Goal: Task Accomplishment & Management: Complete application form

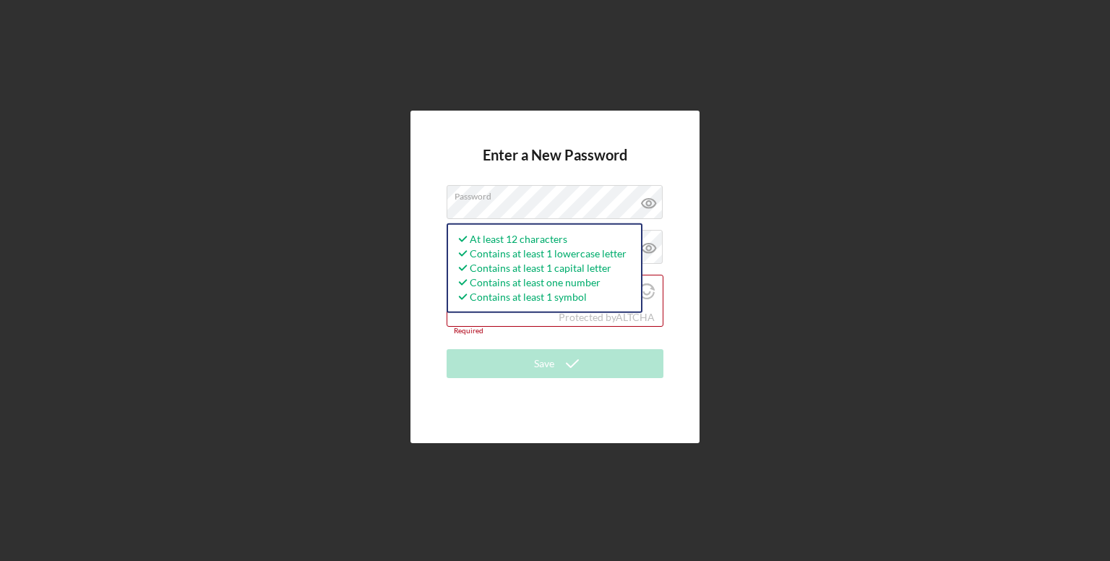
click at [432, 264] on div "Enter a New Password Password At least 12 characters Contains at least 1 lowerc…" at bounding box center [555, 277] width 289 height 333
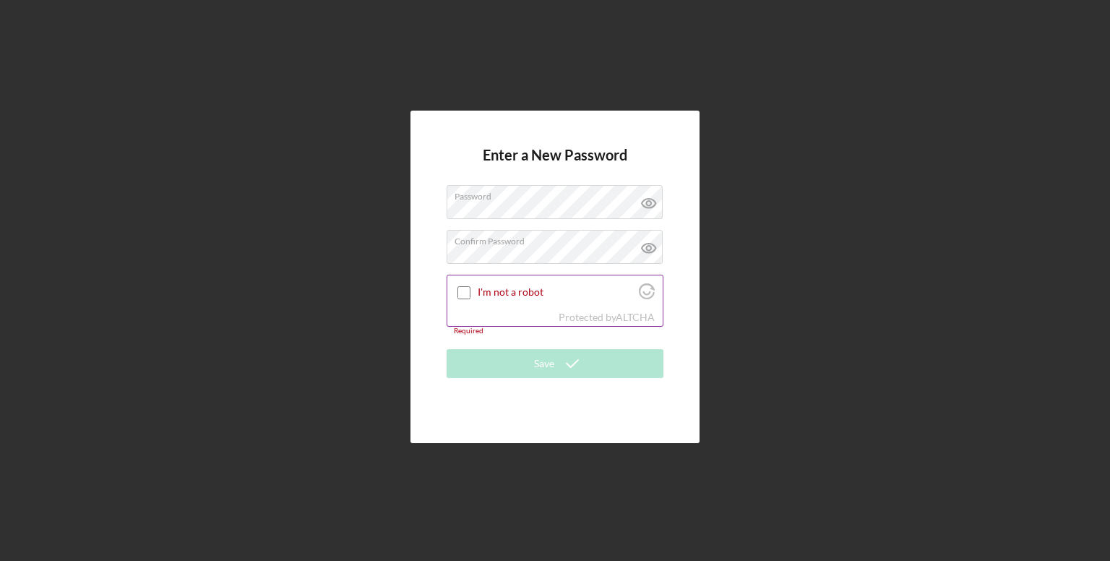
click at [463, 294] on input "I'm not a robot" at bounding box center [464, 292] width 13 height 13
checkbox input "true"
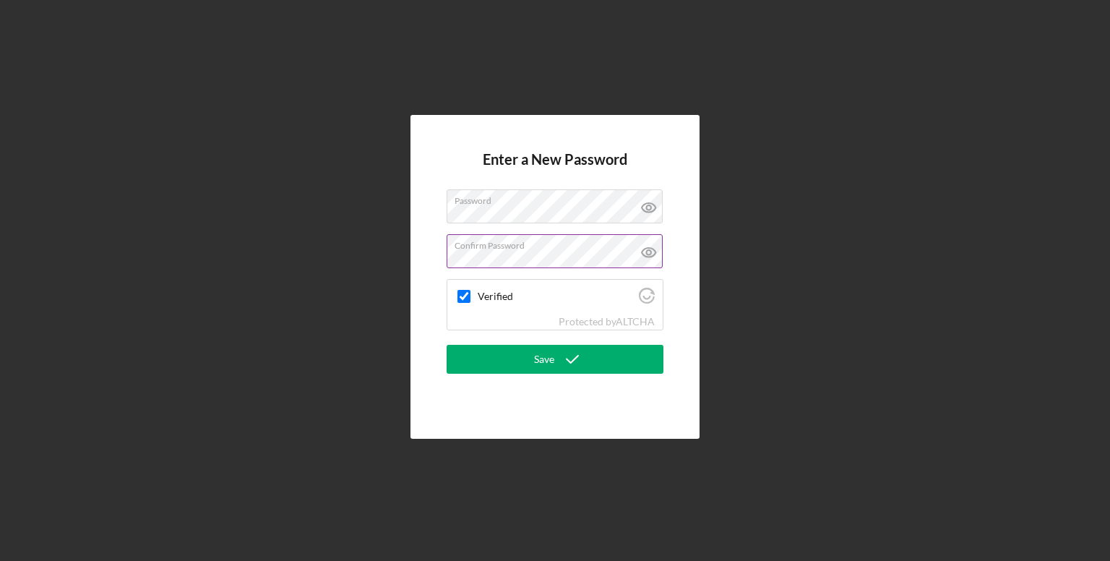
click at [648, 213] on icon at bounding box center [649, 207] width 14 height 9
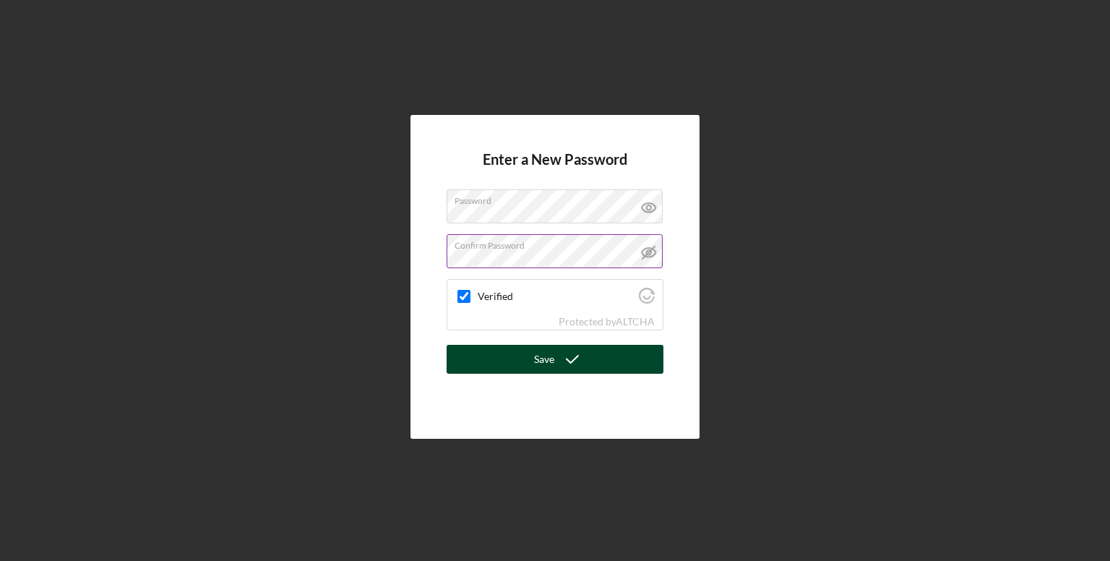
click at [548, 368] on div "Save" at bounding box center [544, 359] width 20 height 29
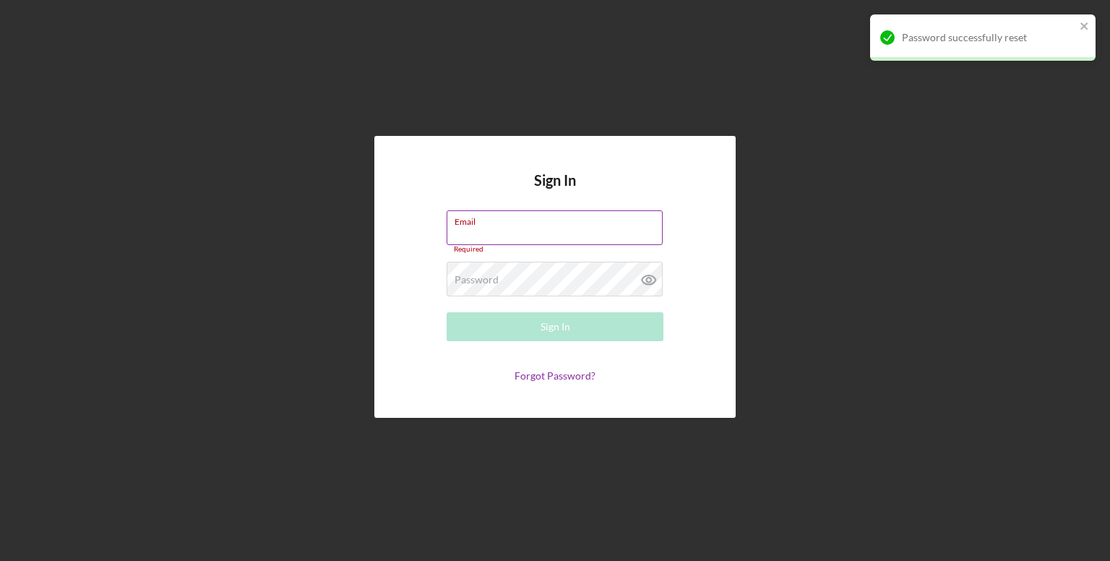
click at [575, 226] on label "Email" at bounding box center [559, 219] width 208 height 16
click at [575, 226] on input "Email" at bounding box center [555, 227] width 216 height 35
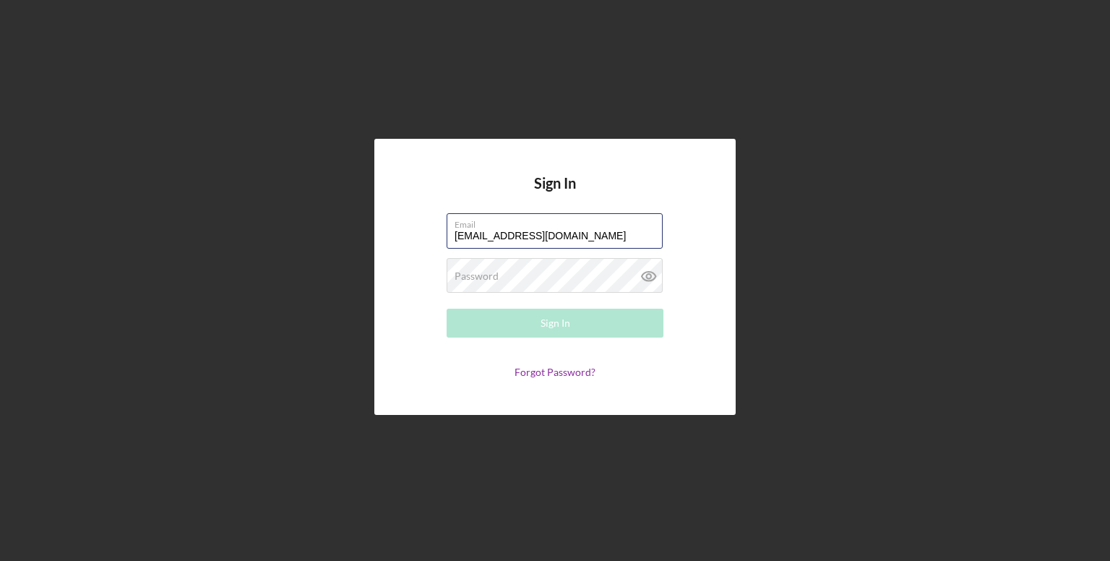
type input "[EMAIL_ADDRESS][DOMAIN_NAME]"
click at [590, 275] on div "Password Required" at bounding box center [555, 276] width 217 height 36
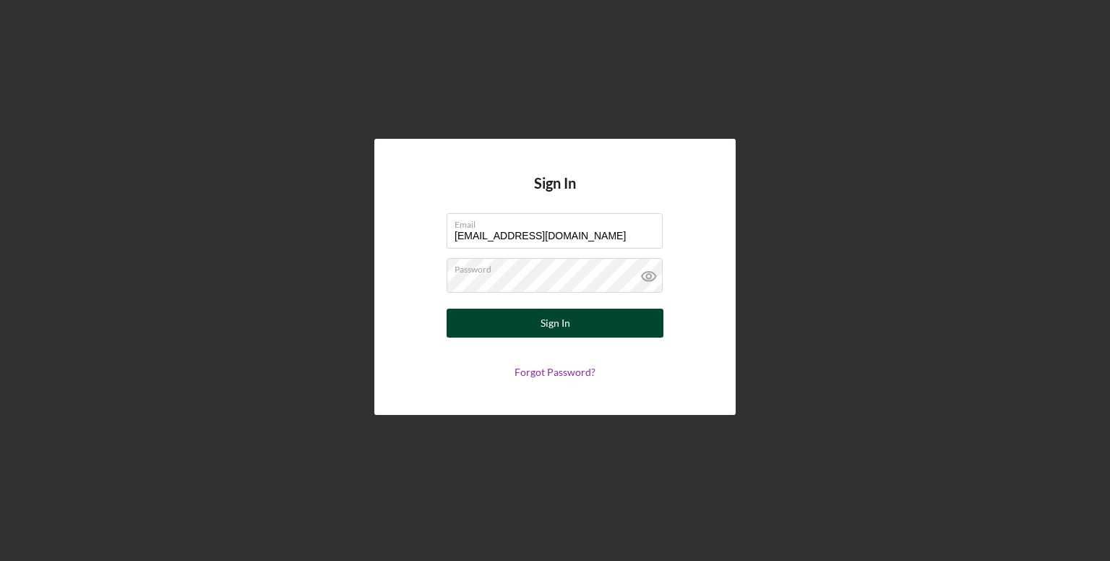
click at [575, 311] on button "Sign In" at bounding box center [555, 323] width 217 height 29
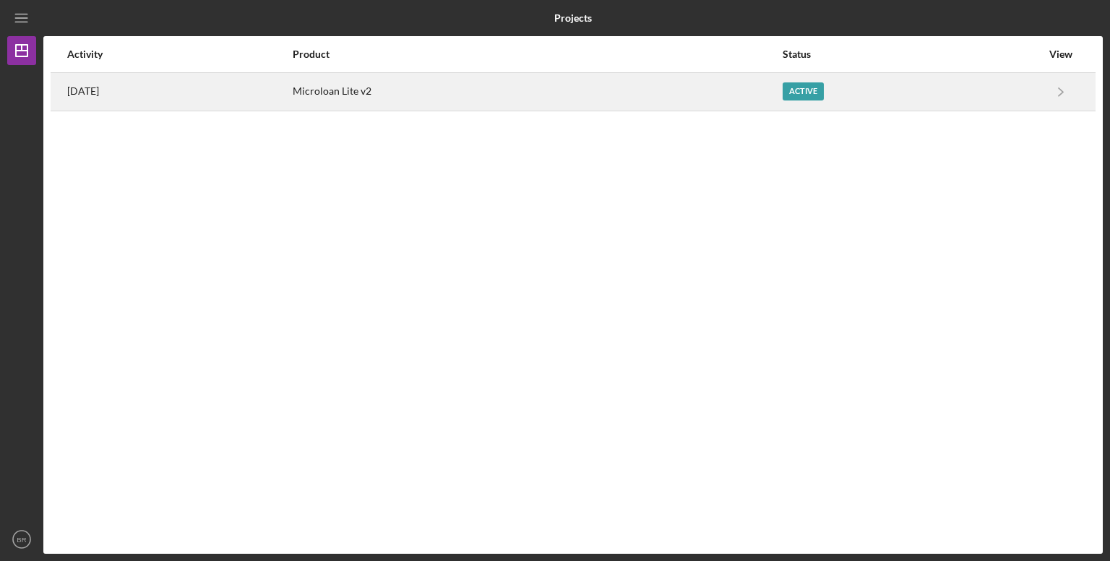
click at [974, 106] on div "Active" at bounding box center [912, 92] width 259 height 36
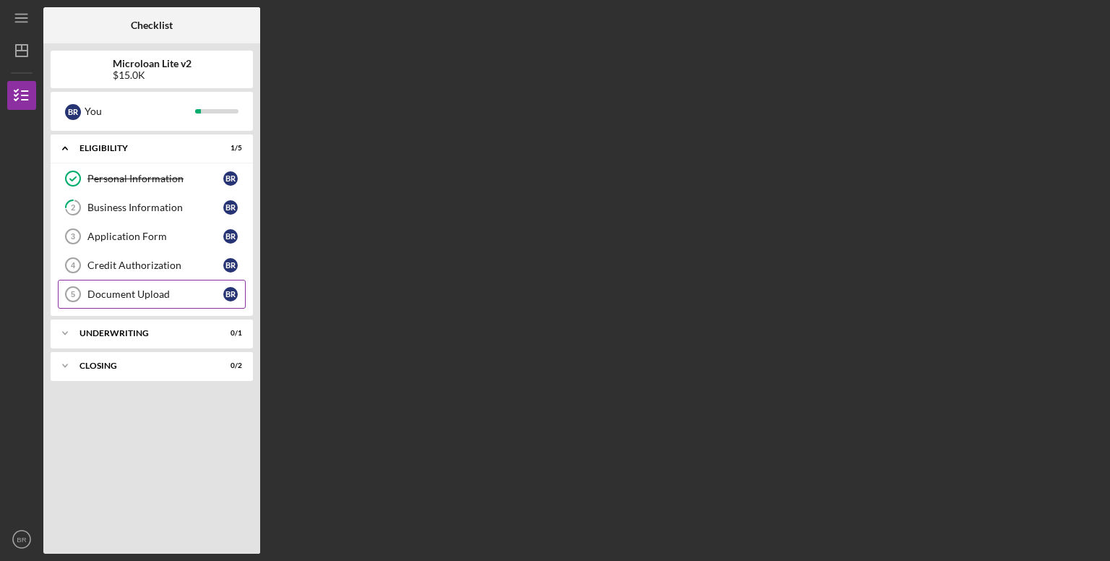
click at [150, 298] on div "Document Upload" at bounding box center [155, 294] width 136 height 12
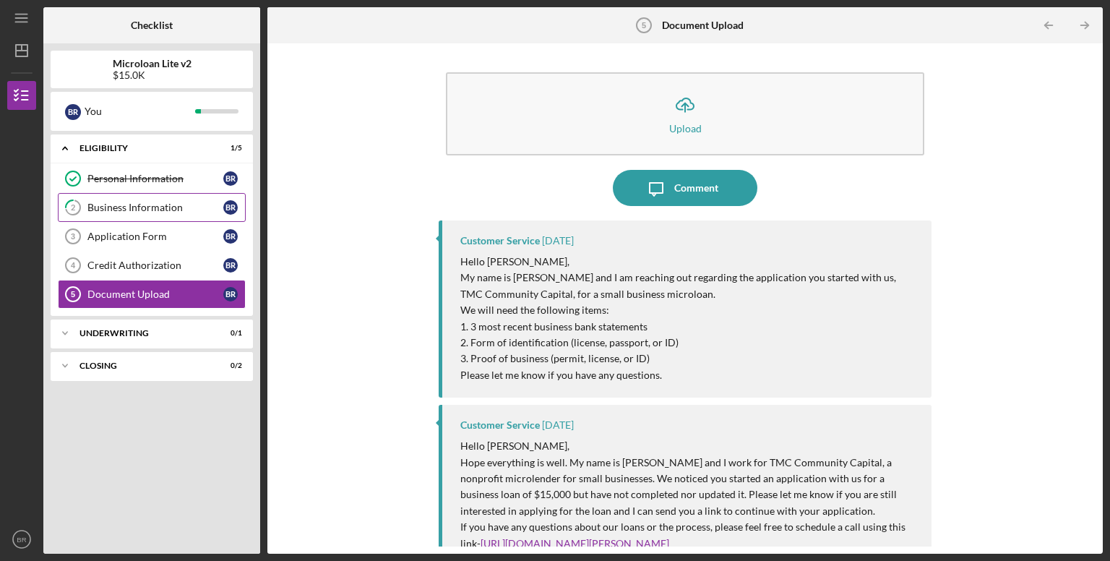
click at [158, 218] on link "2 Business Information B R" at bounding box center [152, 207] width 188 height 29
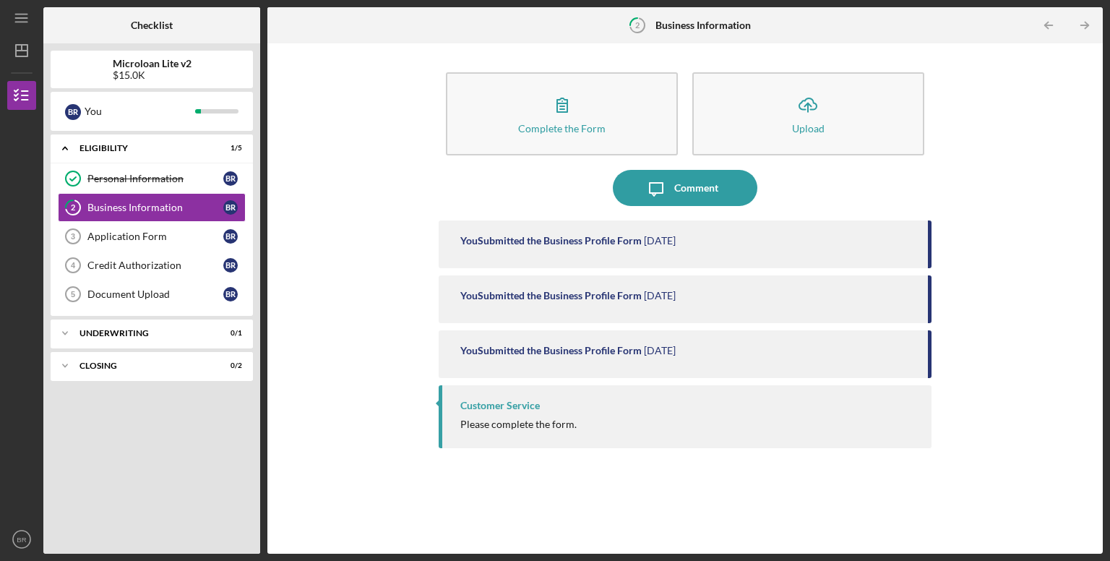
click at [628, 421] on div "Please complete the form." at bounding box center [688, 425] width 457 height 12
click at [528, 424] on div "Please complete the form." at bounding box center [518, 425] width 116 height 12
click at [437, 414] on div "Complete the Form Form Icon/Upload Upload Icon/Message Comment You Submitted th…" at bounding box center [685, 299] width 821 height 496
click at [518, 422] on div "Please complete the form." at bounding box center [518, 425] width 116 height 12
click at [162, 238] on div "Application Form" at bounding box center [155, 237] width 136 height 12
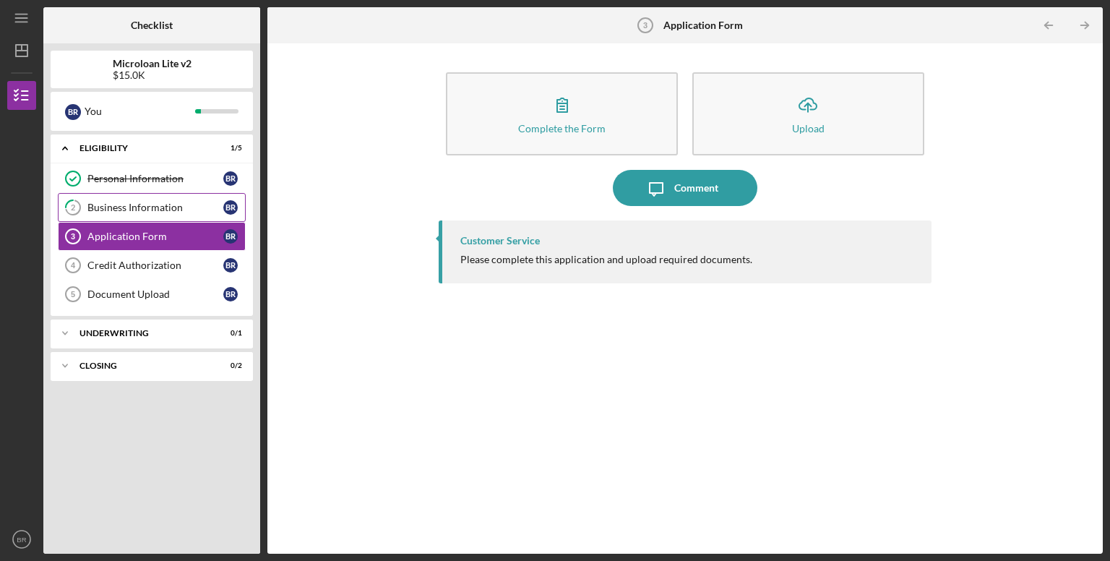
click at [187, 195] on link "2 Business Information B R" at bounding box center [152, 207] width 188 height 29
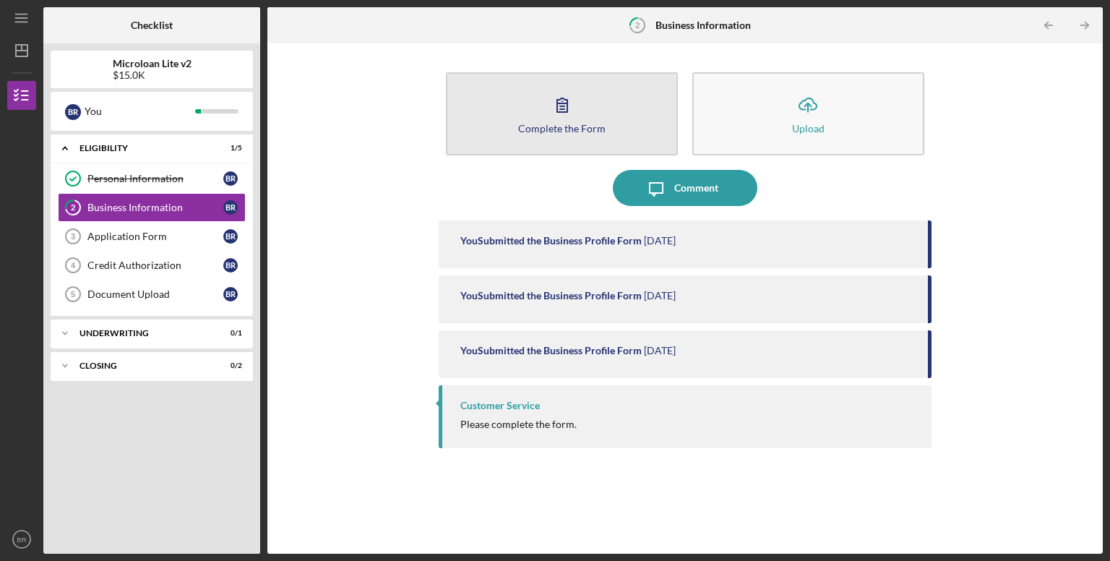
click at [565, 124] on div "Complete the Form" at bounding box center [561, 128] width 87 height 11
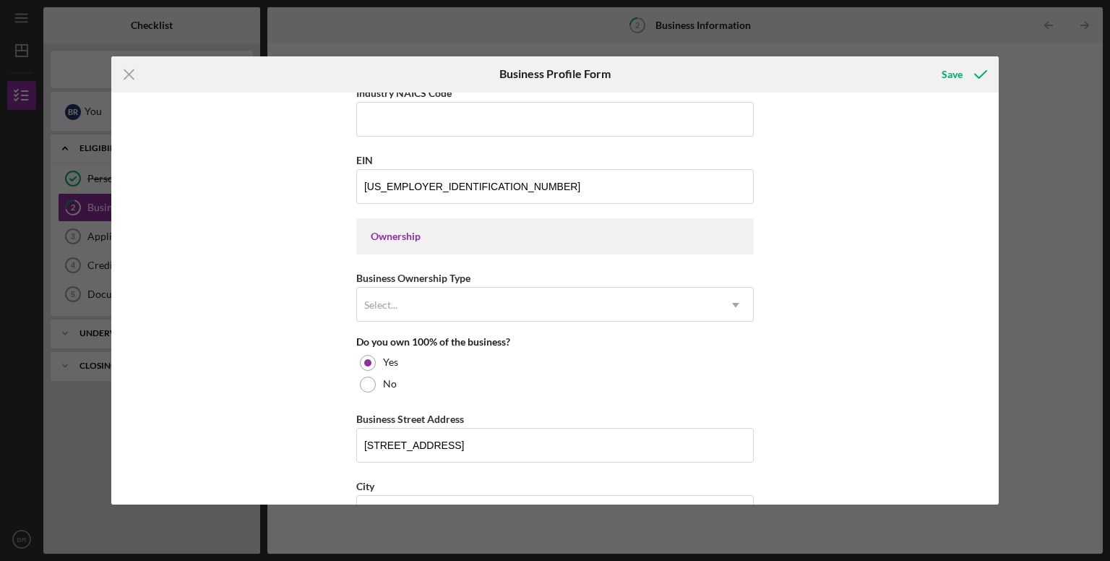
scroll to position [546, 0]
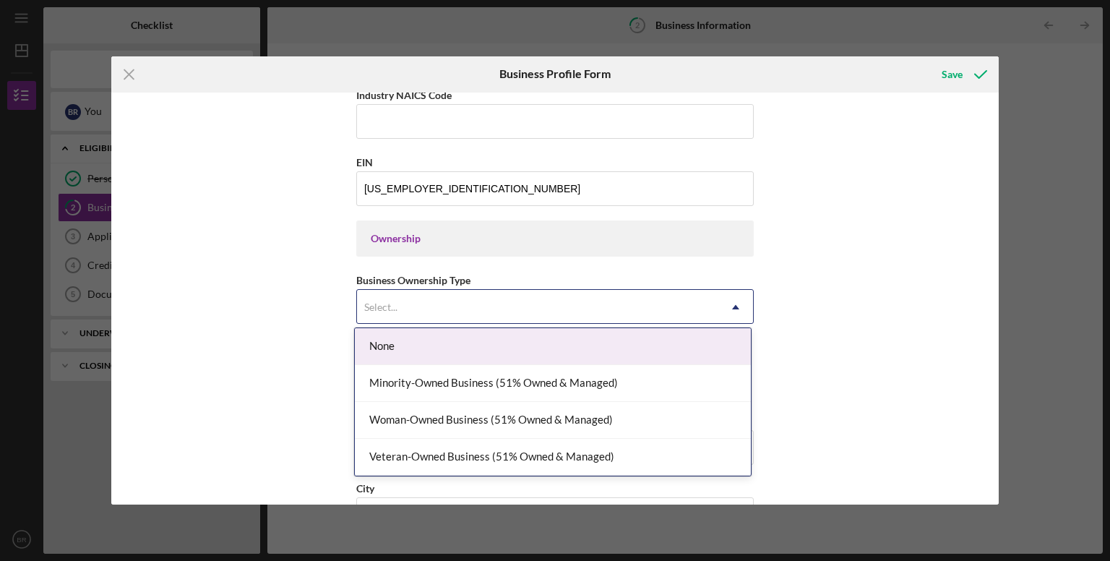
click at [491, 307] on div "Select..." at bounding box center [537, 307] width 361 height 33
click at [922, 326] on div "Business Name Real Deal Mobile Detailing LLC DBA Business Start Date [DATE] Leg…" at bounding box center [555, 299] width 888 height 413
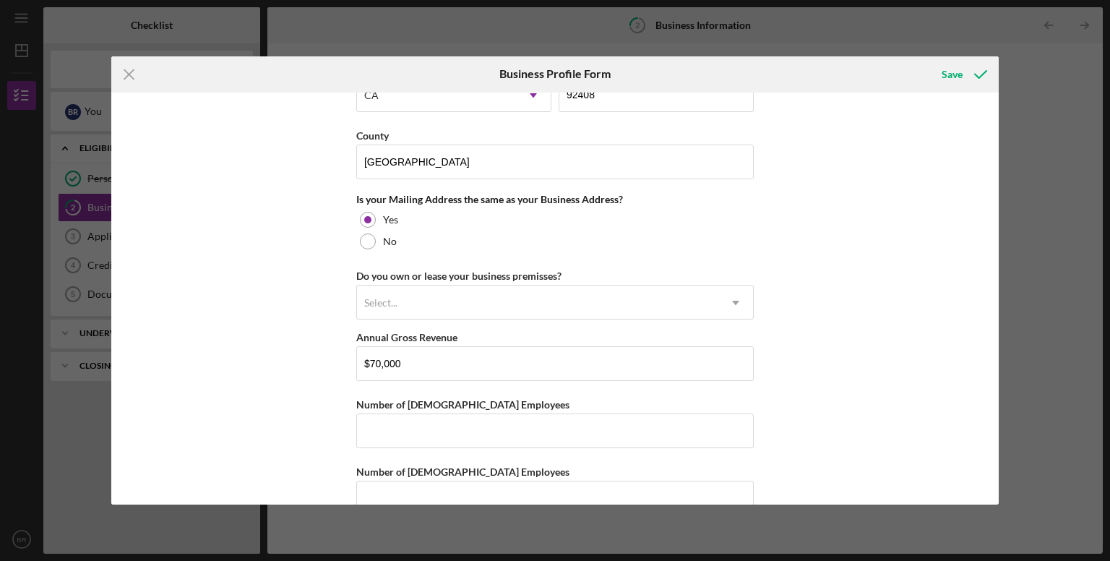
scroll to position [1042, 0]
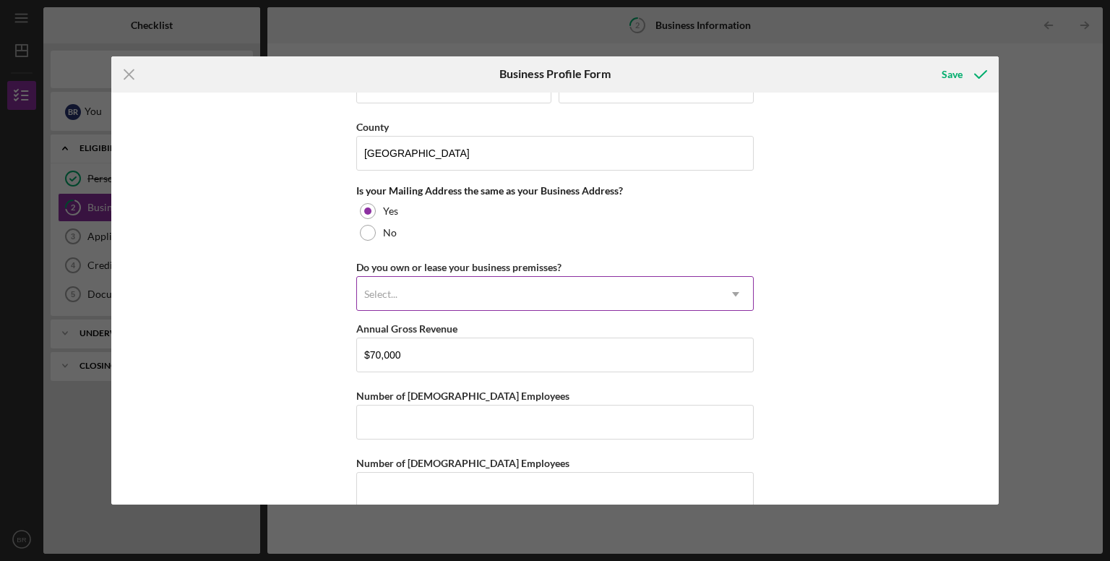
click at [529, 300] on div "Select..." at bounding box center [537, 294] width 361 height 33
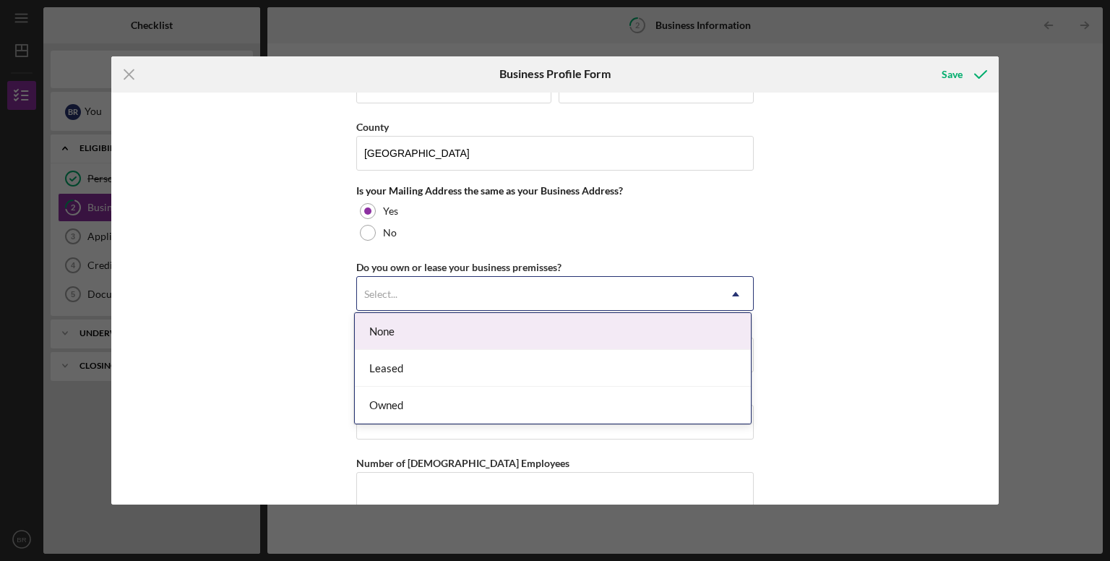
click at [486, 321] on div "None" at bounding box center [553, 331] width 396 height 37
click at [474, 284] on div "Select..." at bounding box center [537, 294] width 361 height 33
click at [468, 345] on div "None" at bounding box center [553, 331] width 396 height 37
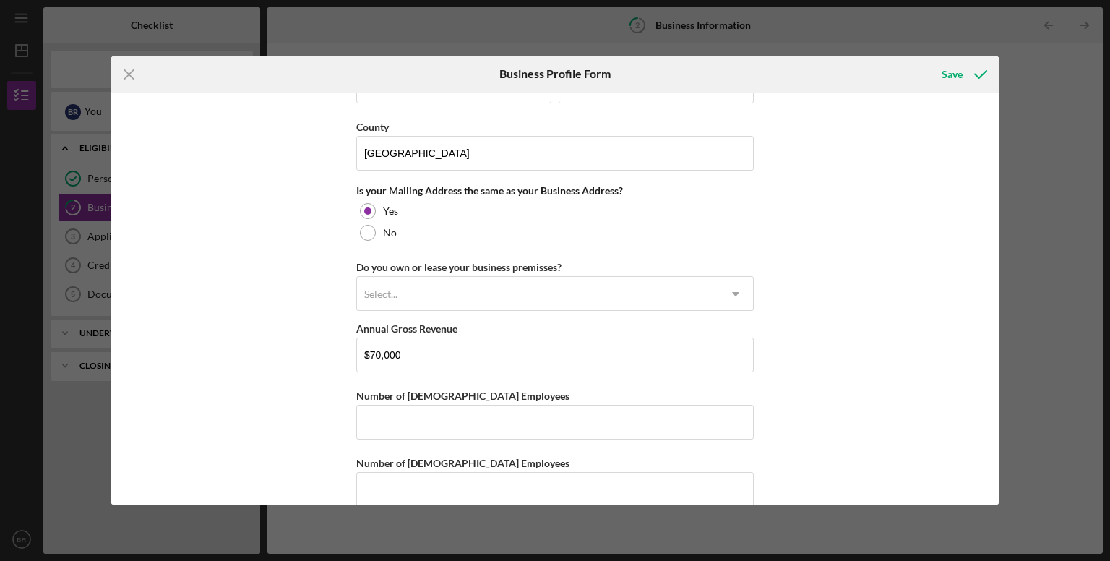
scroll to position [1060, 0]
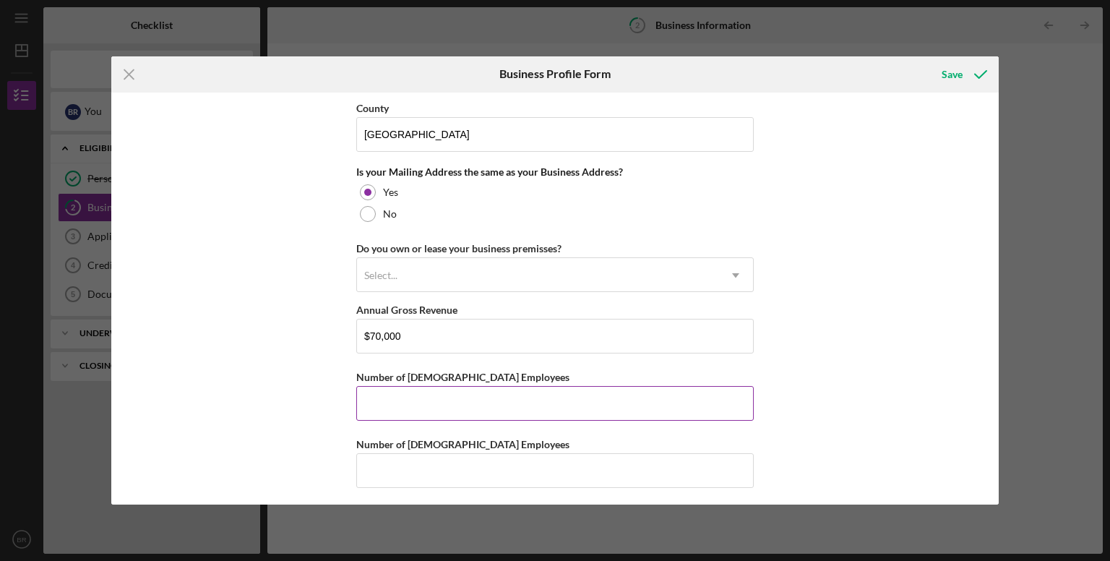
click at [535, 405] on input "Number of [DEMOGRAPHIC_DATA] Employees" at bounding box center [555, 403] width 398 height 35
type input "0"
click at [522, 470] on input "Number of [DEMOGRAPHIC_DATA] Employees" at bounding box center [555, 470] width 398 height 35
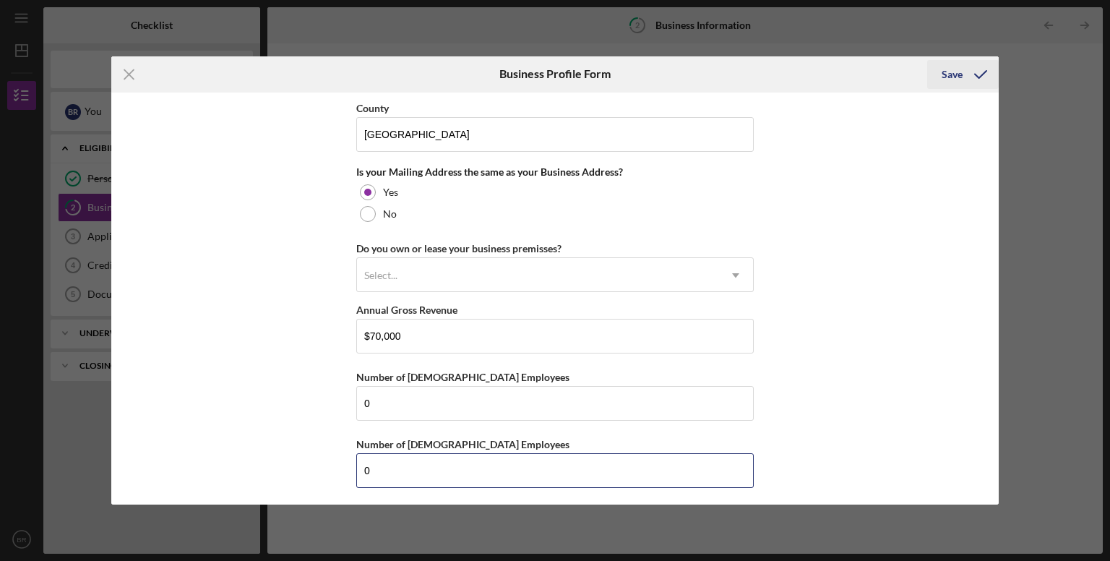
type input "0"
click at [960, 83] on div "Save" at bounding box center [952, 74] width 21 height 29
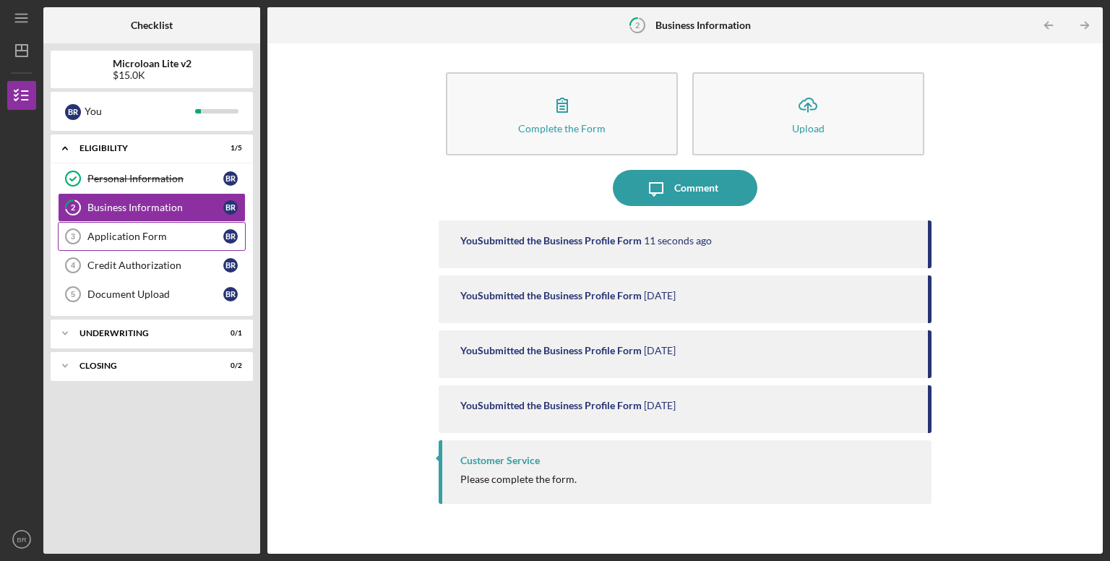
click at [137, 232] on div "Application Form" at bounding box center [155, 237] width 136 height 12
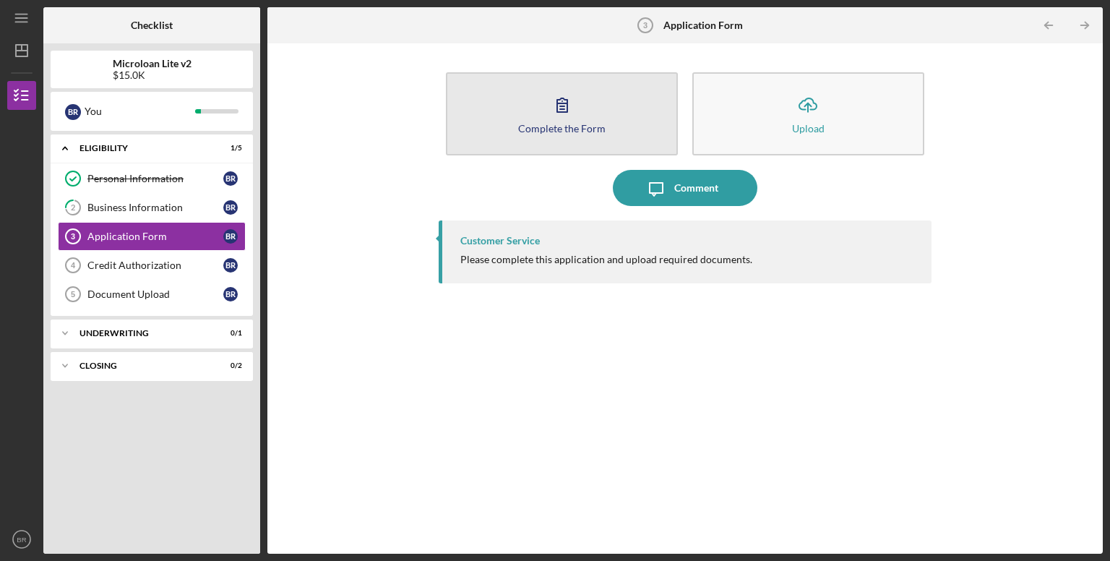
click at [576, 134] on button "Complete the Form Form" at bounding box center [562, 113] width 232 height 83
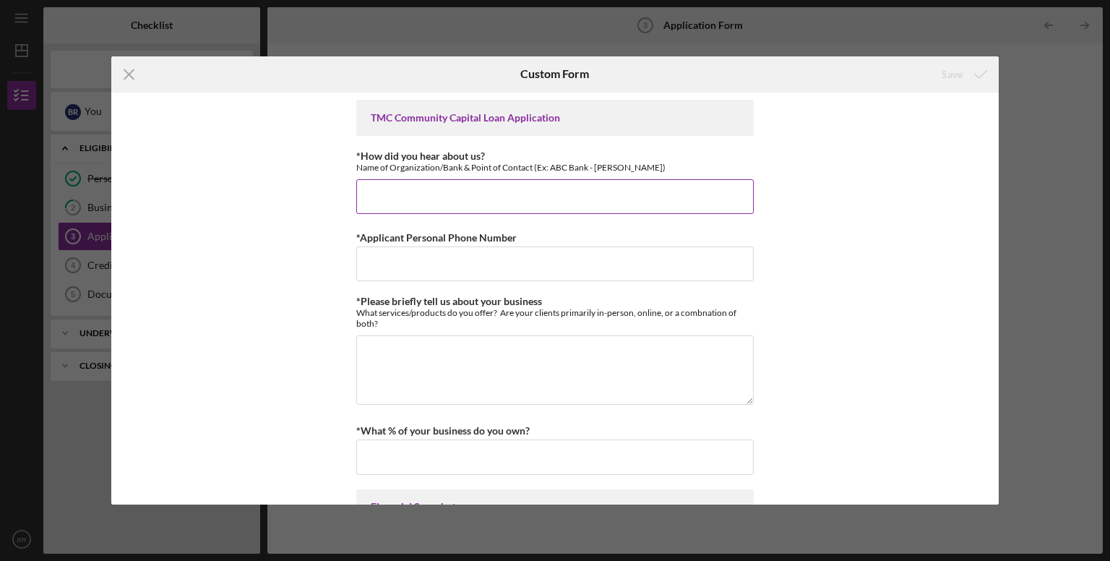
click at [558, 202] on input "*How did you hear about us?" at bounding box center [555, 196] width 398 height 35
type input "A friend"
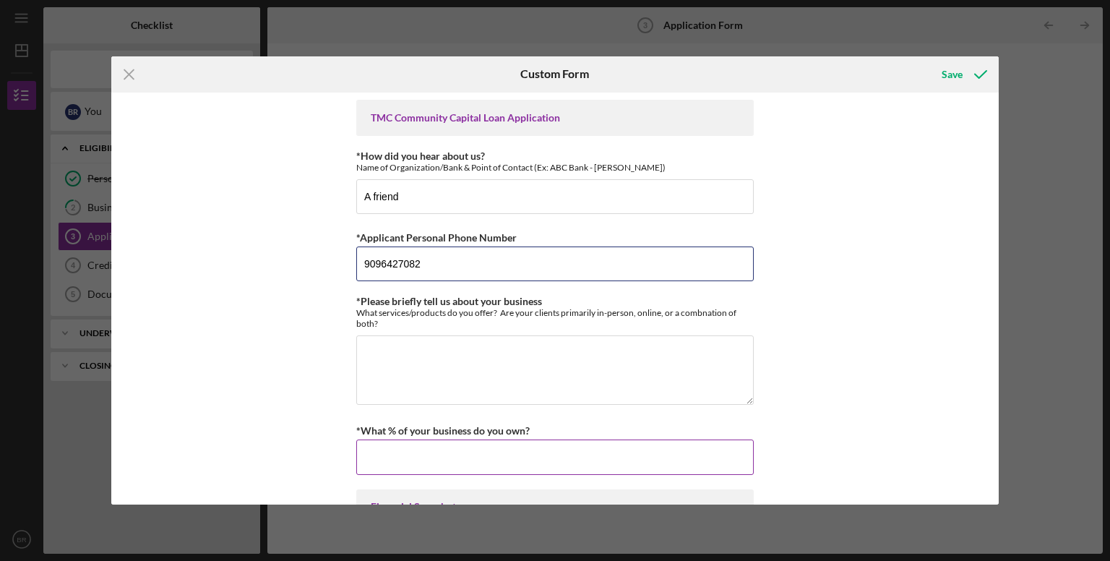
type input "9096427082"
click at [440, 452] on input "*What % of your business do you own?" at bounding box center [555, 457] width 398 height 35
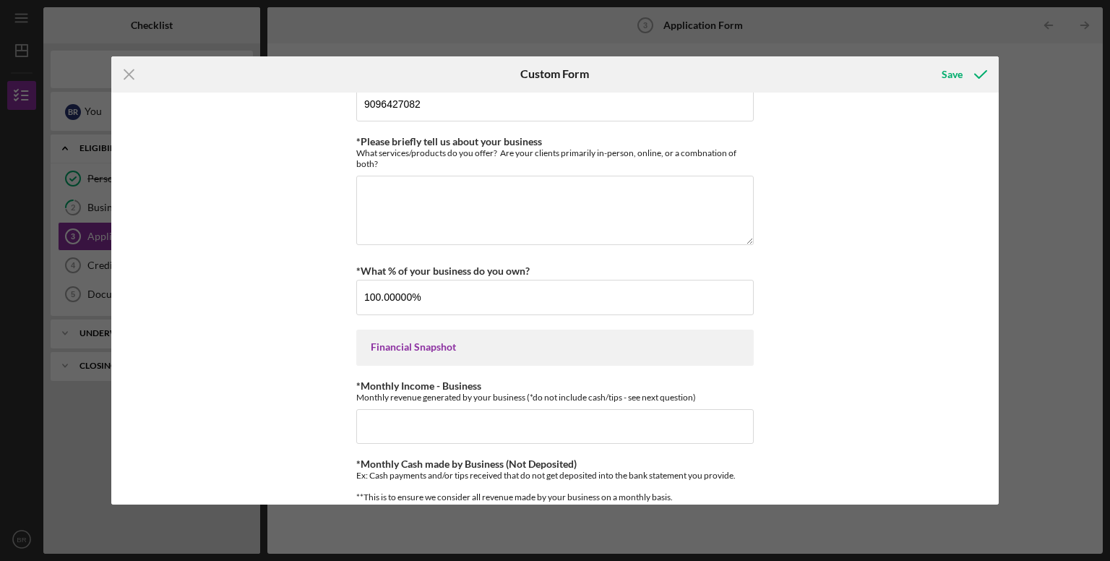
scroll to position [168, 0]
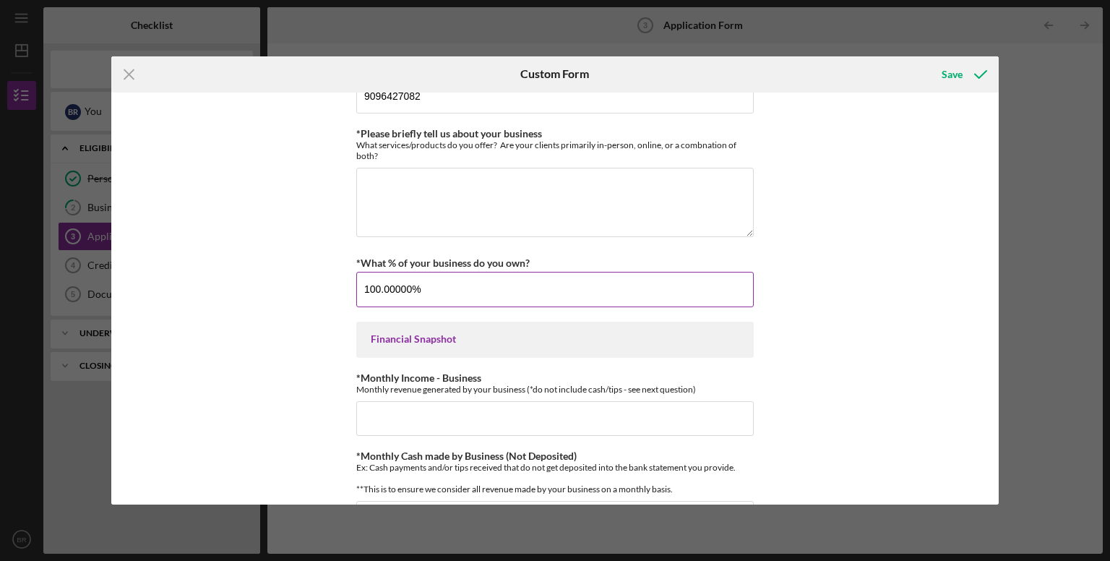
click at [408, 289] on input "100.00000%" at bounding box center [555, 289] width 398 height 35
click at [487, 211] on textarea "*Please briefly tell us about your business" at bounding box center [555, 202] width 398 height 69
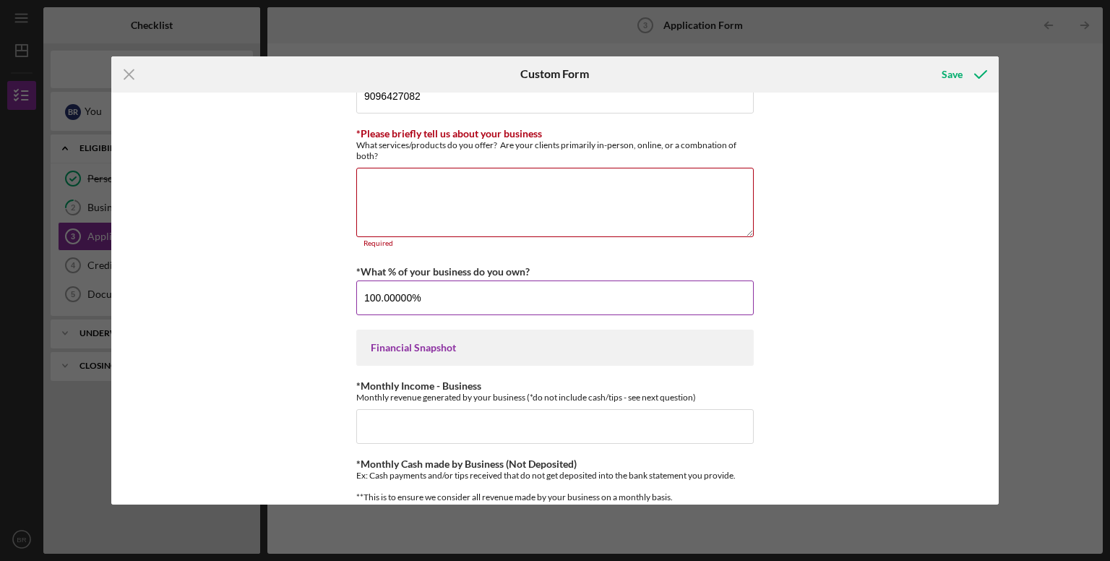
drag, startPoint x: 451, startPoint y: 291, endPoint x: 356, endPoint y: 293, distance: 95.4
click at [356, 293] on input "100.00000%" at bounding box center [555, 297] width 398 height 35
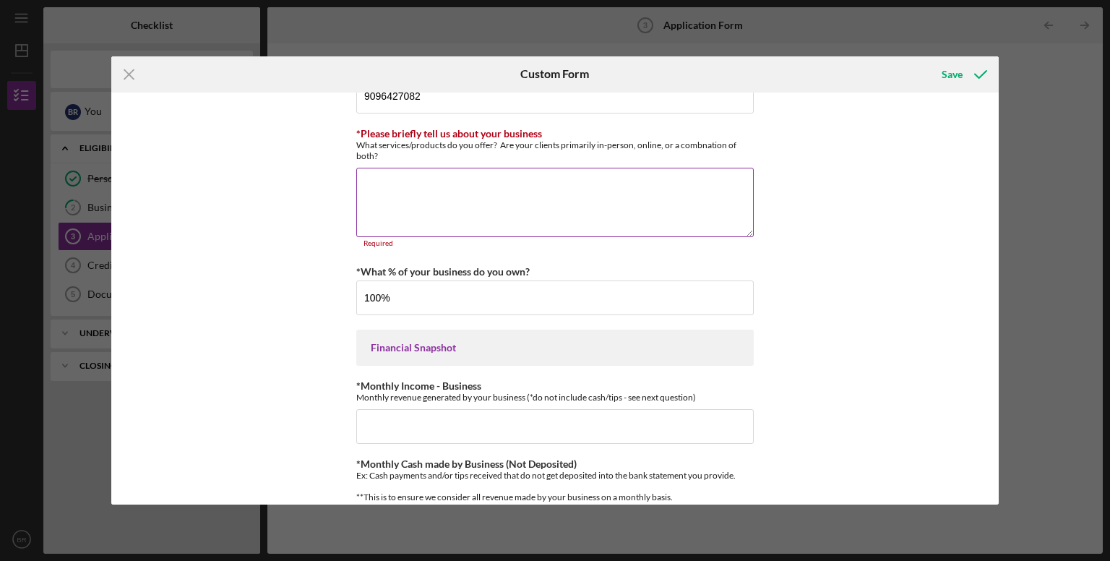
type input "100.00000%"
click at [517, 177] on textarea "*Please briefly tell us about your business" at bounding box center [555, 202] width 398 height 69
click at [951, 74] on div "Save" at bounding box center [952, 74] width 21 height 29
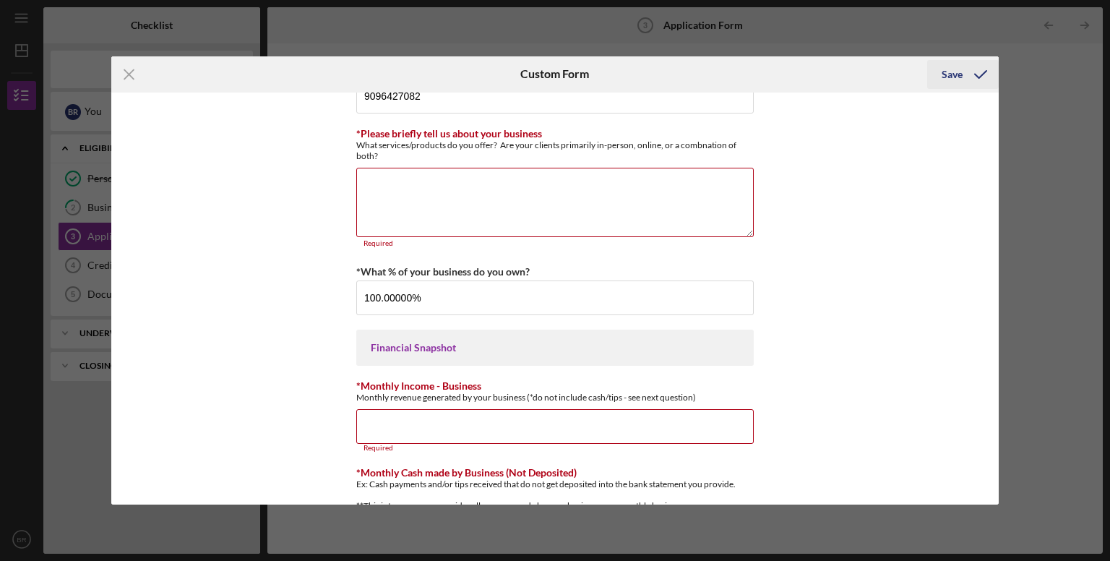
scroll to position [202, 0]
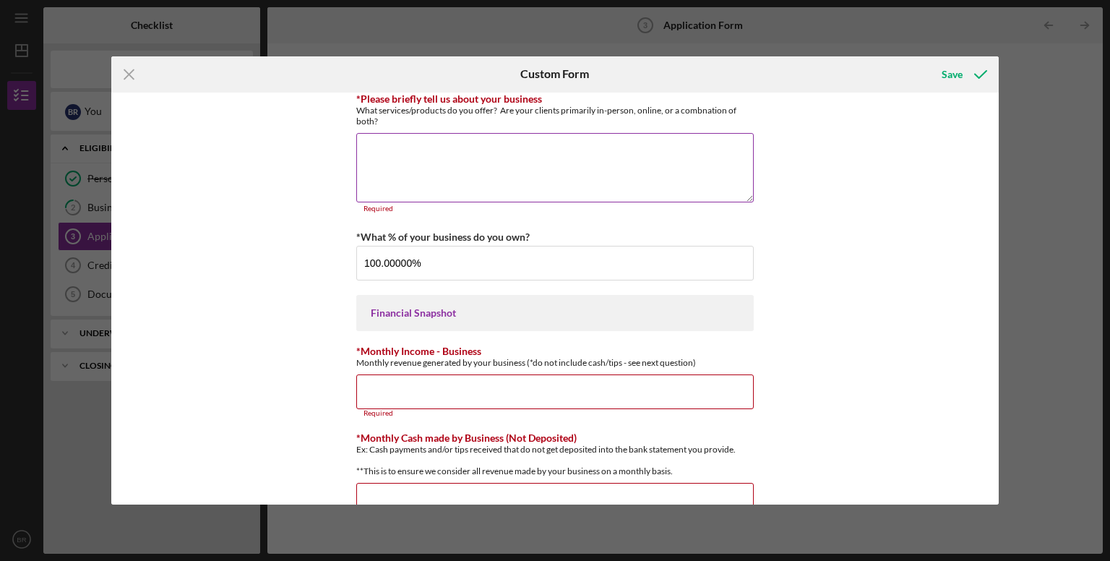
click at [419, 163] on textarea "*Please briefly tell us about your business" at bounding box center [555, 167] width 398 height 69
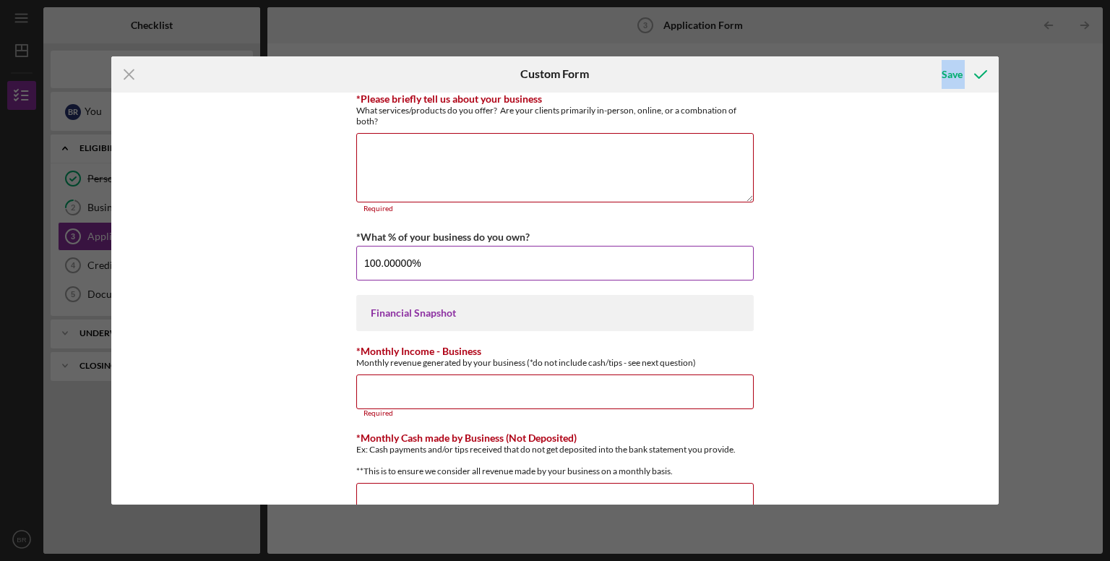
scroll to position [197, 0]
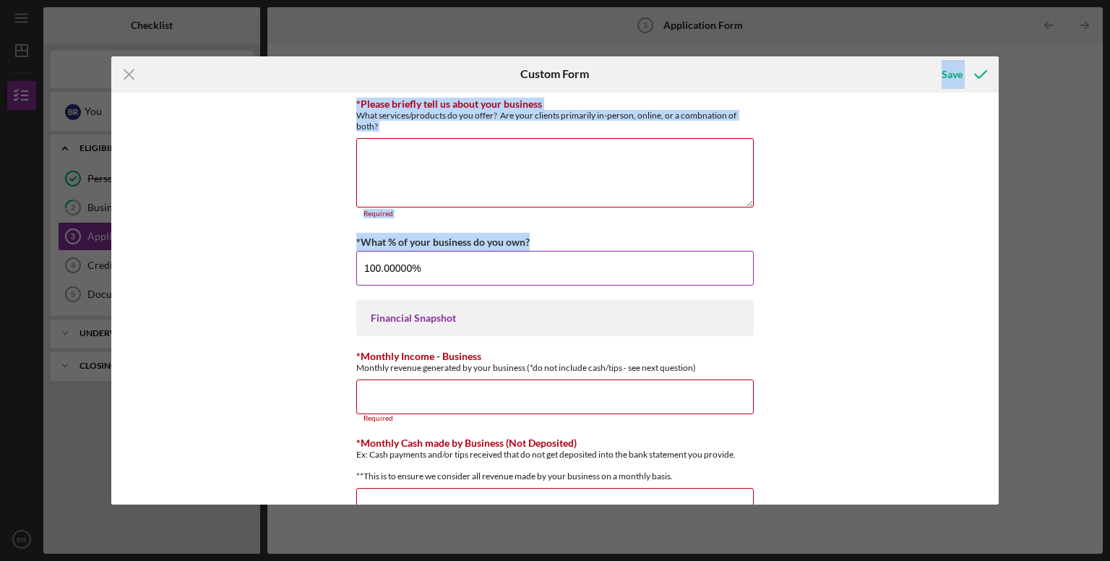
drag, startPoint x: 784, startPoint y: 74, endPoint x: 541, endPoint y: 232, distance: 289.9
click at [541, 232] on form "Icon/Menu Close Custom Form Save TMC Community Capital Loan Application *How di…" at bounding box center [555, 280] width 888 height 449
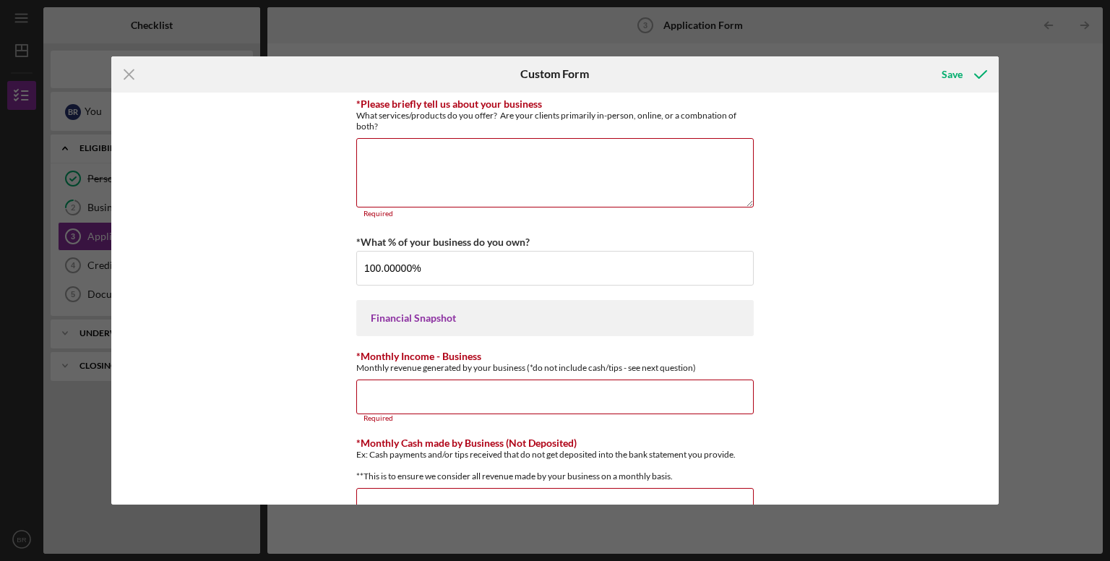
click at [236, 352] on div "TMC Community Capital Loan Application *How did you hear about us? Name of Orga…" at bounding box center [555, 299] width 888 height 413
click at [431, 392] on input "*Monthly Income - Business" at bounding box center [555, 397] width 398 height 35
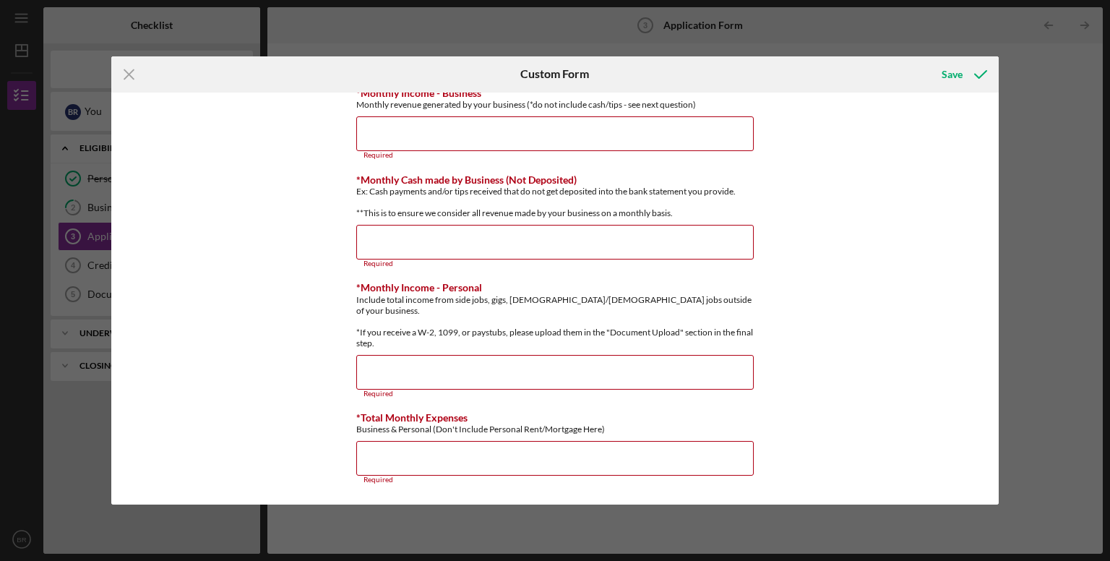
scroll to position [405, 0]
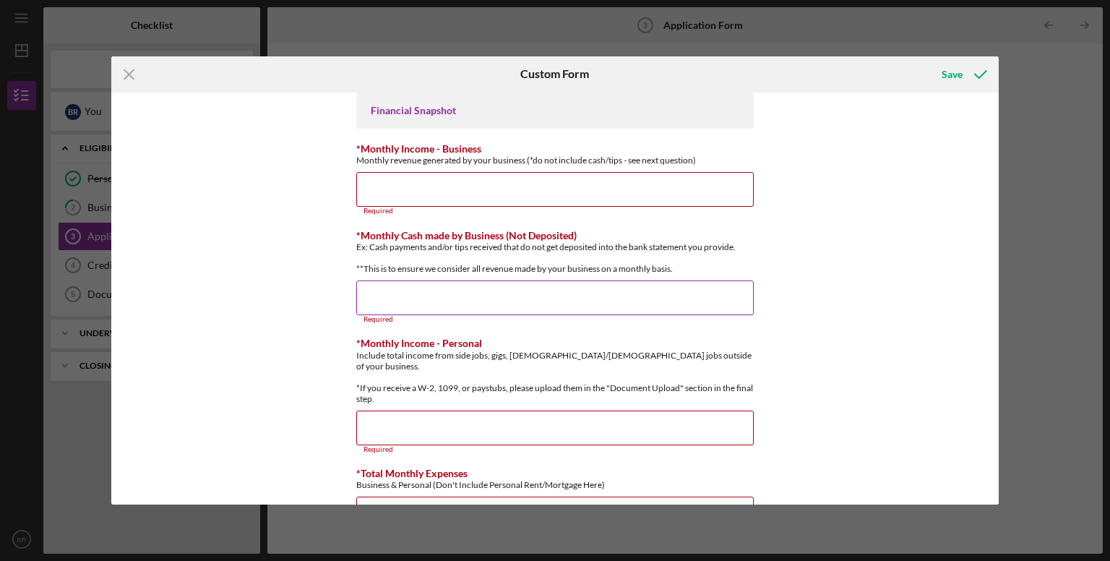
click at [520, 301] on input "*Monthly Cash made by Business (Not Deposited)" at bounding box center [555, 297] width 398 height 35
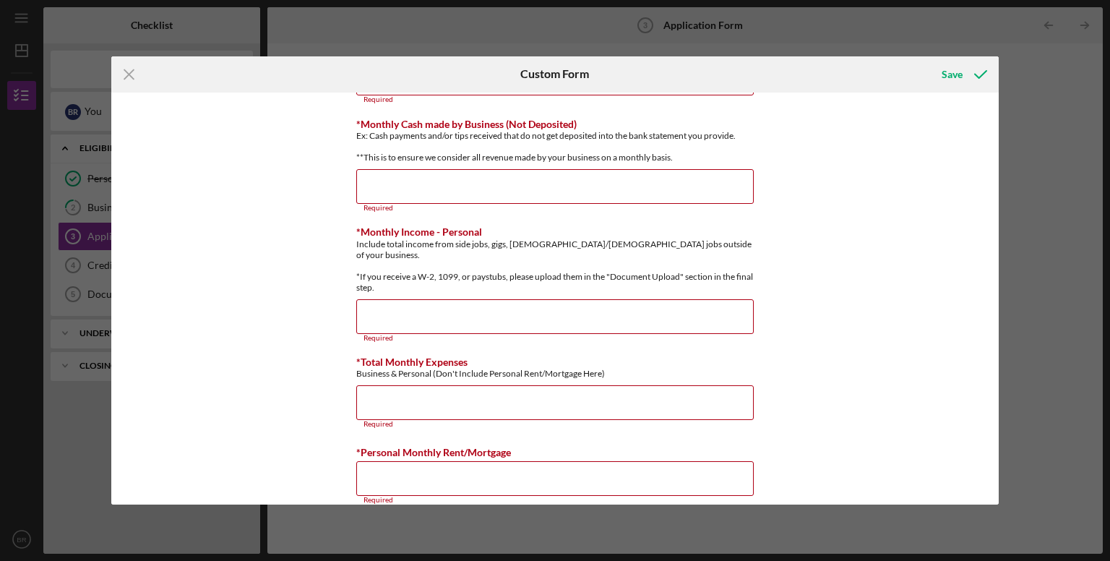
scroll to position [532, 0]
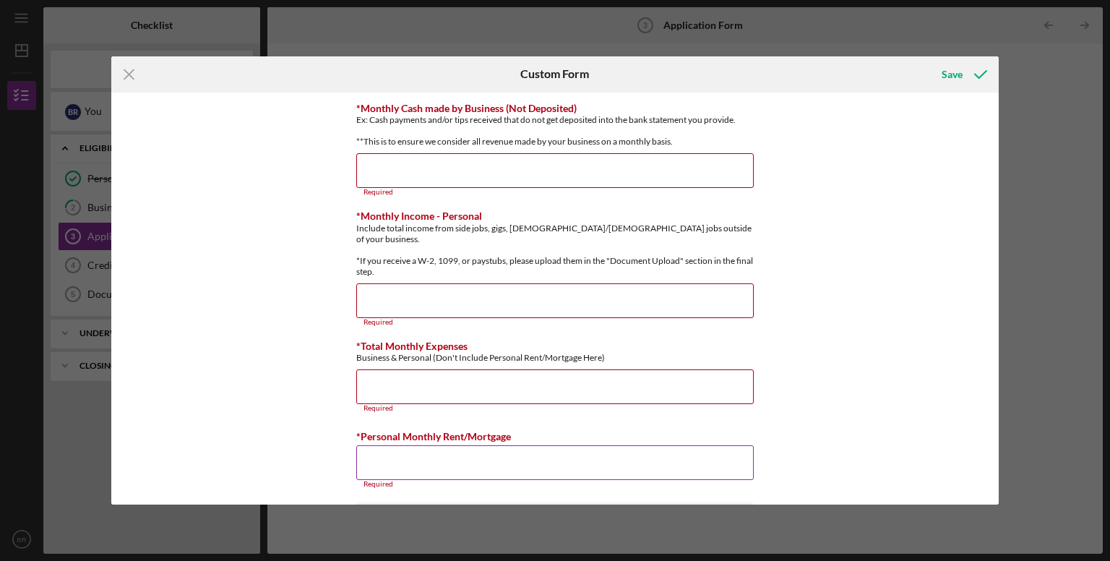
click at [435, 460] on input "*Personal Monthly Rent/Mortgage" at bounding box center [555, 462] width 398 height 35
type input "$2,000"
click at [415, 388] on input "*Total Monthly Expenses" at bounding box center [555, 386] width 398 height 35
click at [445, 374] on input "*Total Monthly Expenses" at bounding box center [555, 386] width 398 height 35
click at [969, 67] on icon "submit" at bounding box center [981, 74] width 36 height 36
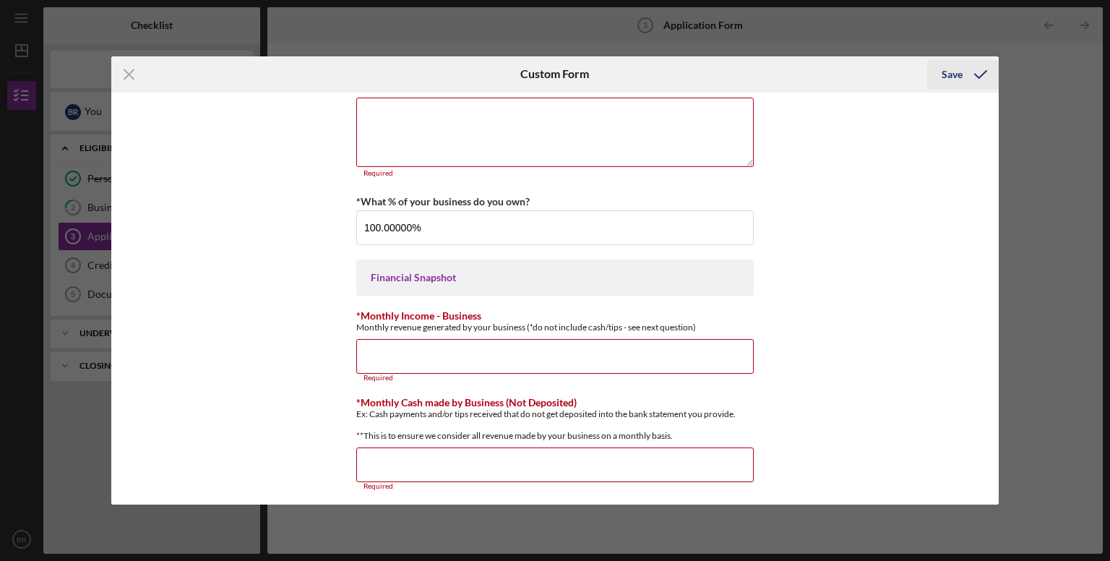
scroll to position [202, 0]
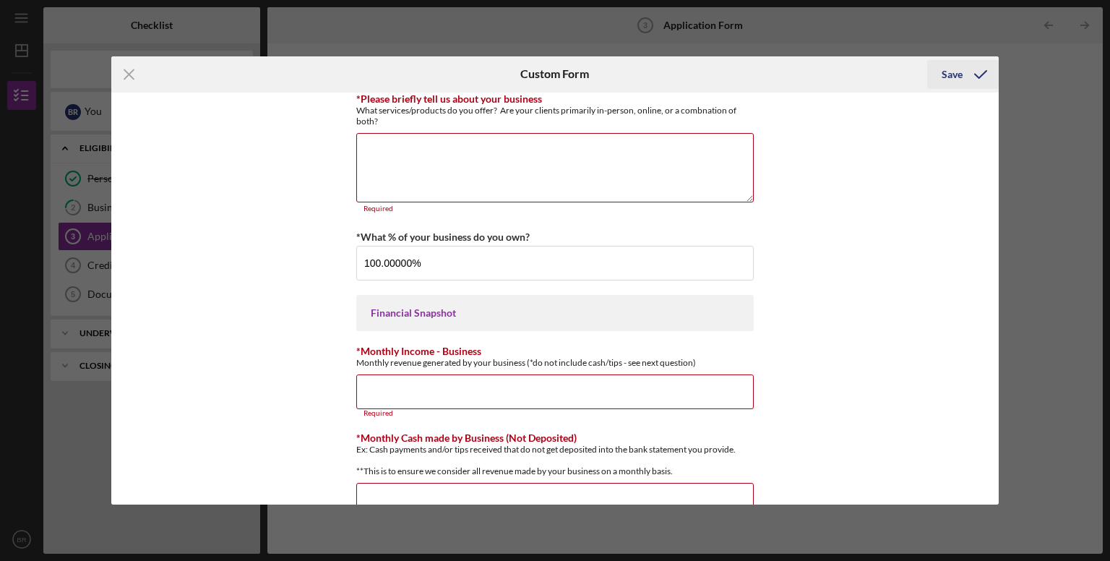
click at [969, 67] on icon "submit" at bounding box center [981, 74] width 36 height 36
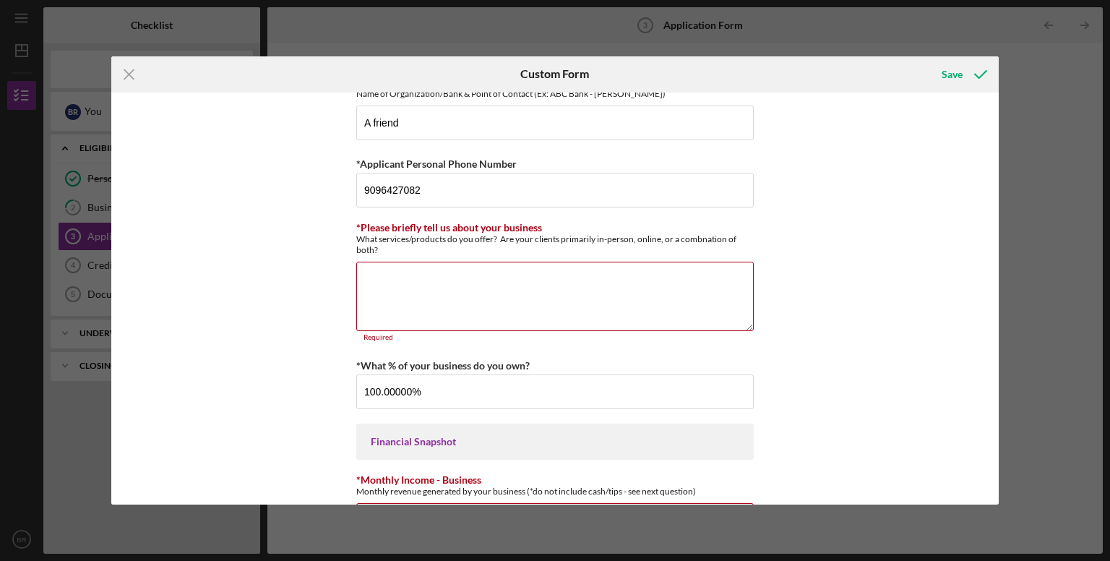
scroll to position [77, 0]
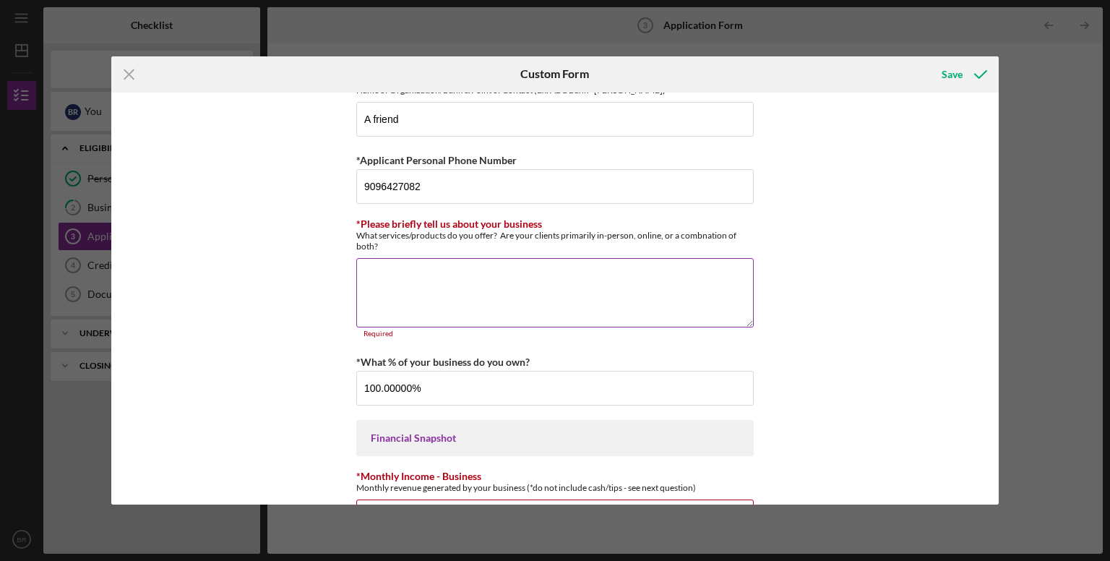
click at [539, 272] on textarea "*Please briefly tell us about your business" at bounding box center [555, 292] width 398 height 69
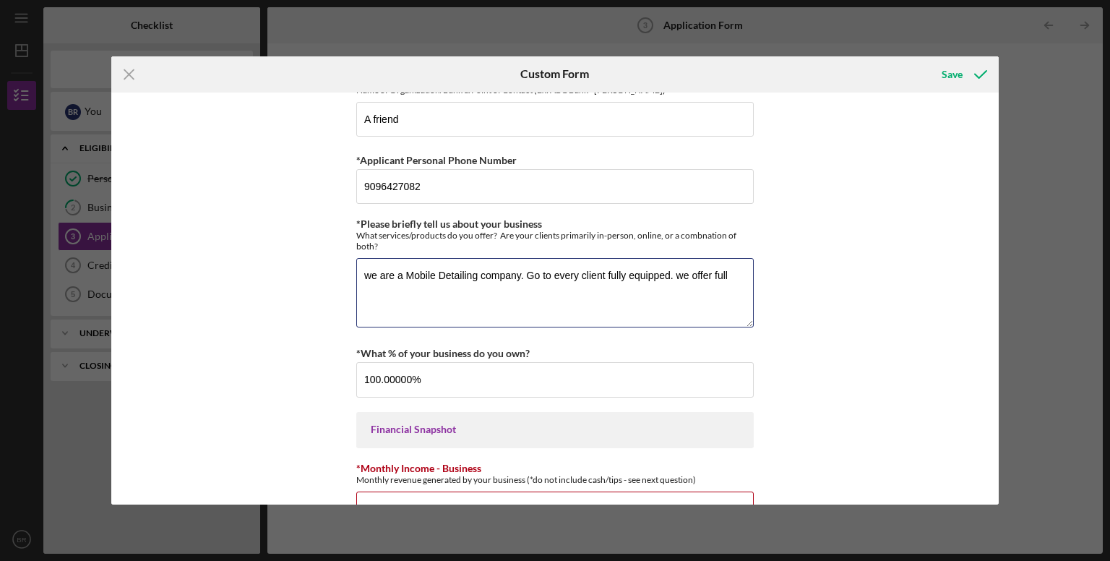
type textarea "we are a Mobile Detailing company. Go to every client fully equipped. we offer …"
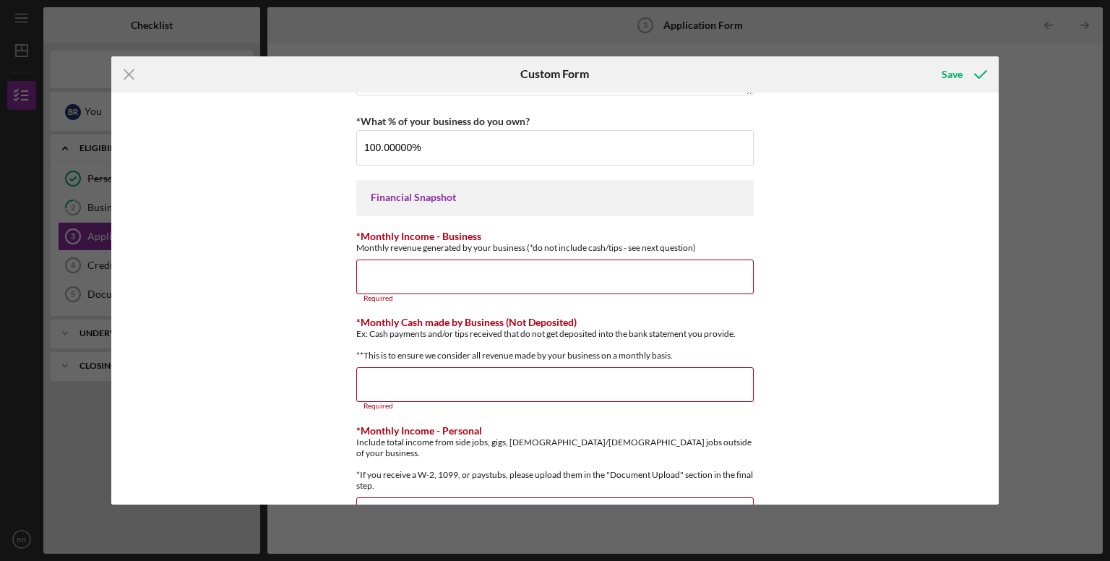
scroll to position [310, 0]
click at [520, 262] on input "*Monthly Income - Business" at bounding box center [555, 276] width 398 height 35
click at [399, 397] on input "*Monthly Cash made by Business (Not Deposited)" at bounding box center [555, 384] width 398 height 35
click at [604, 272] on input "*Monthly Income - Business" at bounding box center [555, 276] width 398 height 35
drag, startPoint x: 806, startPoint y: 79, endPoint x: 860, endPoint y: -8, distance: 101.9
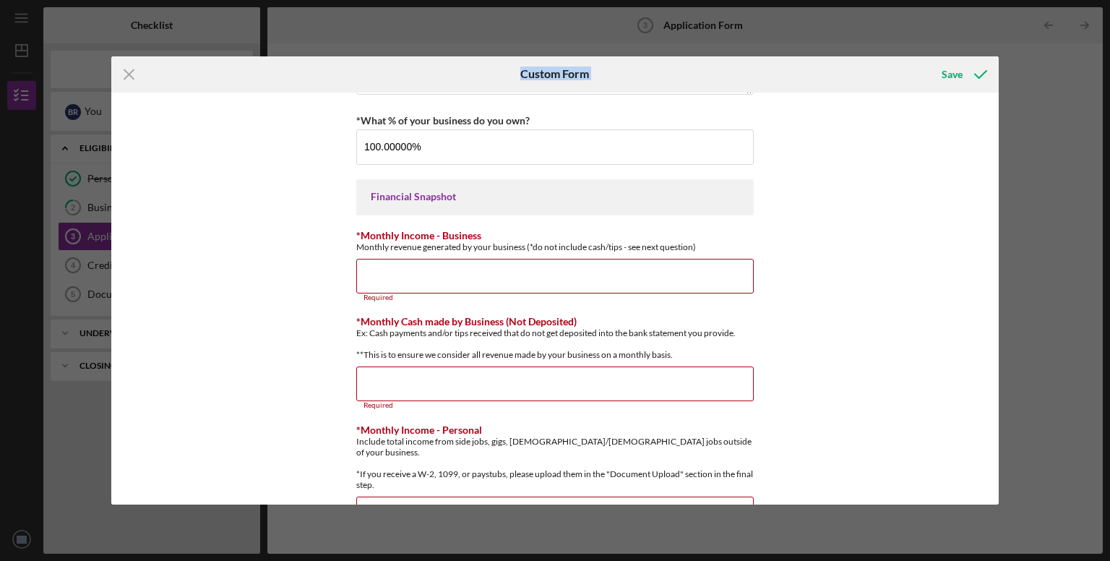
click at [860, 0] on html "Icon/Menu Application Form 3 Application Form Checklist Microloan Lite v2 $15.0…" at bounding box center [555, 280] width 1110 height 561
click at [716, 68] on div "Save" at bounding box center [851, 74] width 296 height 36
click at [438, 153] on input "100.00000%" at bounding box center [555, 146] width 398 height 35
click at [422, 273] on input "*Monthly Income - Business" at bounding box center [555, 276] width 398 height 35
click at [404, 390] on input "*Monthly Cash made by Business (Not Deposited)" at bounding box center [555, 384] width 398 height 35
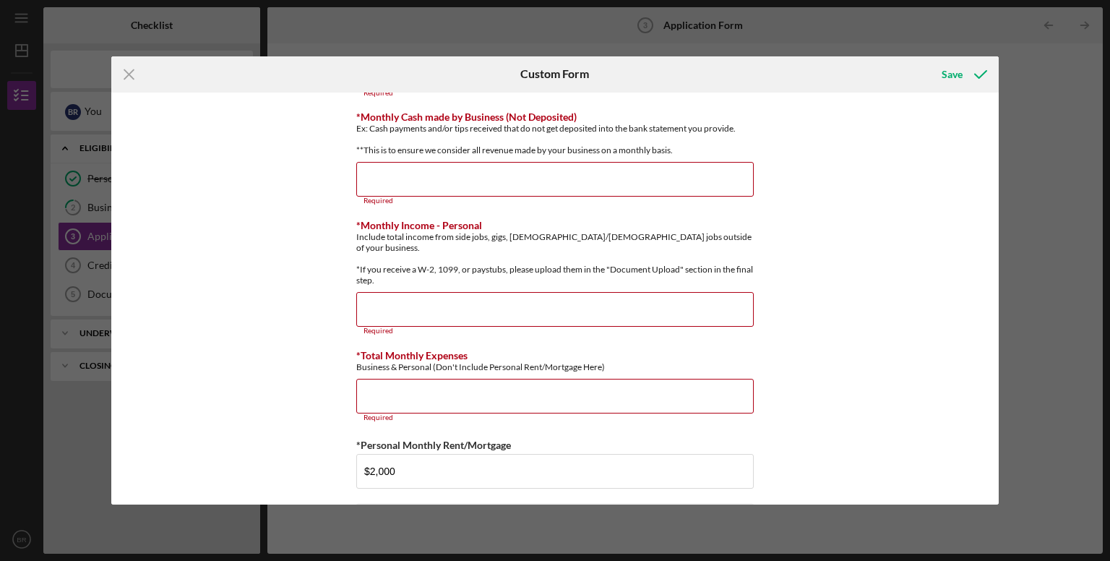
scroll to position [515, 0]
click at [488, 310] on input "*Monthly Income - Personal" at bounding box center [555, 308] width 398 height 35
click at [471, 394] on input "*Total Monthly Expenses" at bounding box center [555, 395] width 398 height 35
click at [442, 292] on input "*Monthly Income - Personal" at bounding box center [555, 308] width 398 height 35
click at [445, 385] on input "*Total Monthly Expenses" at bounding box center [555, 395] width 398 height 35
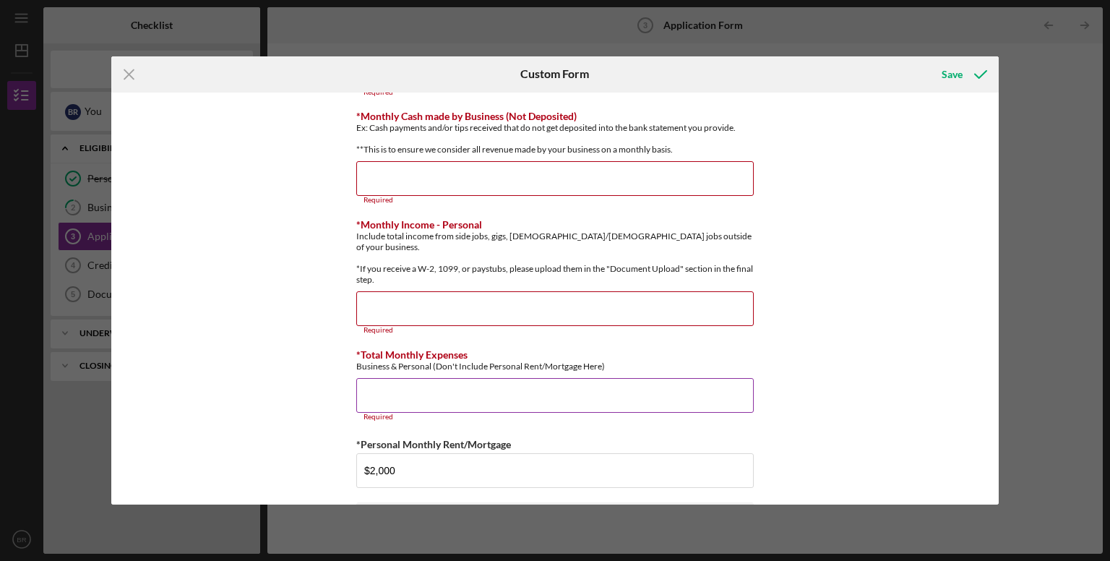
click at [431, 388] on input "*Total Monthly Expenses" at bounding box center [555, 395] width 398 height 35
click at [434, 301] on input "*Monthly Income - Personal" at bounding box center [555, 308] width 398 height 35
click at [428, 195] on input "*Monthly Cash made by Business (Not Deposited)" at bounding box center [555, 178] width 398 height 35
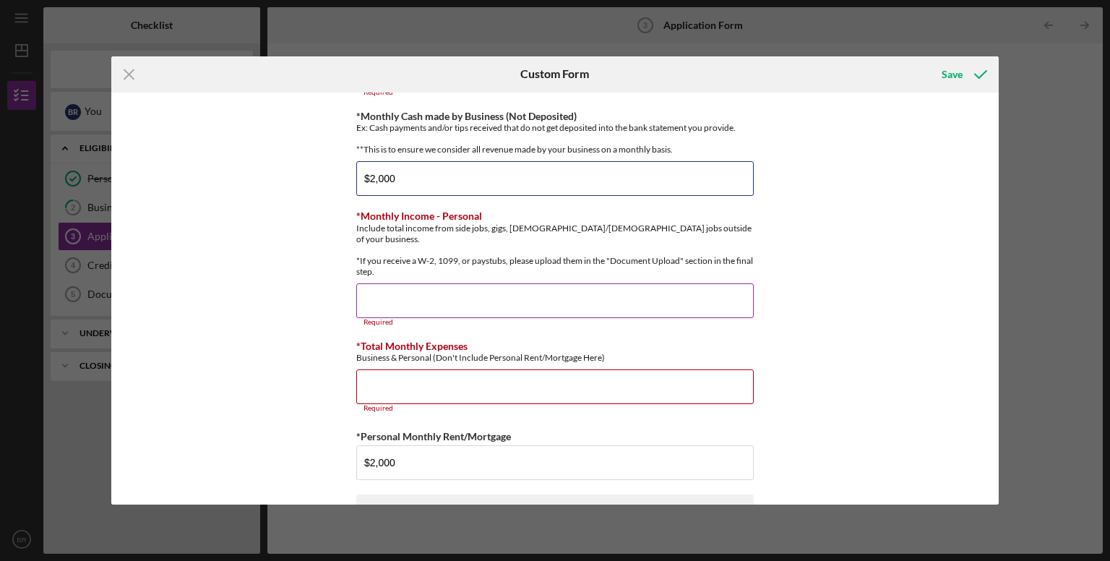
type input "$2,000"
click at [555, 297] on input "*Monthly Income - Personal" at bounding box center [555, 300] width 398 height 35
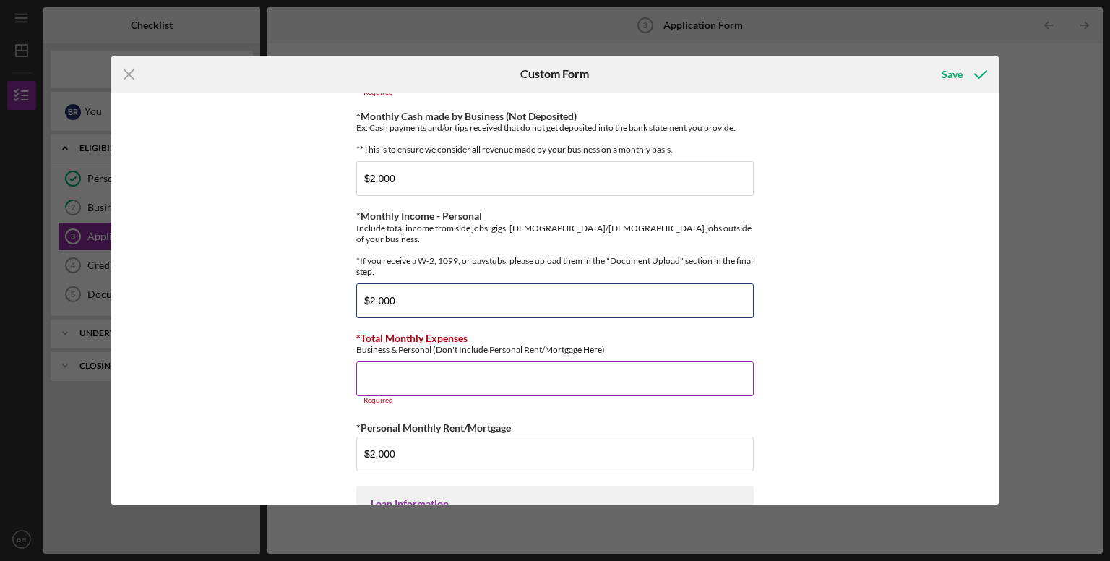
type input "$2,000"
click at [383, 385] on input "*Total Monthly Expenses" at bounding box center [555, 378] width 398 height 35
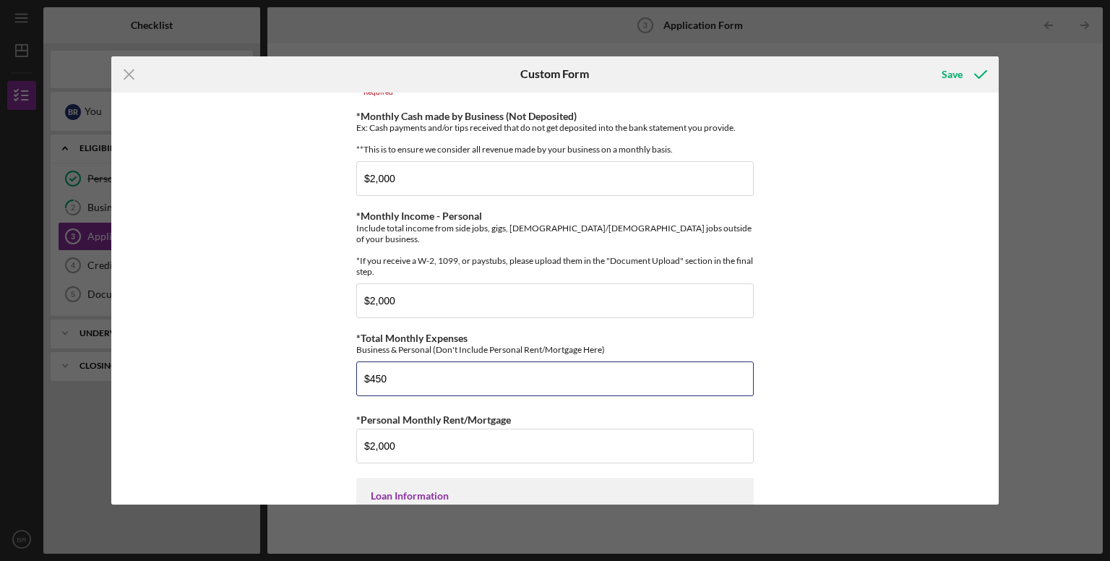
type input "$450"
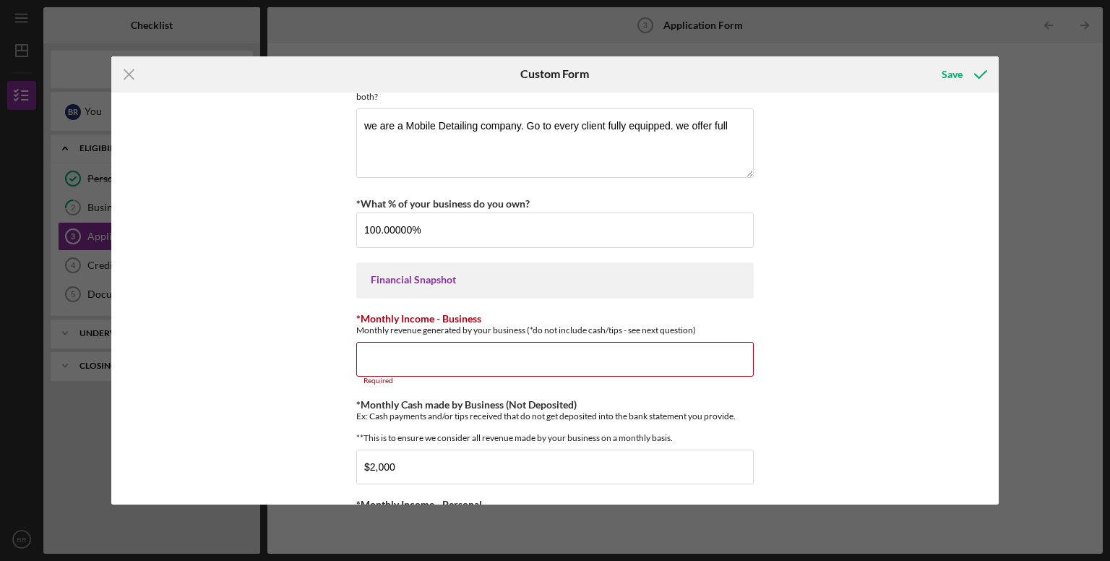
scroll to position [222, 0]
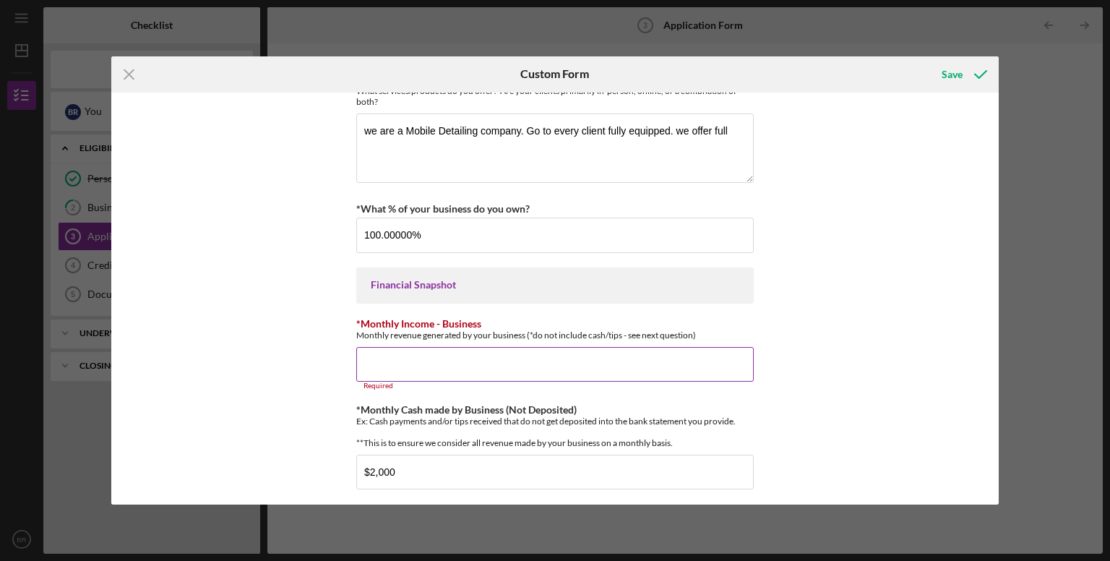
click at [466, 364] on input "*Monthly Income - Business" at bounding box center [555, 364] width 398 height 35
type input "$3"
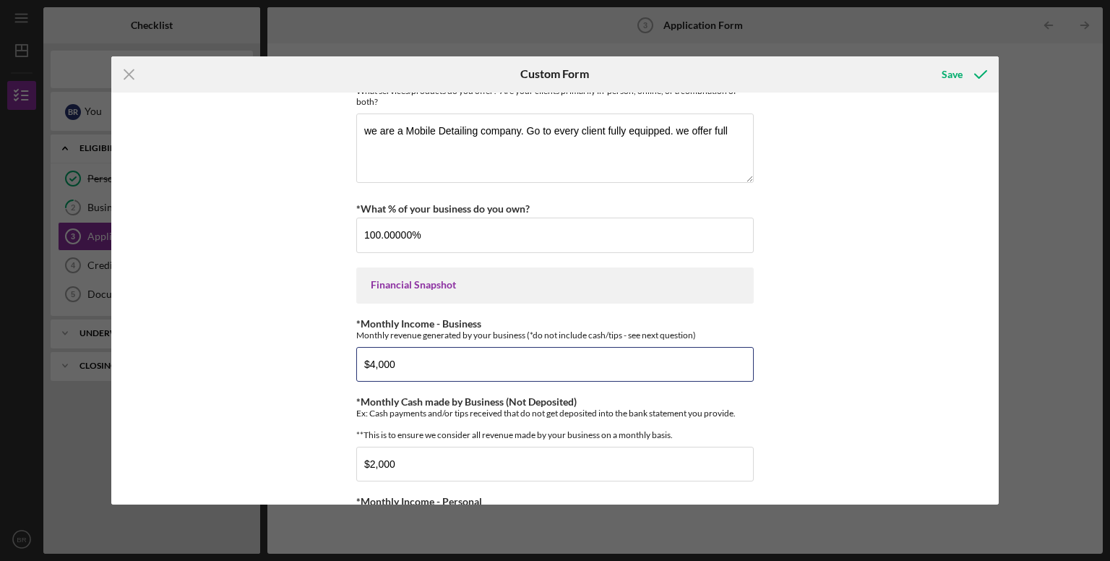
type input "$4,000"
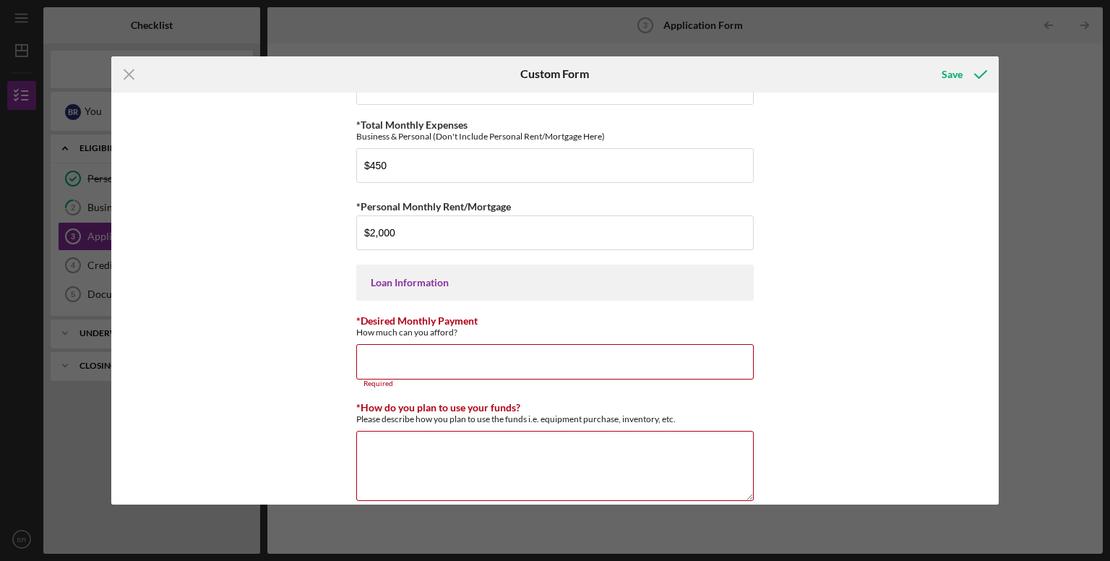
scroll to position [745, 0]
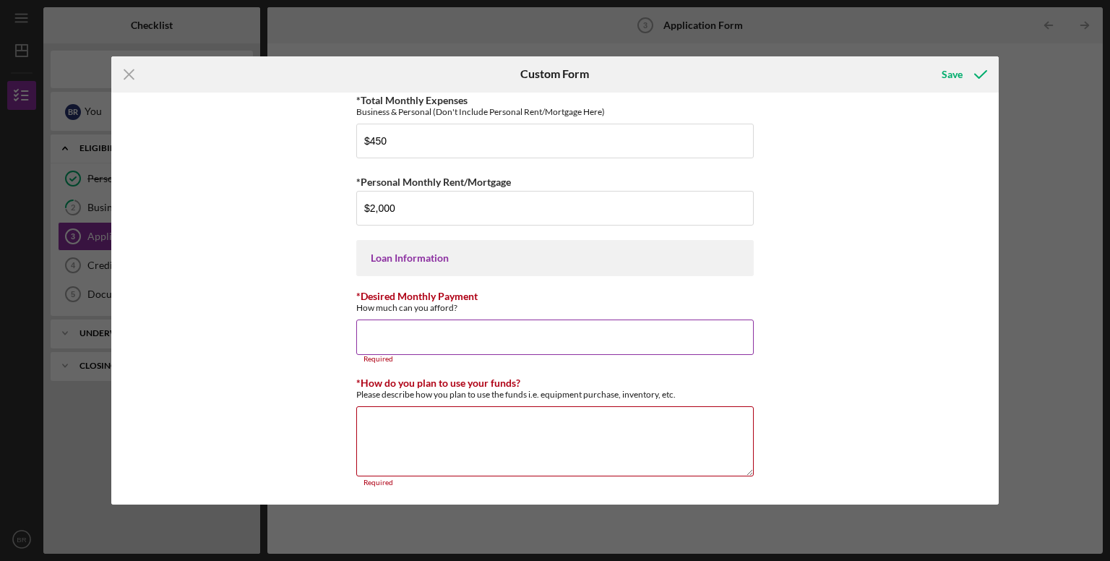
click at [403, 335] on input "*Desired Monthly Payment" at bounding box center [555, 337] width 398 height 35
click at [389, 344] on input "*Desired Monthly Payment" at bounding box center [555, 337] width 398 height 35
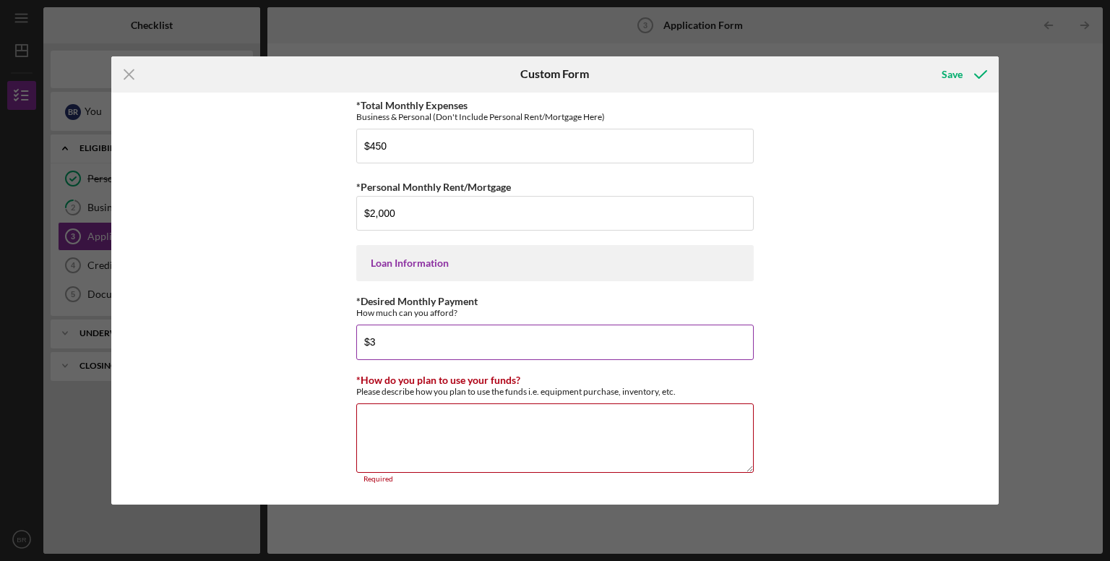
scroll to position [737, 0]
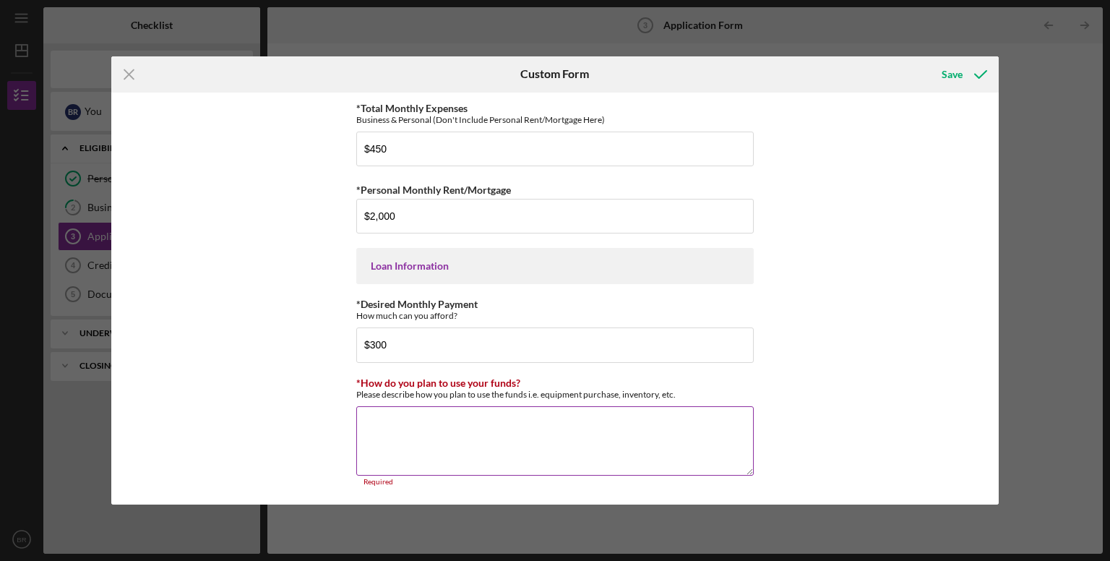
click at [395, 417] on textarea "*How do you plan to use your funds?" at bounding box center [555, 440] width 398 height 69
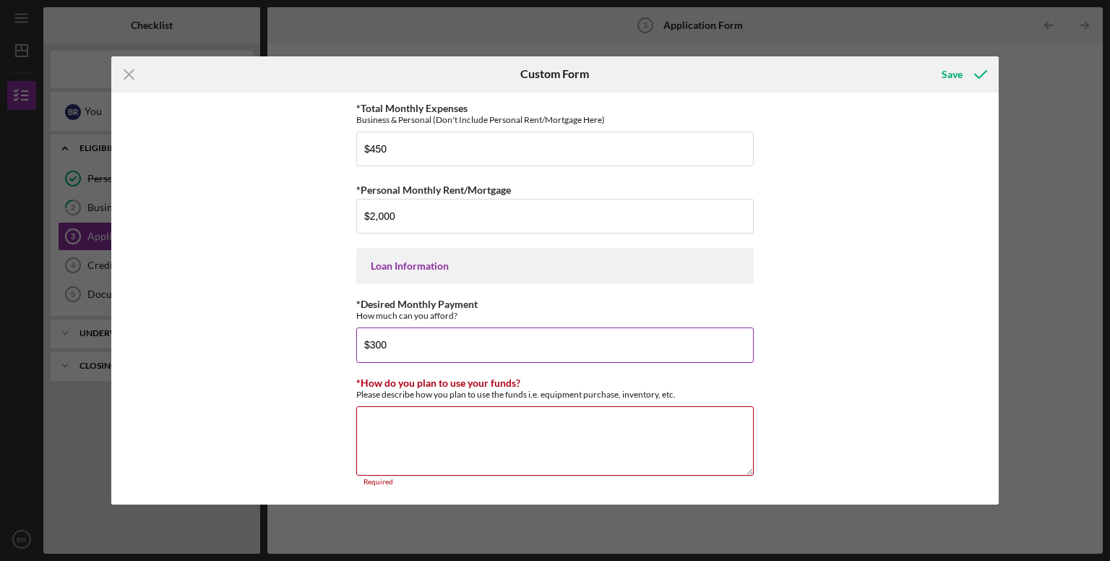
click at [400, 347] on input "$300" at bounding box center [555, 344] width 398 height 35
type input "$3"
type input "$250"
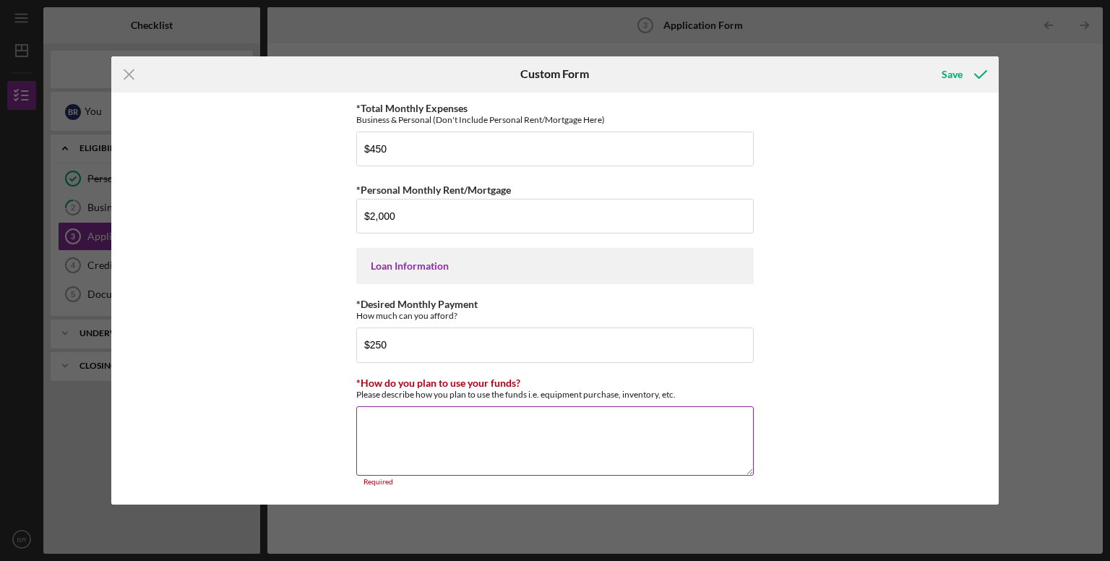
click at [419, 417] on textarea "*How do you plan to use your funds?" at bounding box center [555, 440] width 398 height 69
type textarea "c"
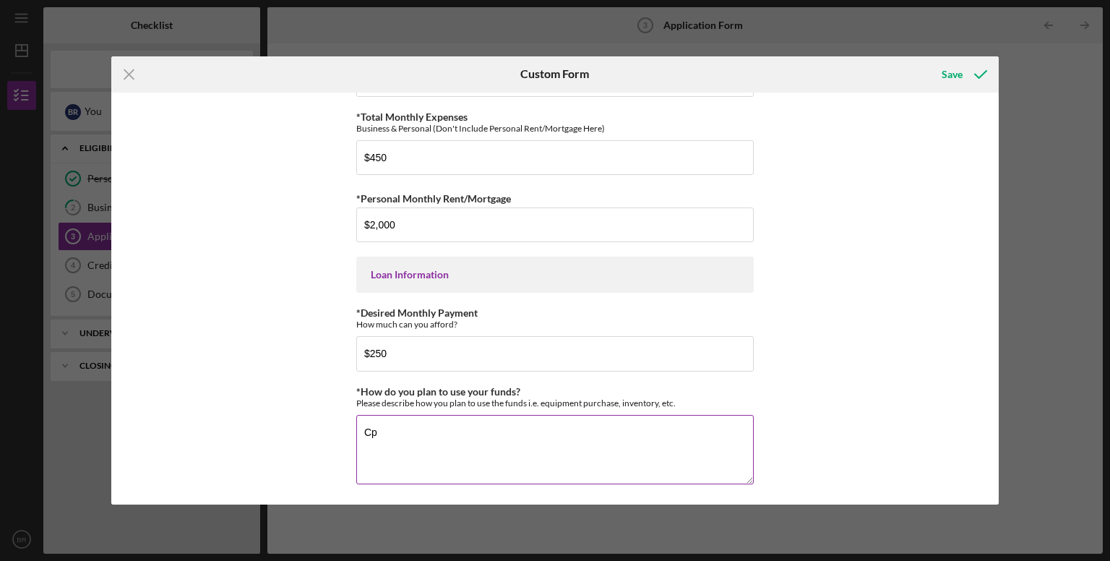
type textarea "C"
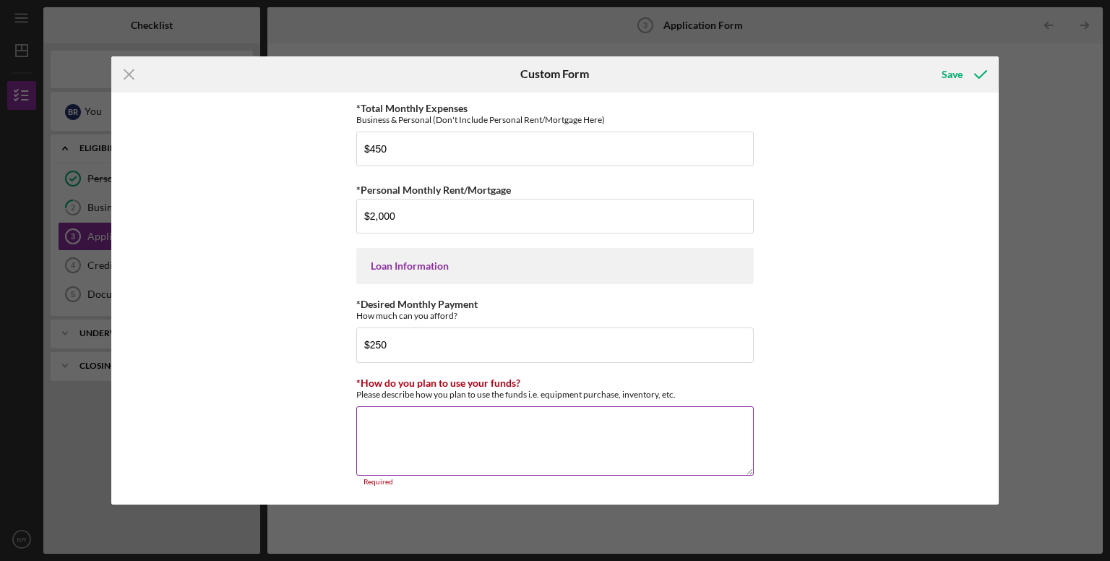
type textarea "R"
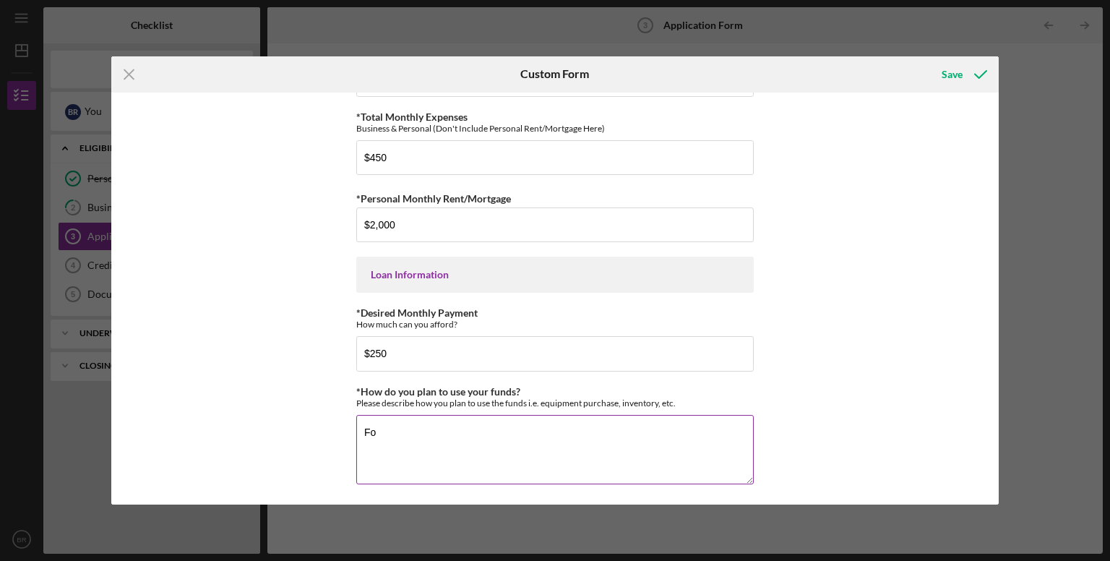
type textarea "F"
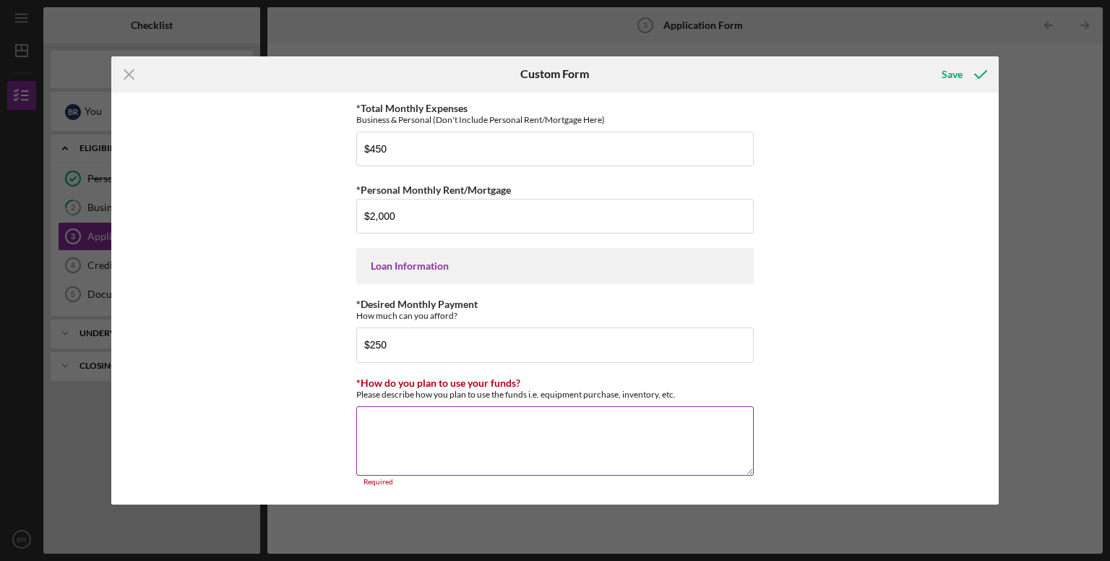
type textarea "C"
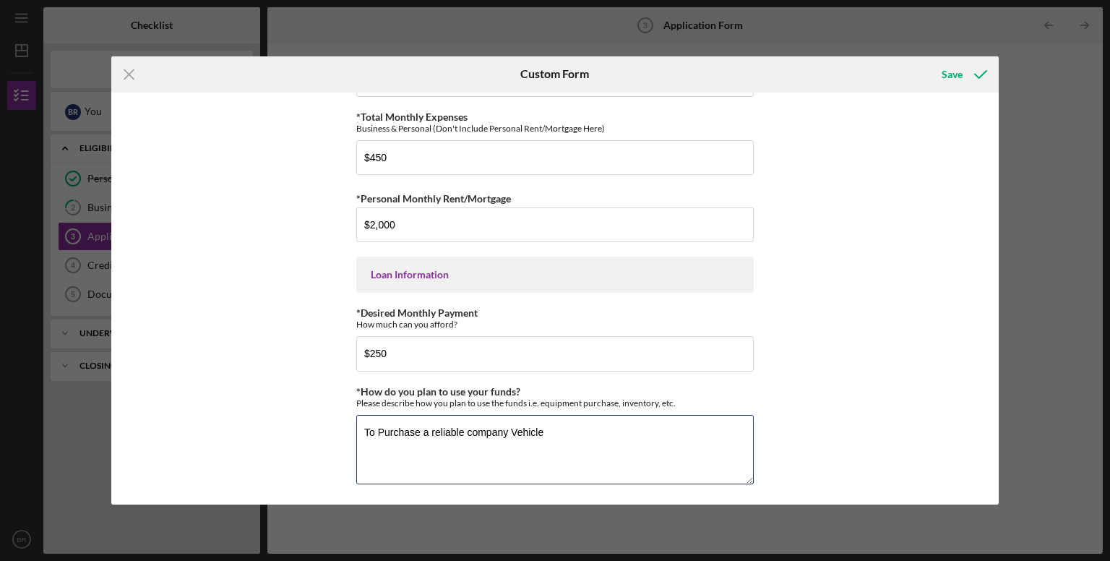
type textarea "To Purchase a reliable company Vehicle"
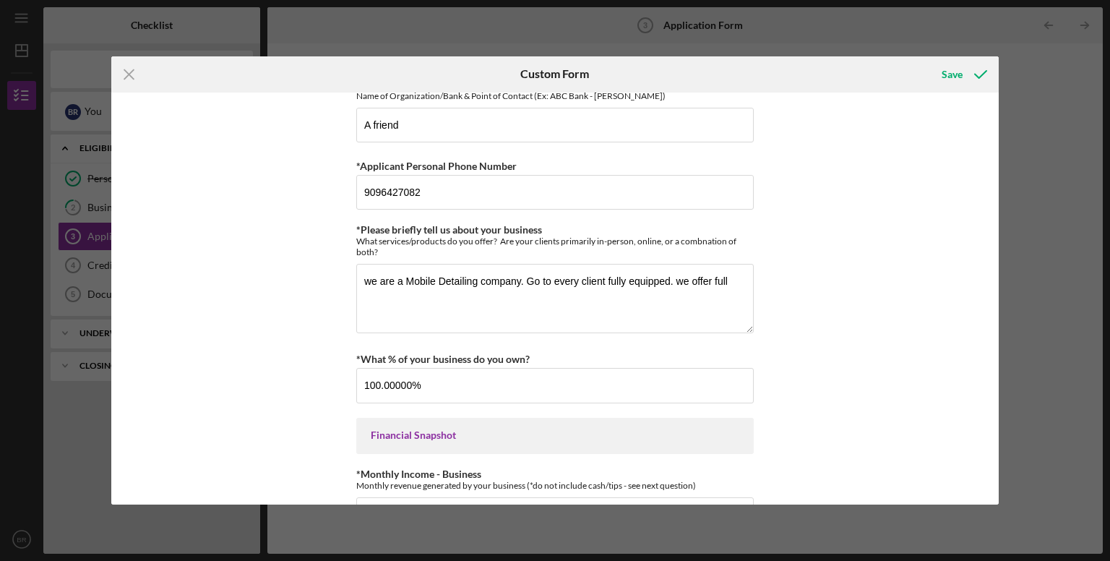
scroll to position [0, 0]
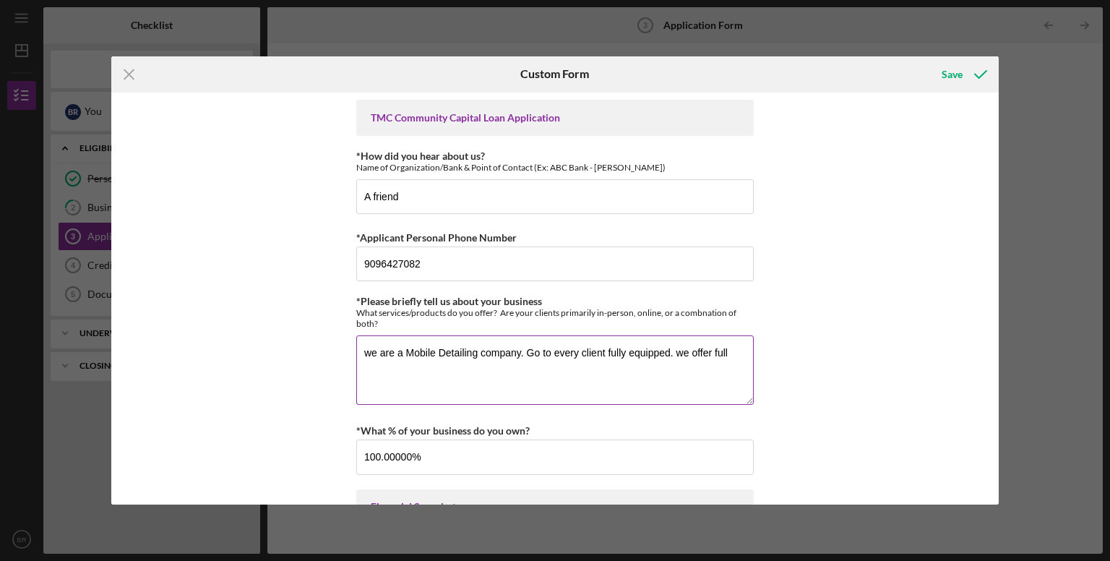
click at [734, 353] on textarea "we are a Mobile Detailing company. Go to every client fully equipped. we offer …" at bounding box center [555, 369] width 398 height 69
type textarea "we are a Mobile Detailing company. Go to every client fully equipped. we offer …"
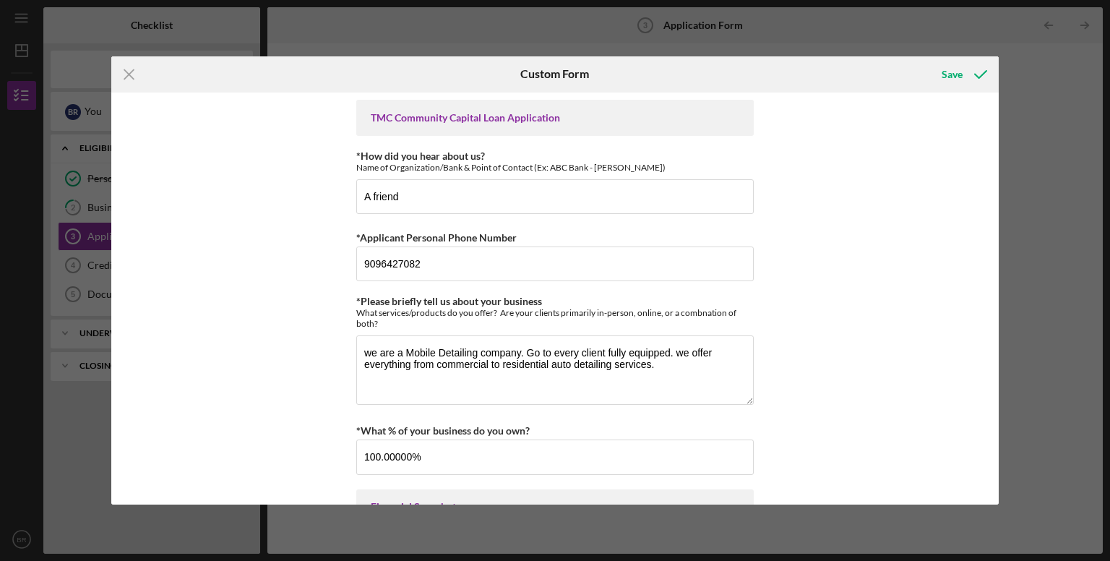
drag, startPoint x: 993, startPoint y: 202, endPoint x: 1000, endPoint y: 197, distance: 9.4
click at [1000, 197] on div "Icon/Menu Close Custom Form Save TMC Community Capital Loan Application *How di…" at bounding box center [555, 280] width 1110 height 561
drag, startPoint x: 559, startPoint y: 87, endPoint x: 713, endPoint y: 113, distance: 156.3
click at [713, 113] on form "Icon/Menu Close Custom Form Save TMC Community Capital Loan Application *How di…" at bounding box center [555, 280] width 888 height 449
click at [713, 113] on div "TMC Community Capital Loan Application" at bounding box center [555, 118] width 369 height 12
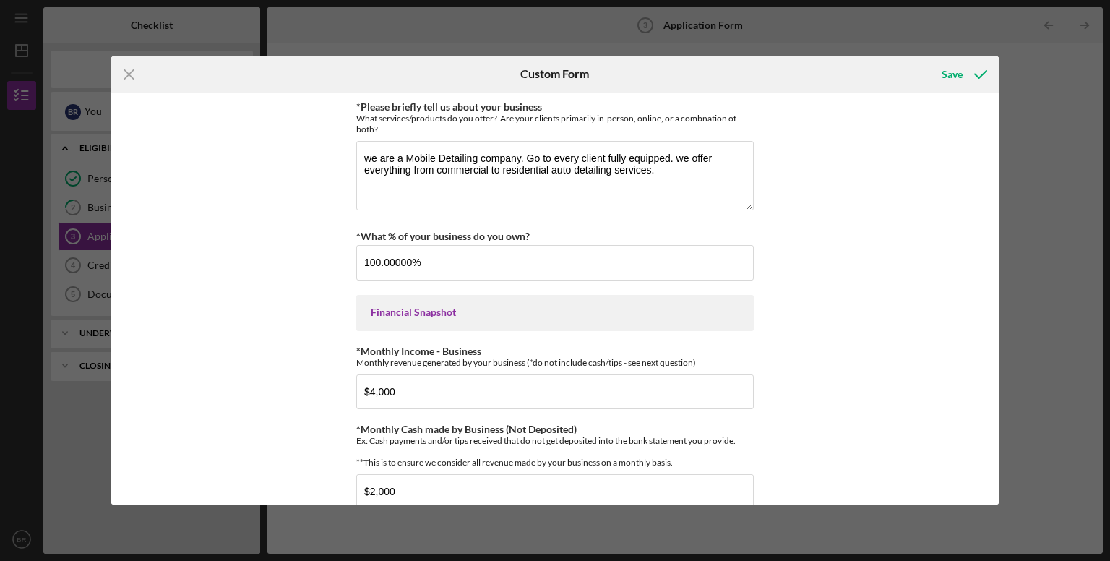
scroll to position [201, 0]
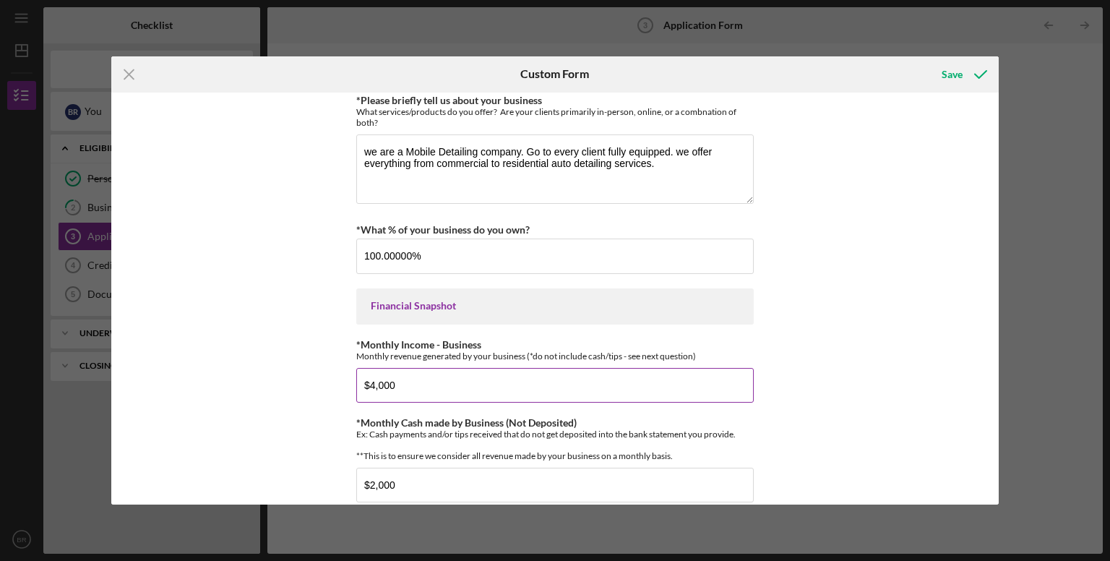
click at [371, 384] on input "$4,000" at bounding box center [555, 385] width 398 height 35
type input "$5,000"
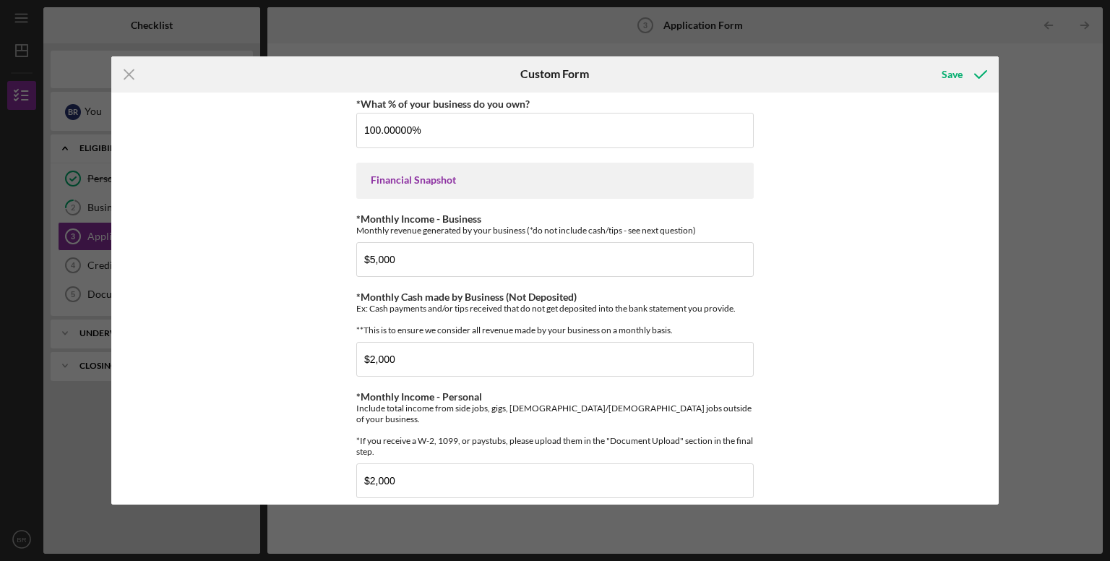
scroll to position [325, 0]
drag, startPoint x: 995, startPoint y: 325, endPoint x: 946, endPoint y: 323, distance: 48.5
click at [946, 323] on div "TMC Community Capital Loan Application *How did you hear about us? Name of Orga…" at bounding box center [555, 299] width 888 height 413
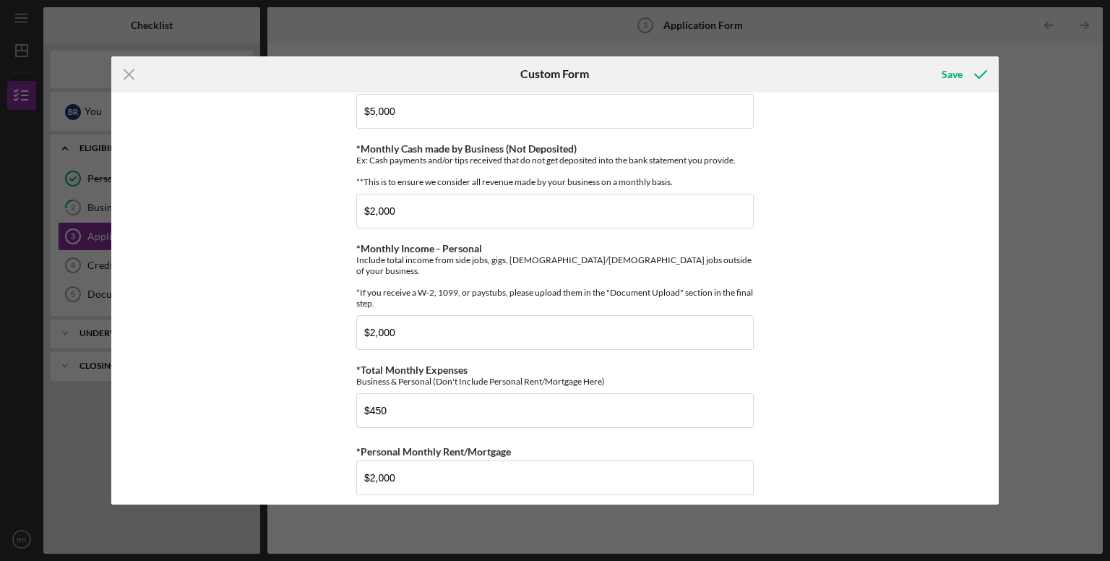
scroll to position [474, 0]
drag, startPoint x: 413, startPoint y: 332, endPoint x: 312, endPoint y: 341, distance: 101.6
click at [312, 341] on div "TMC Community Capital Loan Application *How did you hear about us? Name of Orga…" at bounding box center [555, 299] width 888 height 413
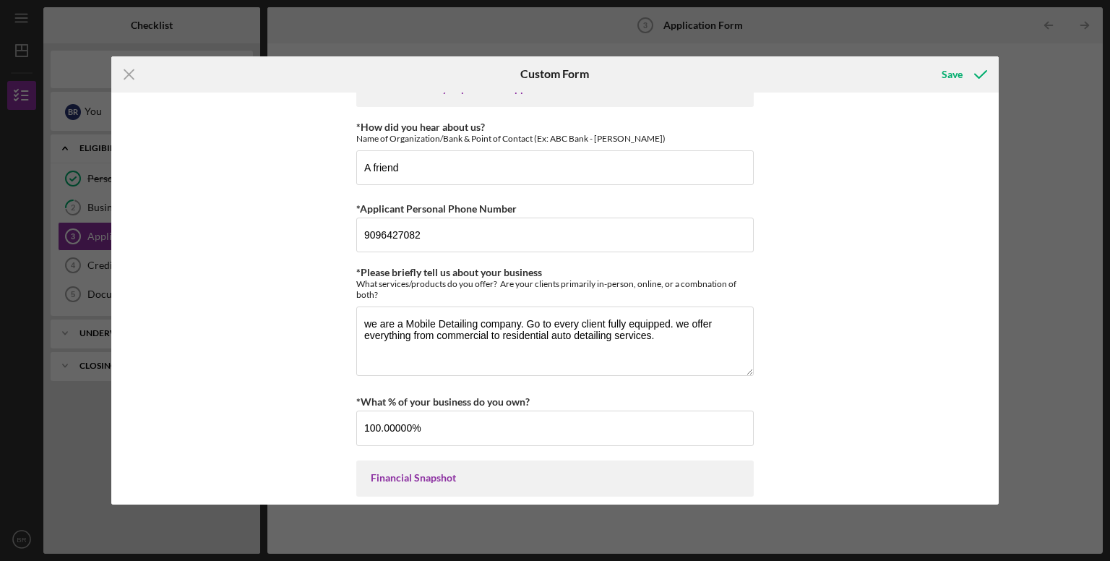
scroll to position [0, 0]
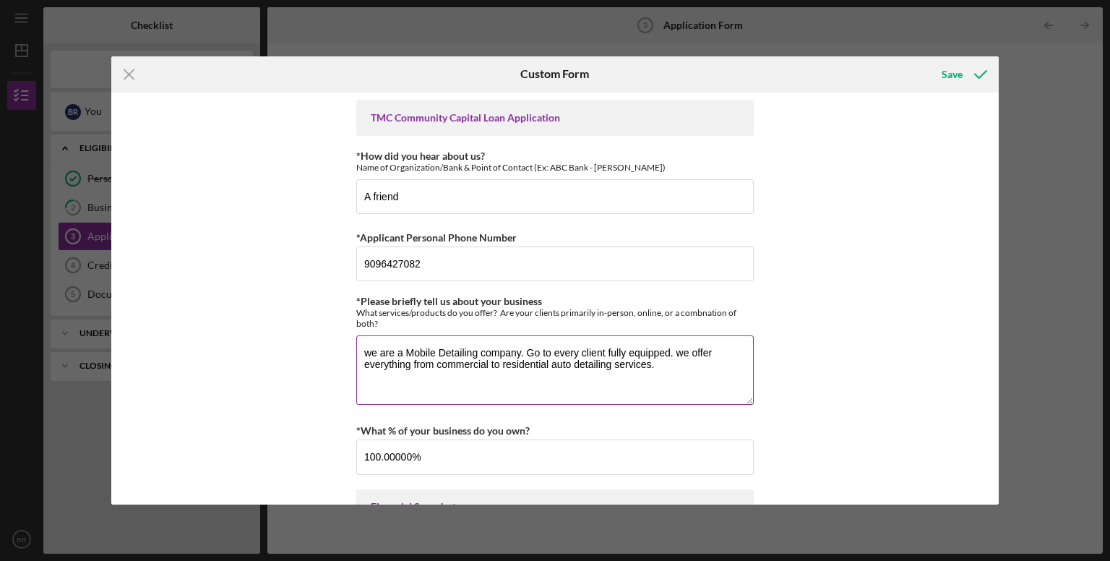
click at [666, 376] on textarea "we are a Mobile Detailing company. Go to every client fully equipped. we offer …" at bounding box center [555, 369] width 398 height 69
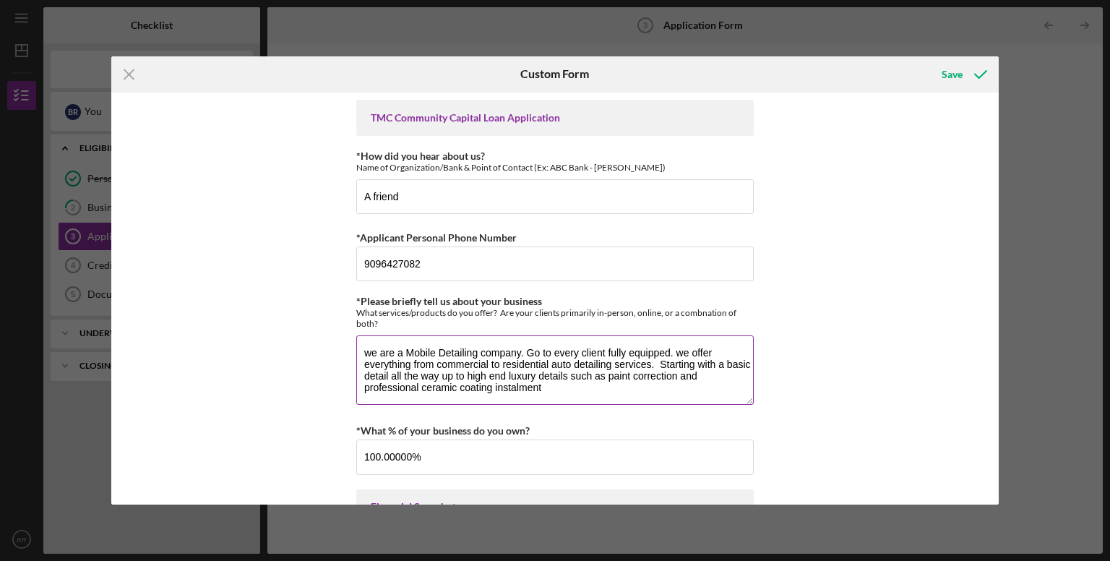
click at [601, 391] on textarea "we are a Mobile Detailing company. Go to every client fully equipped. we offer …" at bounding box center [555, 369] width 398 height 69
click at [575, 390] on textarea "we are a Mobile Detailing company. Go to every client fully equipped. we offer …" at bounding box center [555, 369] width 398 height 69
type textarea "we are a Mobile Detailing company. Go to every client fully equipped. we offer …"
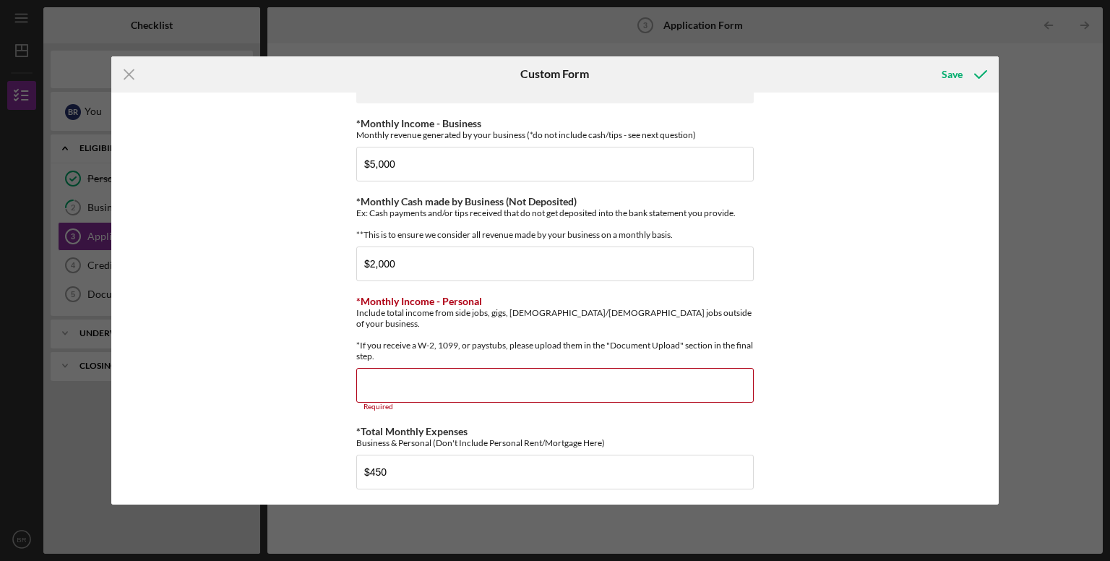
scroll to position [432, 0]
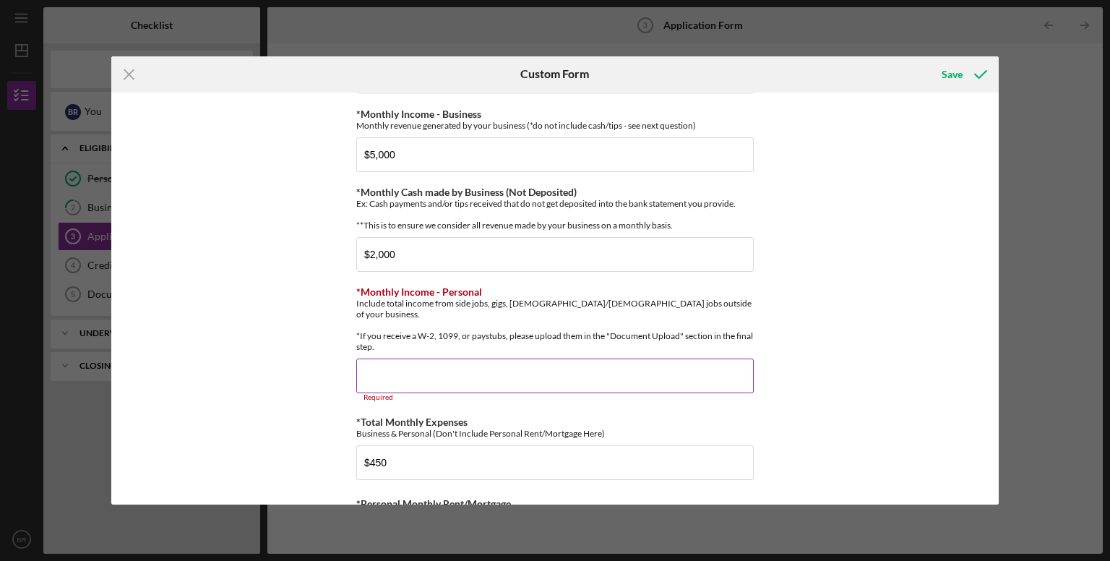
click at [463, 379] on input "*Monthly Income - Personal" at bounding box center [555, 376] width 398 height 35
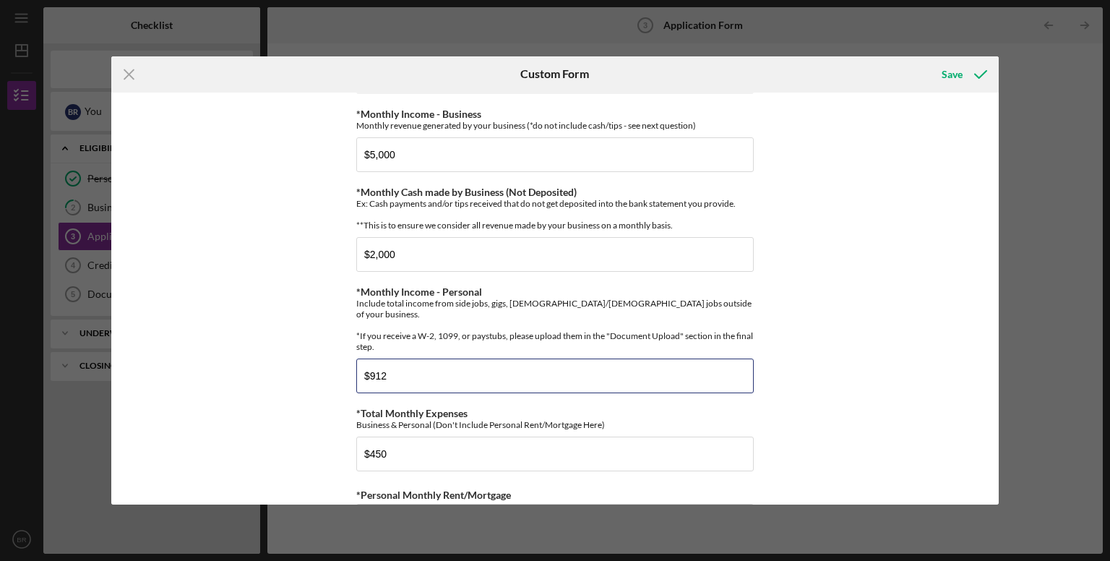
type input "$912"
drag, startPoint x: 995, startPoint y: 303, endPoint x: 984, endPoint y: 324, distance: 23.6
click at [984, 324] on div "TMC Community Capital Loan Application *How did you hear about us? Name of Orga…" at bounding box center [555, 299] width 888 height 413
click at [941, 342] on div "TMC Community Capital Loan Application *How did you hear about us? Name of Orga…" at bounding box center [555, 299] width 888 height 413
click at [402, 457] on input "$450" at bounding box center [555, 454] width 398 height 35
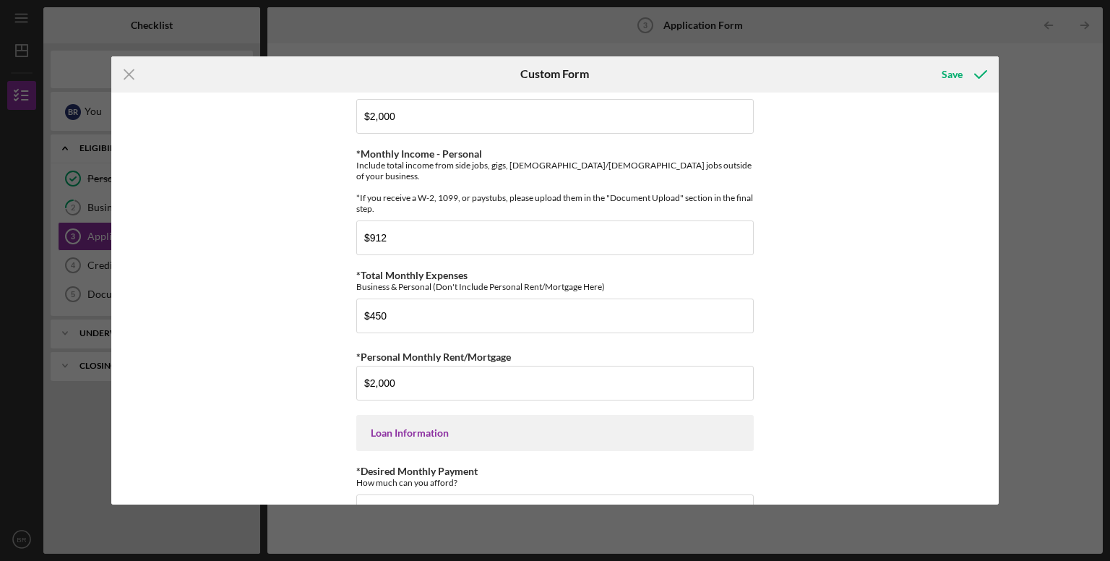
scroll to position [728, 0]
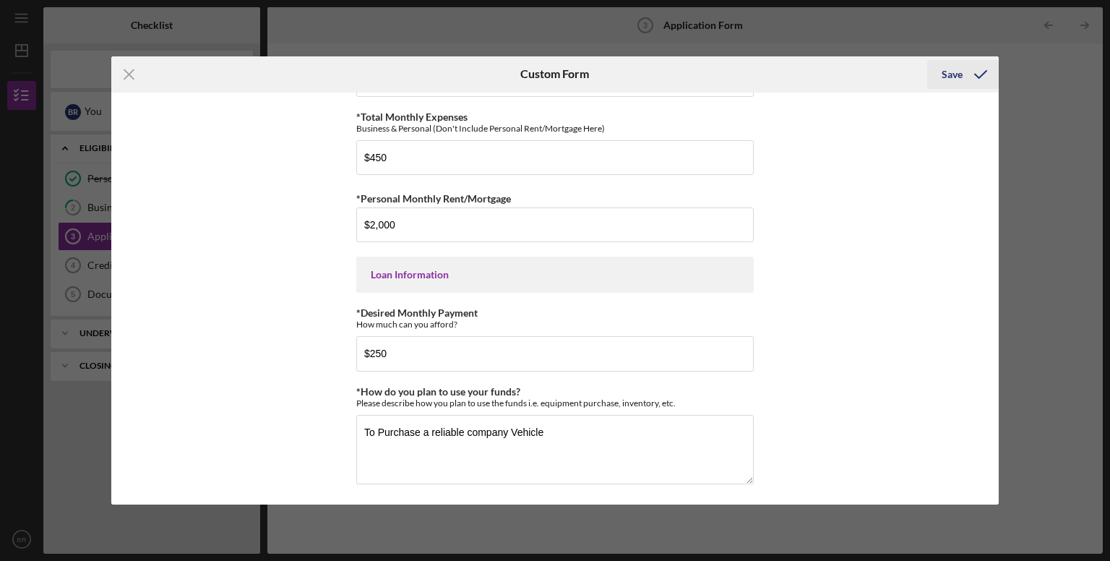
click at [954, 70] on div "Save" at bounding box center [952, 74] width 21 height 29
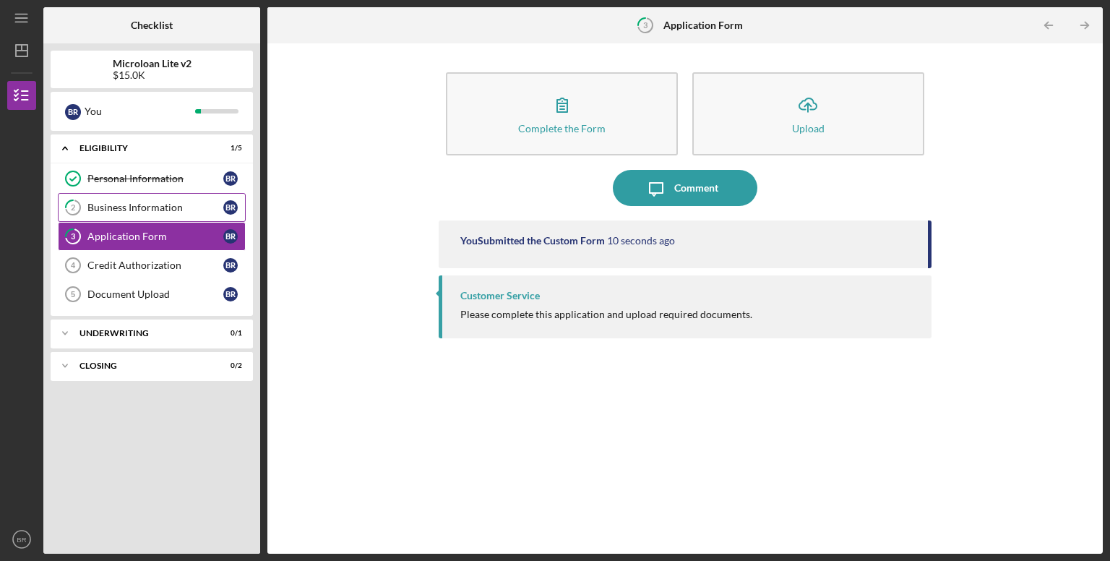
click at [168, 207] on div "Business Information" at bounding box center [155, 208] width 136 height 12
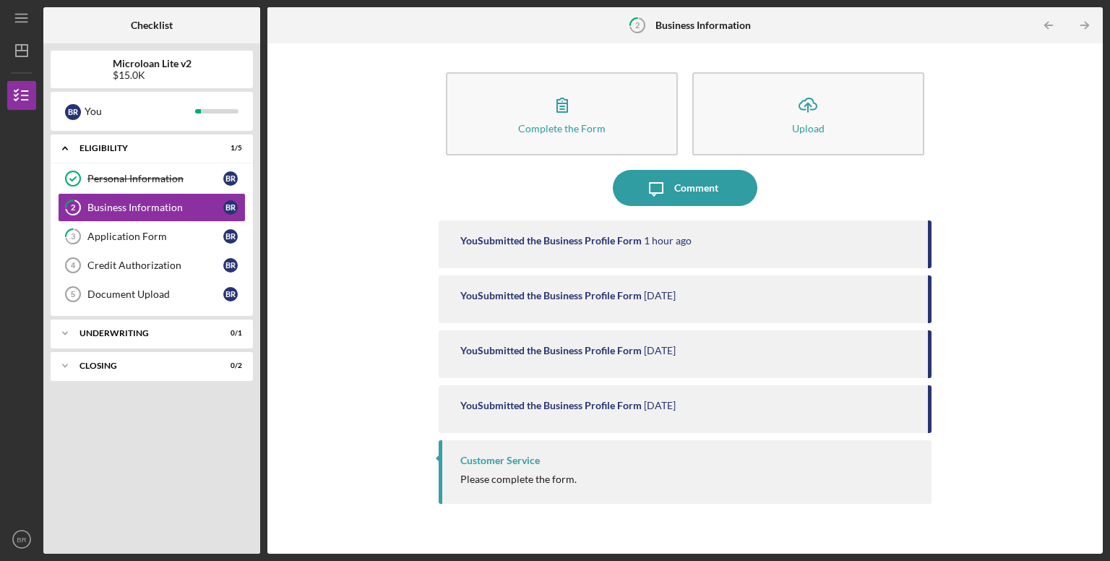
click at [529, 487] on div "Customer Service Please complete the form." at bounding box center [685, 471] width 493 height 63
click at [539, 410] on div "You Submitted the Business Profile Form" at bounding box center [550, 406] width 181 height 12
click at [554, 470] on div "Customer Service Please complete the form." at bounding box center [685, 471] width 493 height 63
click at [548, 351] on div "You Submitted the Business Profile Form" at bounding box center [550, 351] width 181 height 12
click at [536, 311] on div "You Submitted the Business Profile Form [DATE]" at bounding box center [685, 299] width 493 height 48
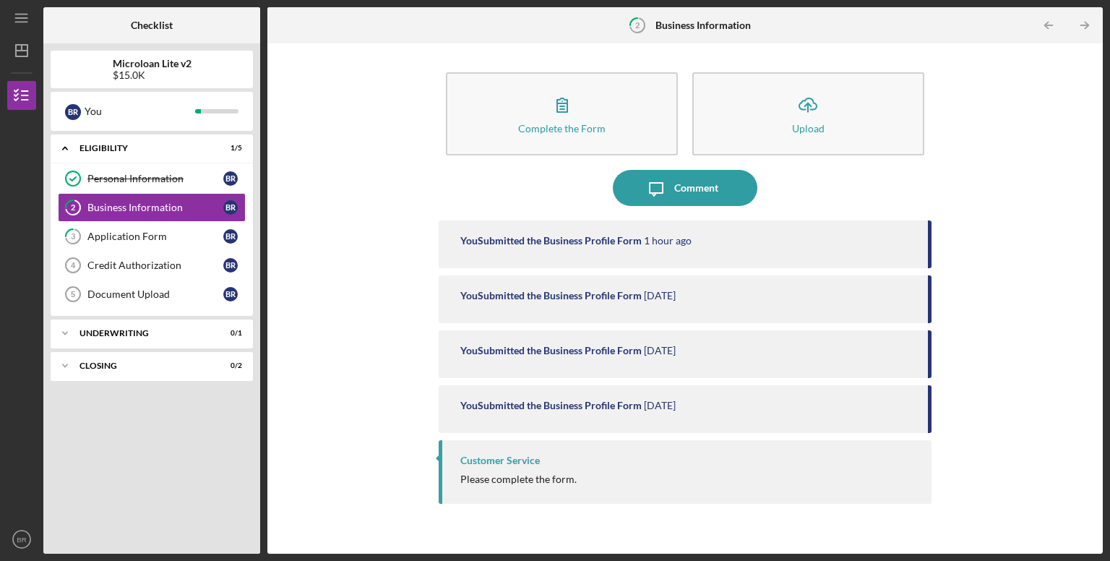
click at [530, 255] on div "You Submitted the Business Profile Form 1 hour ago" at bounding box center [685, 244] width 493 height 48
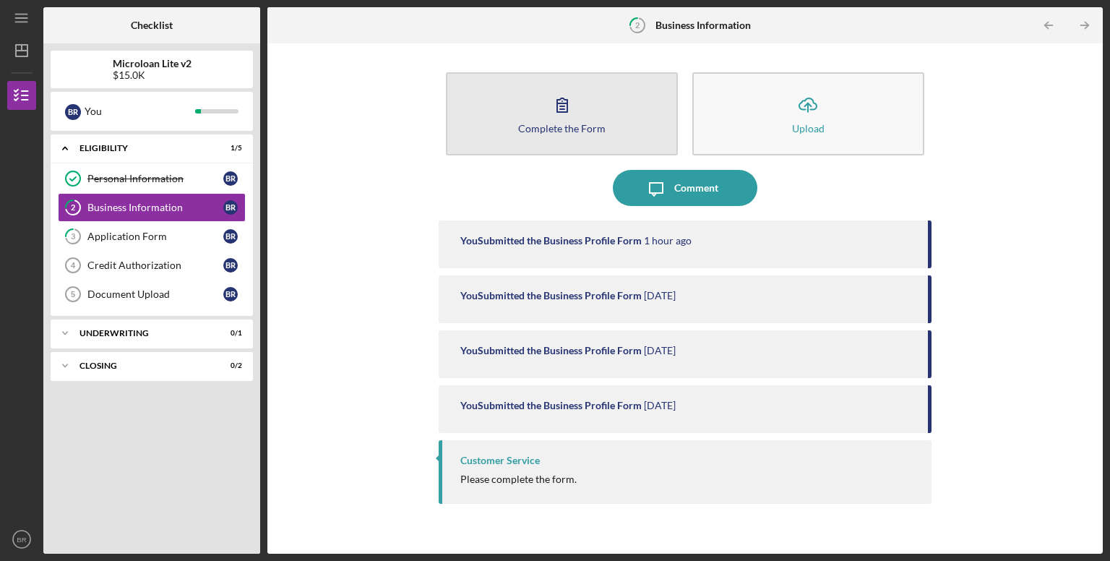
click at [534, 139] on button "Complete the Form Form" at bounding box center [562, 113] width 232 height 83
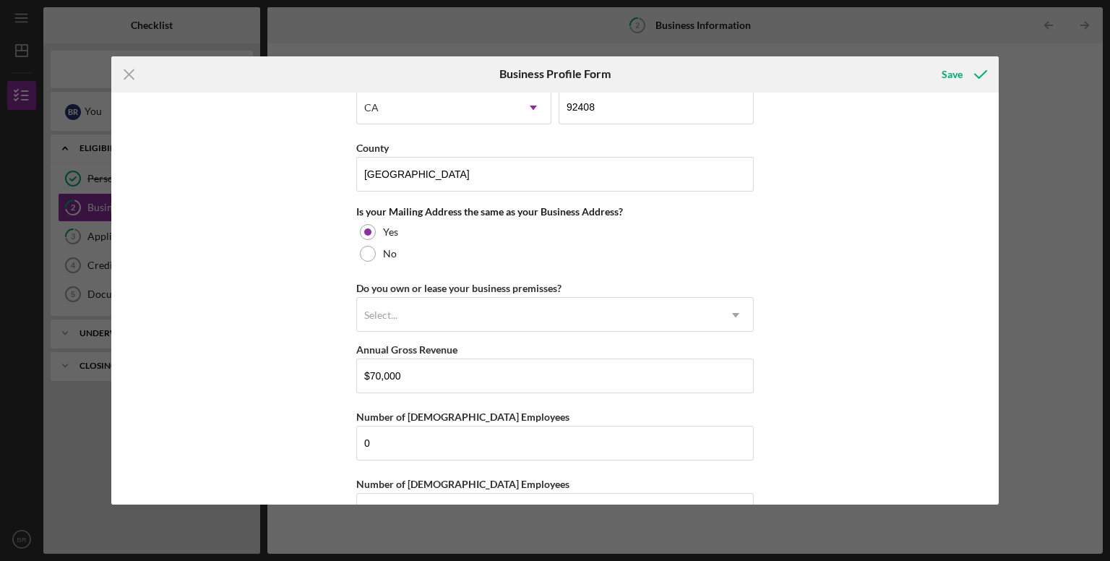
scroll to position [1060, 0]
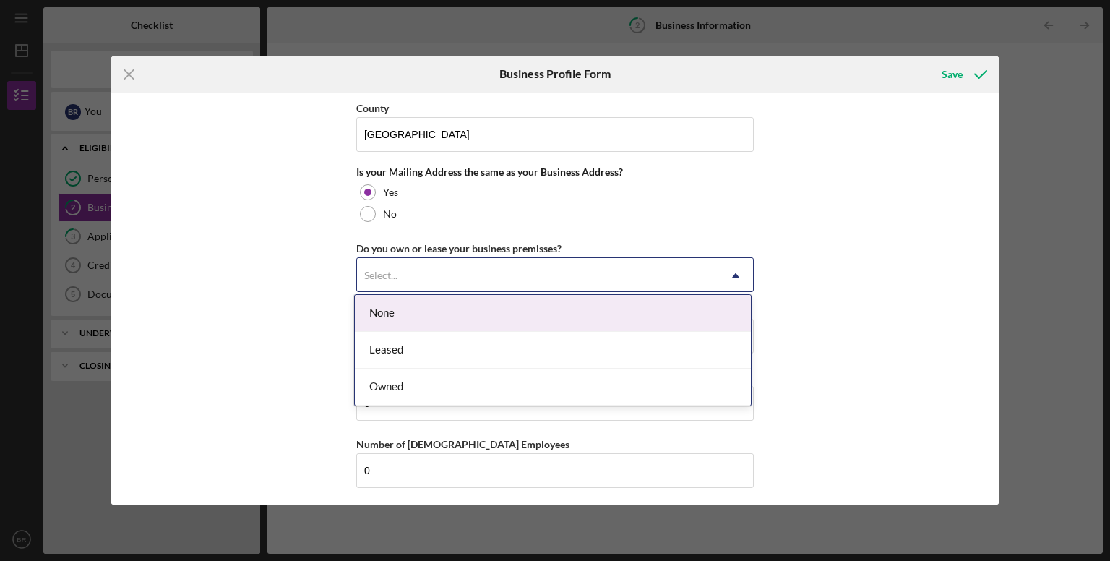
click at [506, 273] on div "Select..." at bounding box center [537, 275] width 361 height 33
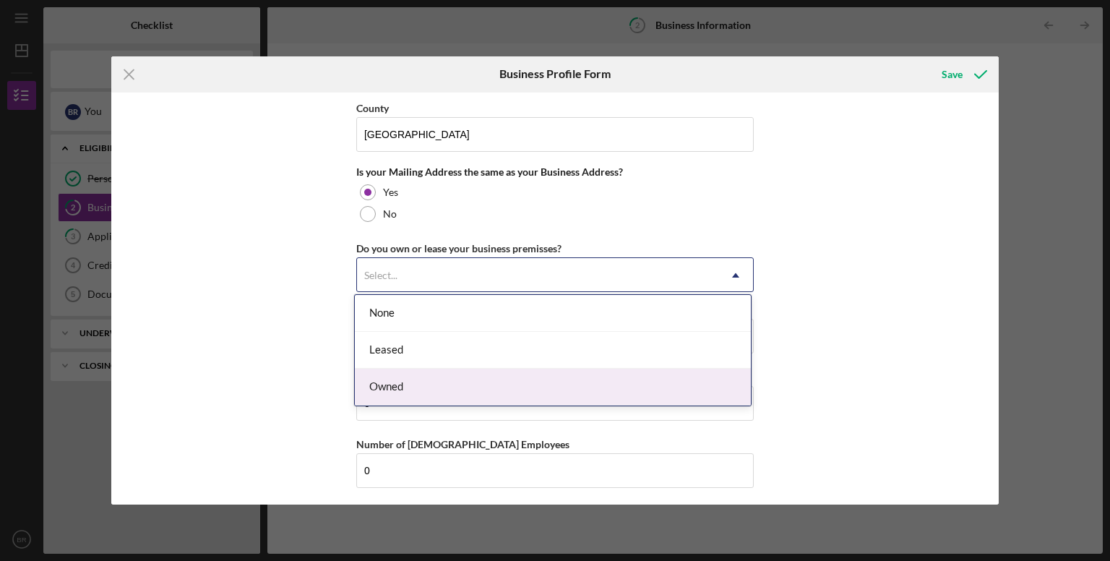
click at [483, 385] on div "Owned" at bounding box center [553, 387] width 396 height 37
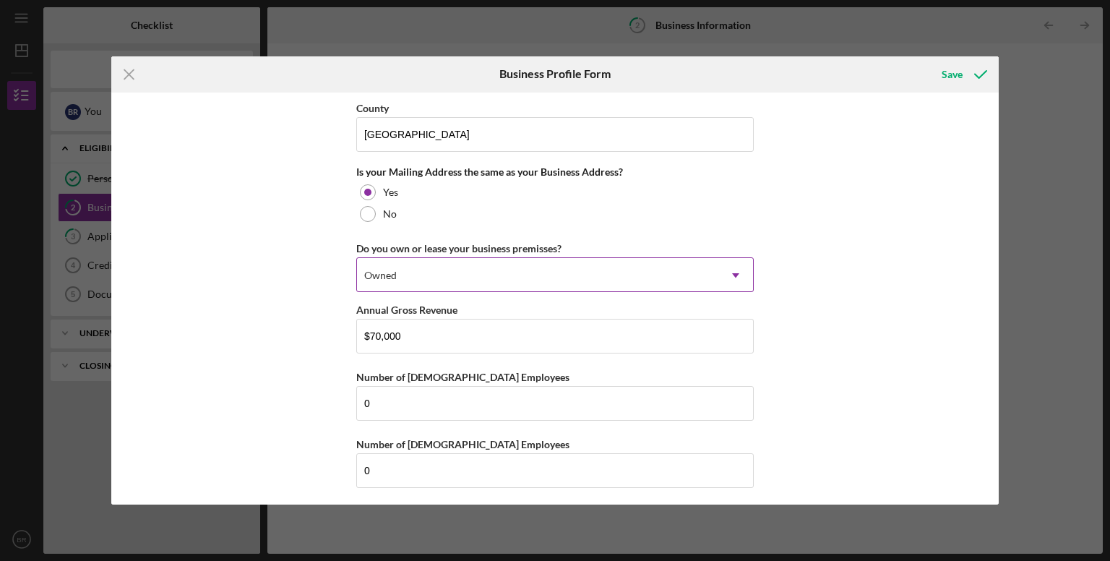
click at [564, 280] on div "Owned" at bounding box center [537, 275] width 361 height 33
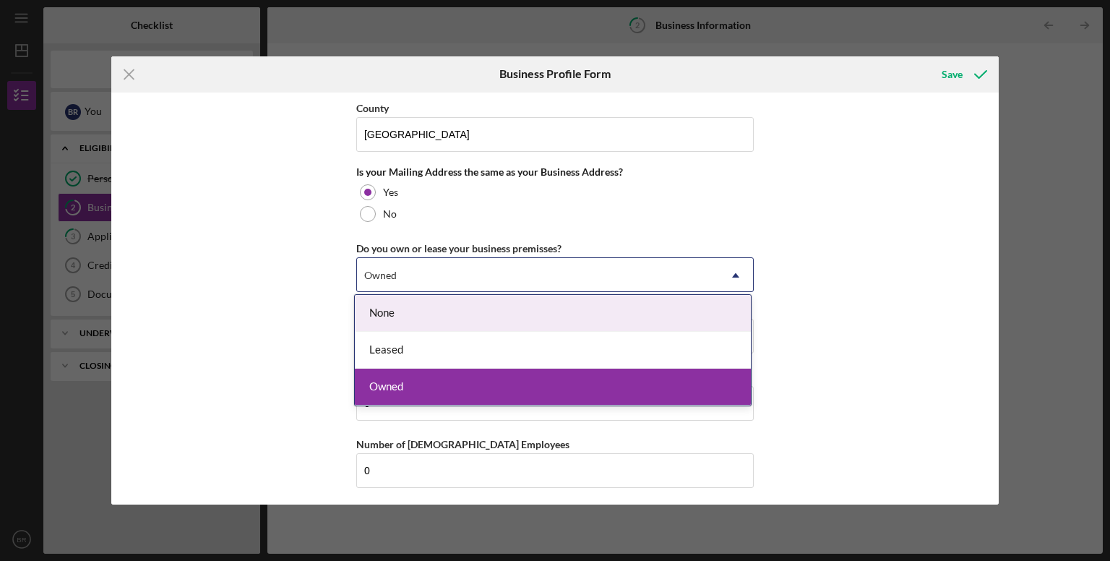
click at [547, 305] on div "None" at bounding box center [553, 313] width 396 height 37
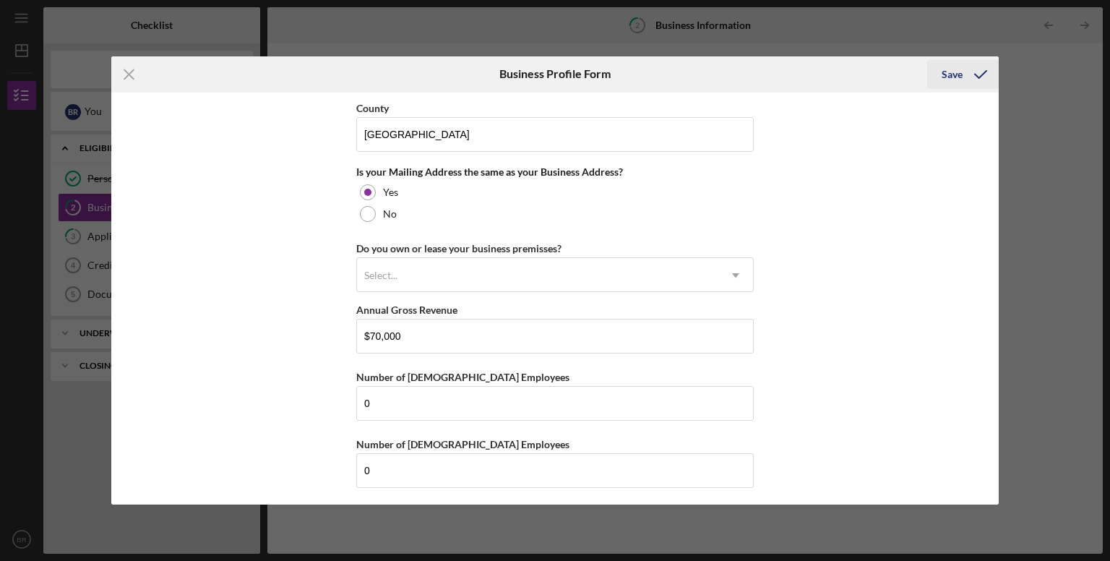
click at [965, 84] on icon "submit" at bounding box center [981, 74] width 36 height 36
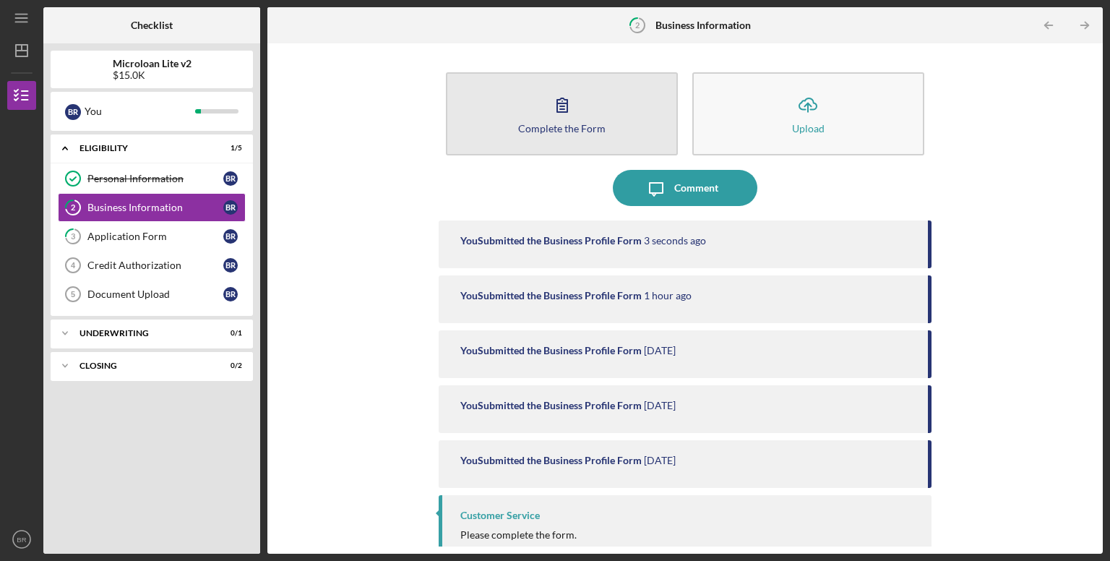
click at [578, 123] on div "Complete the Form" at bounding box center [561, 128] width 87 height 11
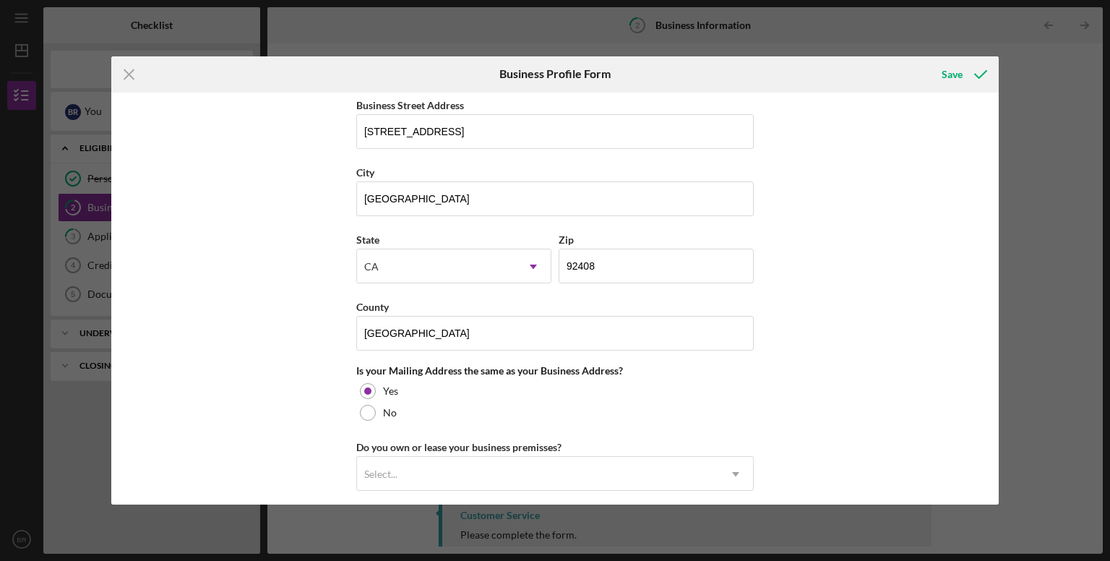
scroll to position [1060, 0]
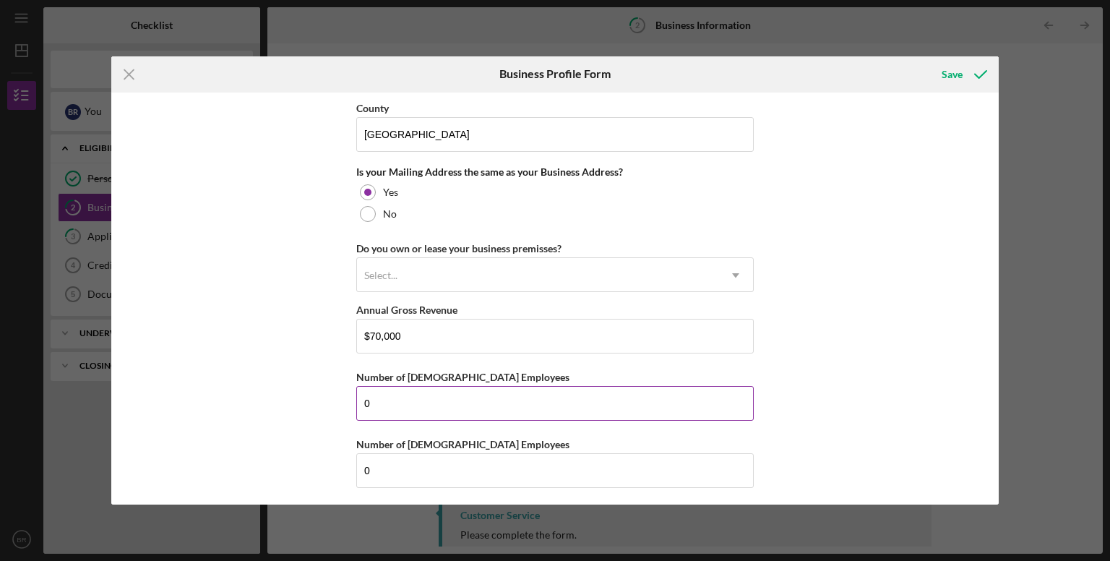
click at [474, 390] on input "0" at bounding box center [555, 403] width 398 height 35
type input "1"
click at [963, 67] on icon "submit" at bounding box center [981, 74] width 36 height 36
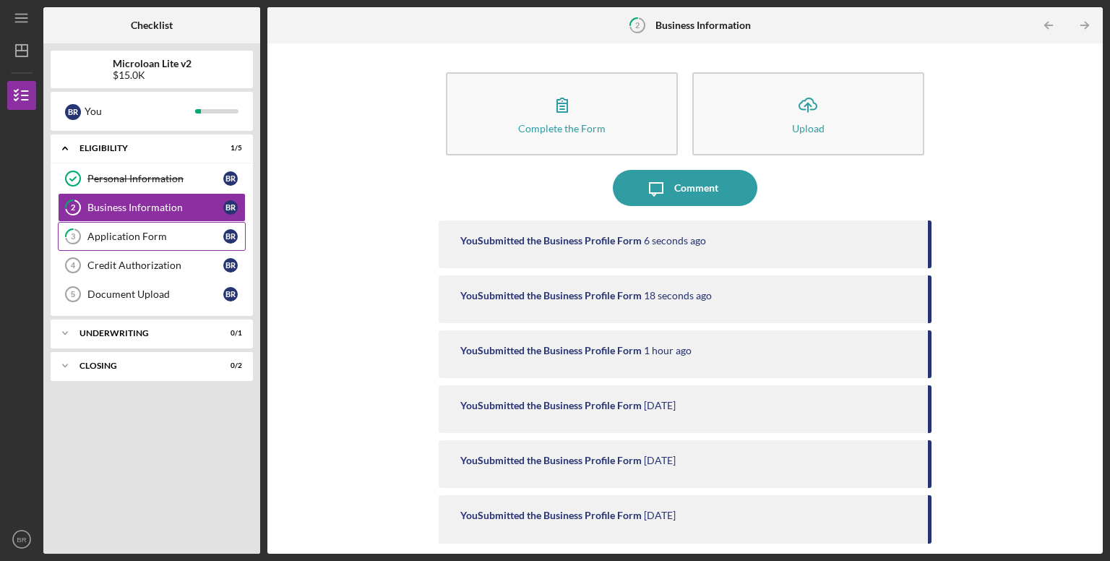
click at [137, 247] on link "3 Application Form B R" at bounding box center [152, 236] width 188 height 29
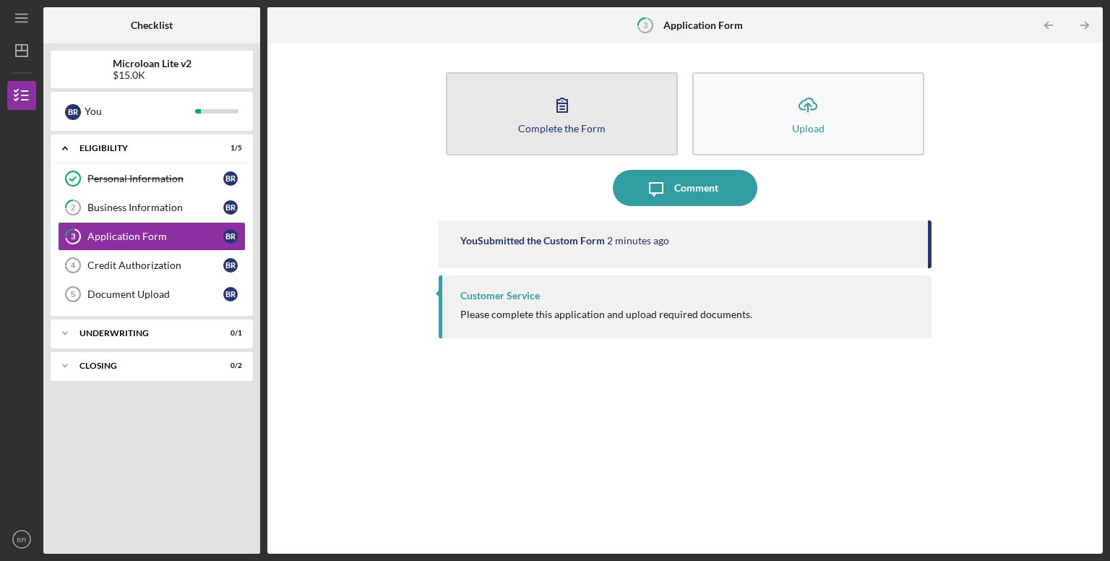
click at [575, 112] on icon "button" at bounding box center [562, 105] width 36 height 36
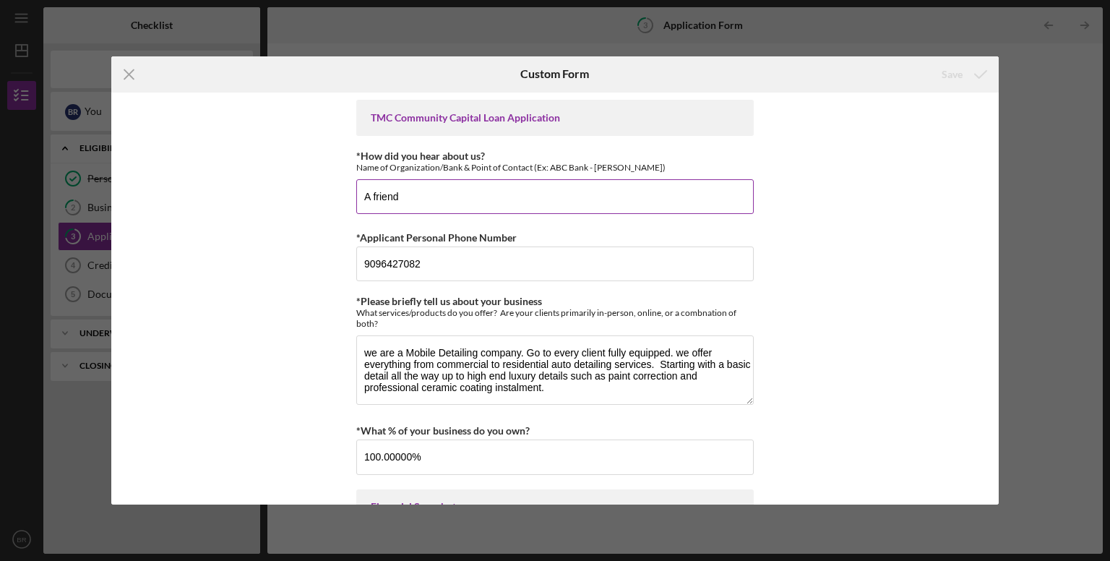
click at [421, 194] on input "A friend" at bounding box center [555, 196] width 398 height 35
drag, startPoint x: 410, startPoint y: 194, endPoint x: 313, endPoint y: 192, distance: 96.9
click at [313, 192] on div "TMC Community Capital Loan Application *How did you hear about us? Name of Orga…" at bounding box center [555, 299] width 888 height 413
type input "T"
drag, startPoint x: 393, startPoint y: 196, endPoint x: 201, endPoint y: 199, distance: 191.6
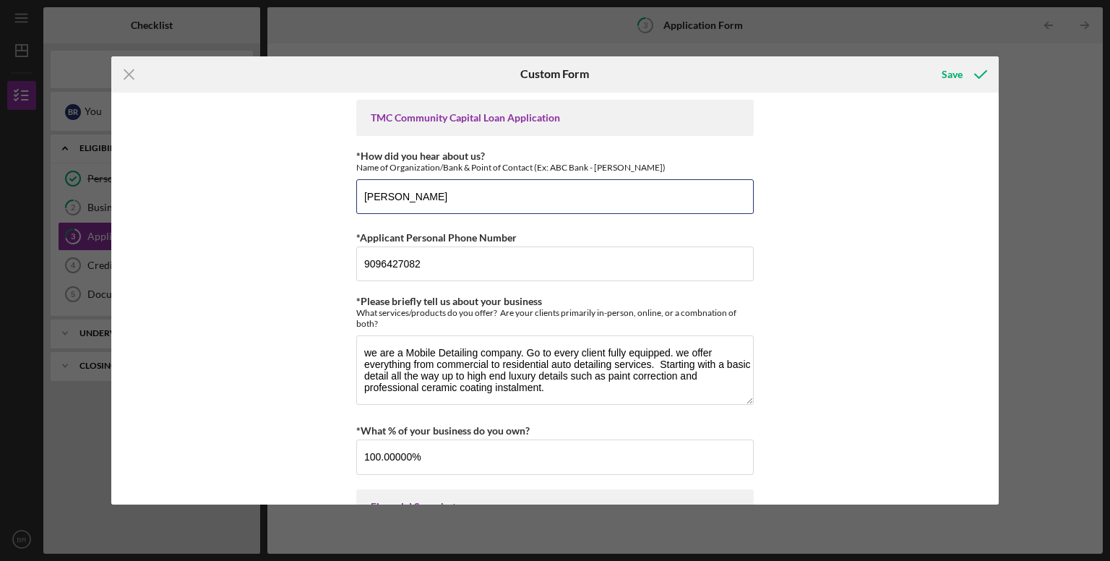
click at [201, 199] on div "TMC Community Capital Loan Application *How did you hear about us? Name of Orga…" at bounding box center [555, 299] width 888 height 413
click at [440, 190] on input "[PERSON_NAME]" at bounding box center [555, 196] width 398 height 35
drag, startPoint x: 374, startPoint y: 197, endPoint x: 288, endPoint y: 186, distance: 87.5
click at [288, 186] on div "TMC Community Capital Loan Application *How did you hear about us? Name of Orga…" at bounding box center [555, 299] width 888 height 413
click at [534, 206] on input "[PERSON_NAME] The brick television" at bounding box center [555, 196] width 398 height 35
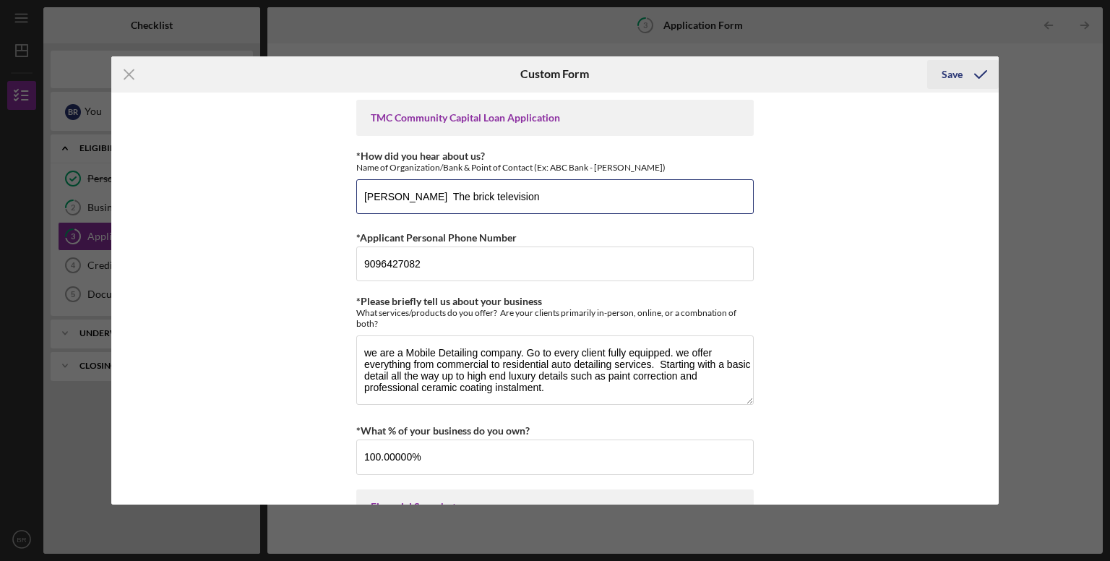
type input "[PERSON_NAME] The brick television"
click at [963, 76] on icon "submit" at bounding box center [981, 74] width 36 height 36
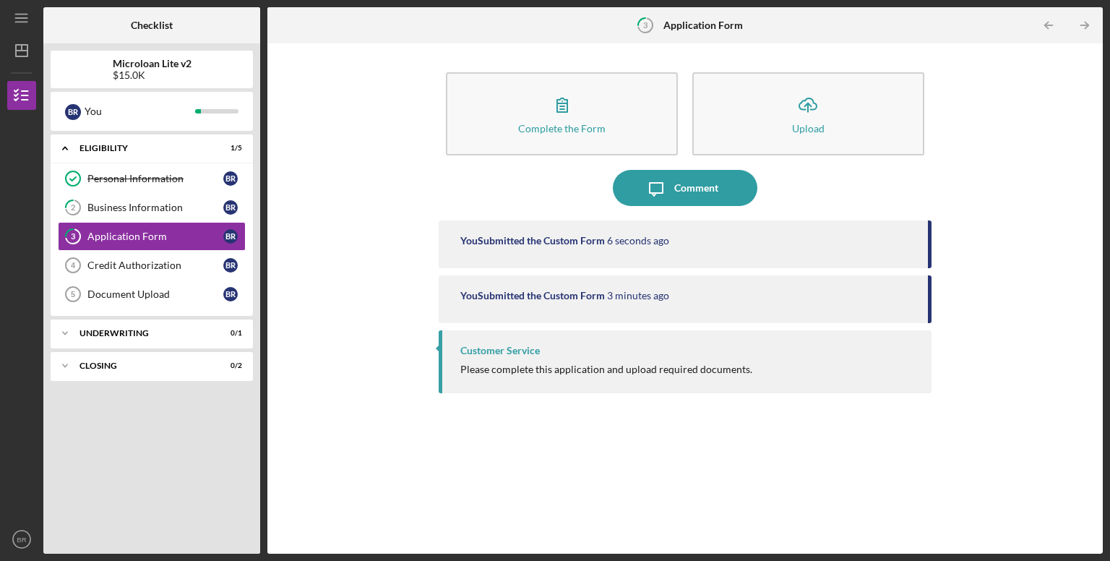
click at [570, 369] on div "Please complete this application and upload required documents." at bounding box center [606, 370] width 292 height 12
click at [98, 262] on div "Credit Authorization" at bounding box center [155, 266] width 136 height 12
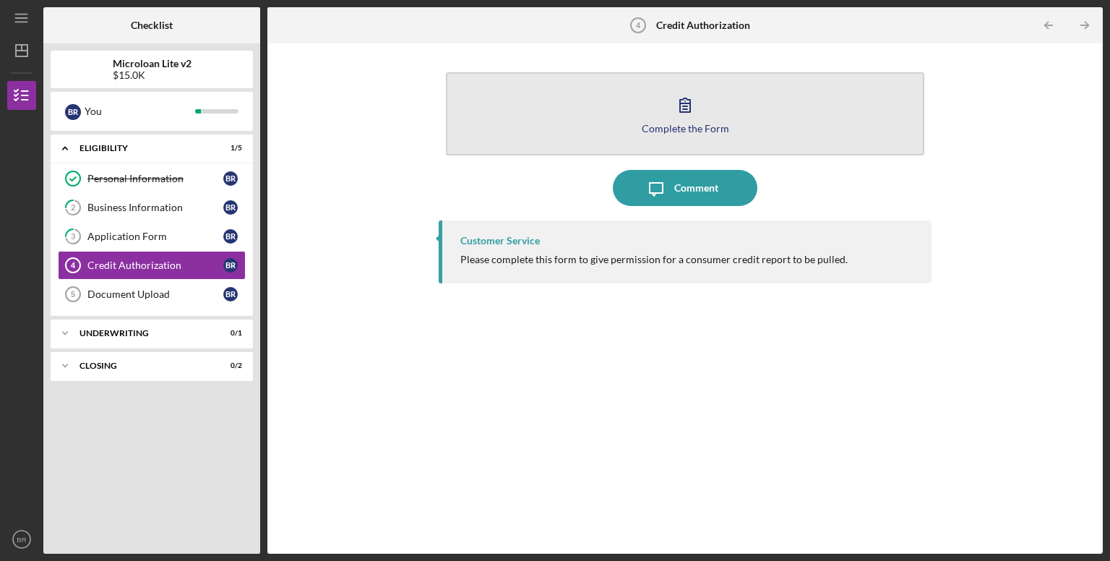
click at [709, 123] on div "Complete the Form" at bounding box center [685, 128] width 87 height 11
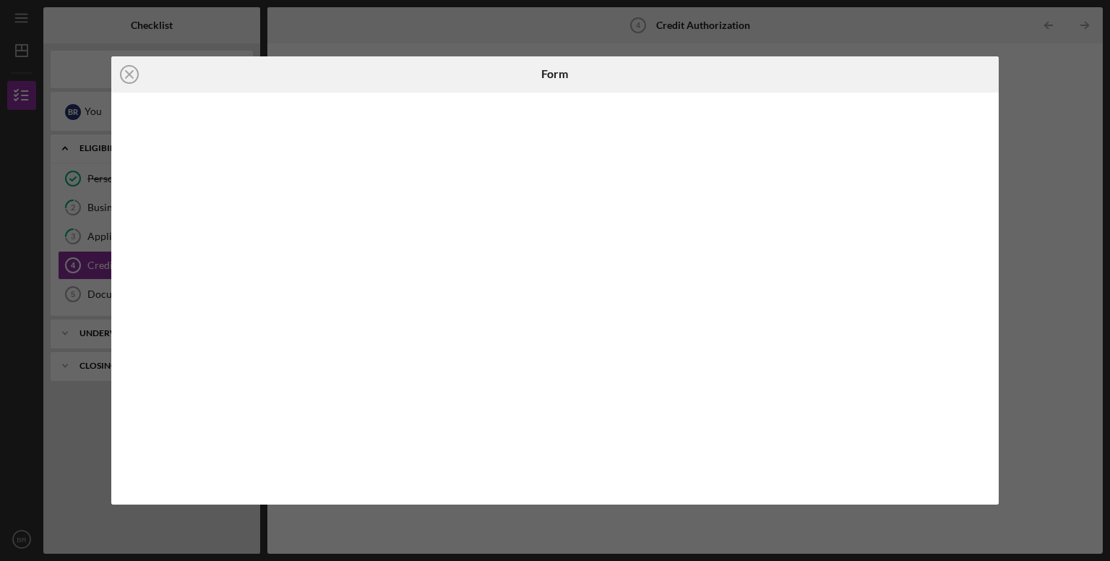
click at [1076, 277] on div "Icon/Close Form" at bounding box center [555, 280] width 1110 height 561
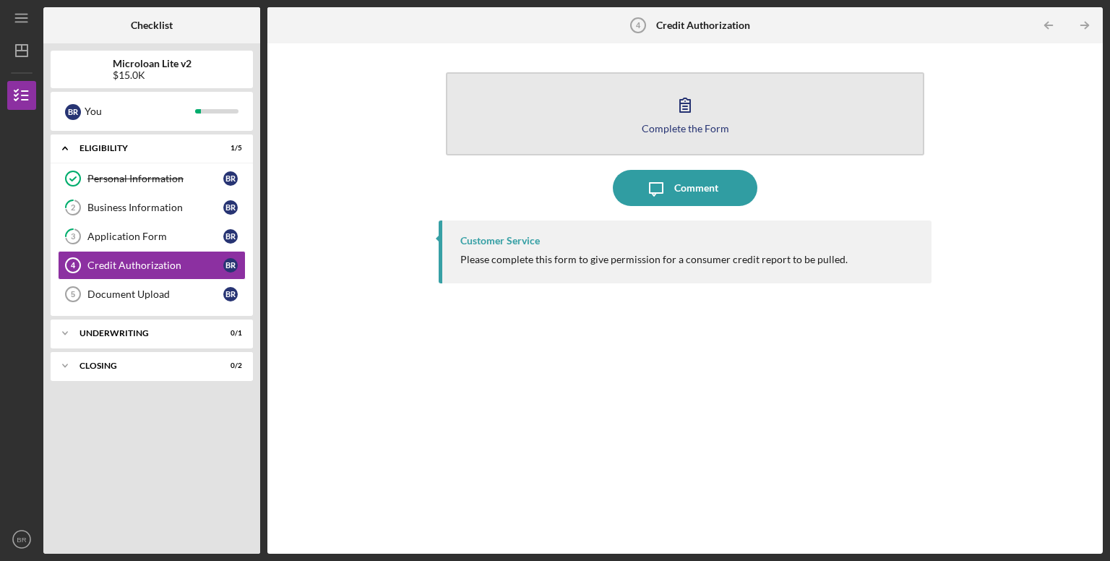
click at [642, 116] on button "Complete the Form Form" at bounding box center [685, 113] width 479 height 83
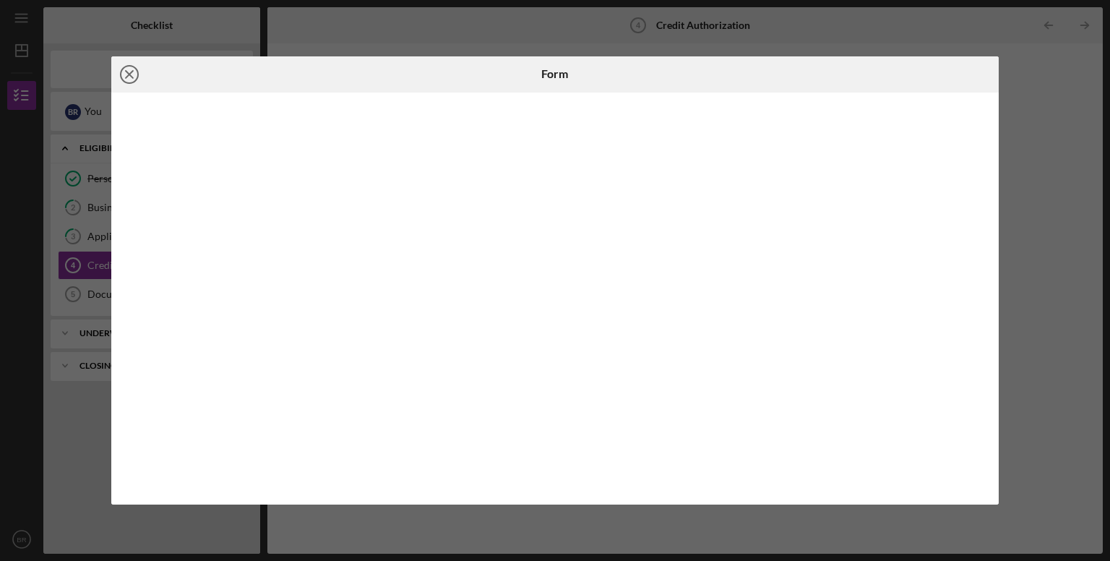
click at [131, 77] on icon "Icon/Close" at bounding box center [129, 74] width 36 height 36
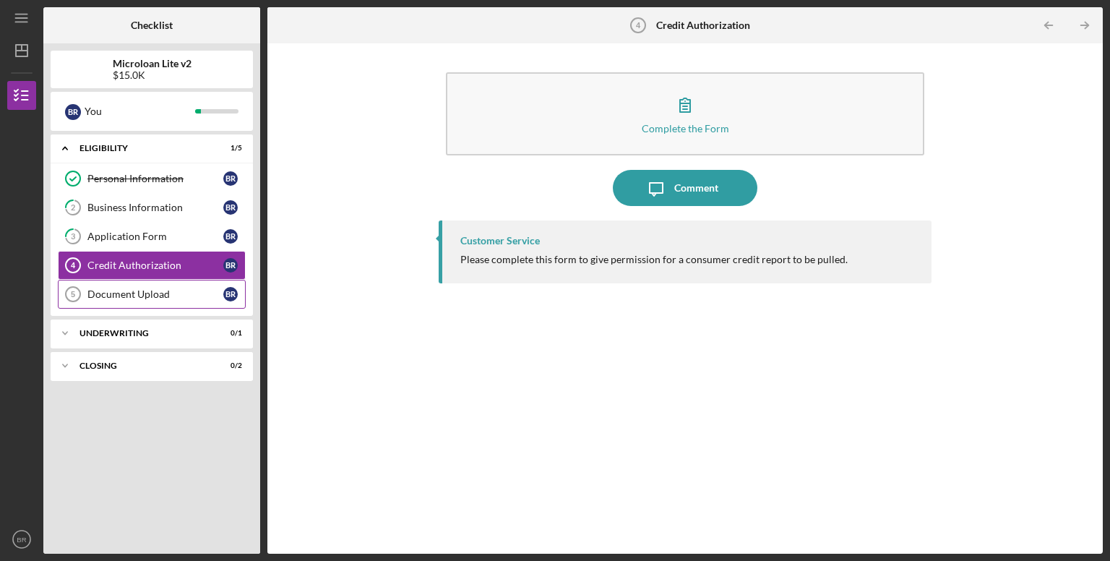
click at [118, 300] on link "Document Upload 5 Document Upload B R" at bounding box center [152, 294] width 188 height 29
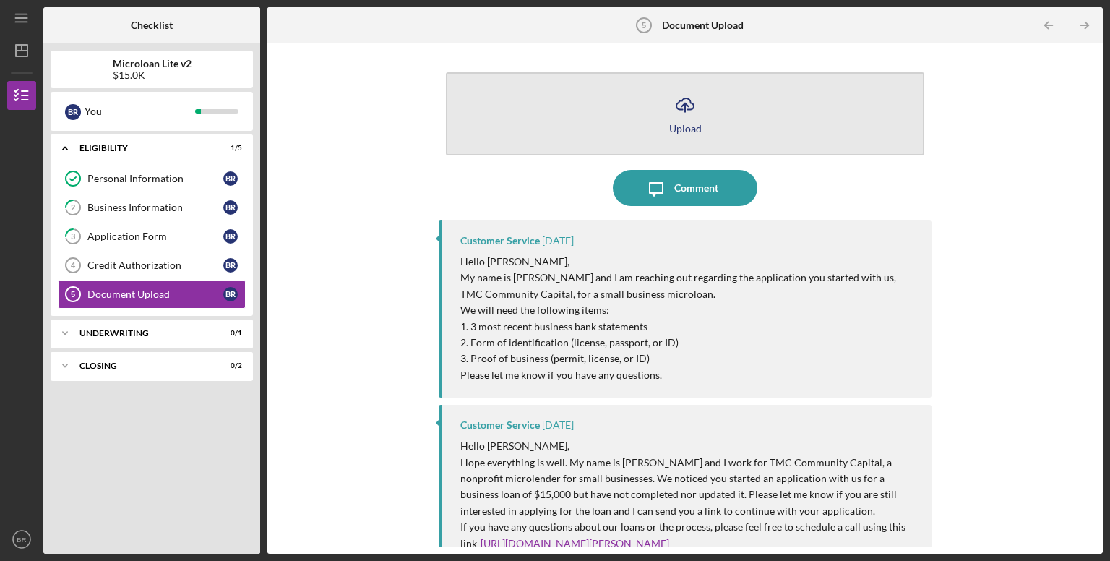
click at [664, 113] on button "Icon/Upload Upload" at bounding box center [685, 113] width 479 height 83
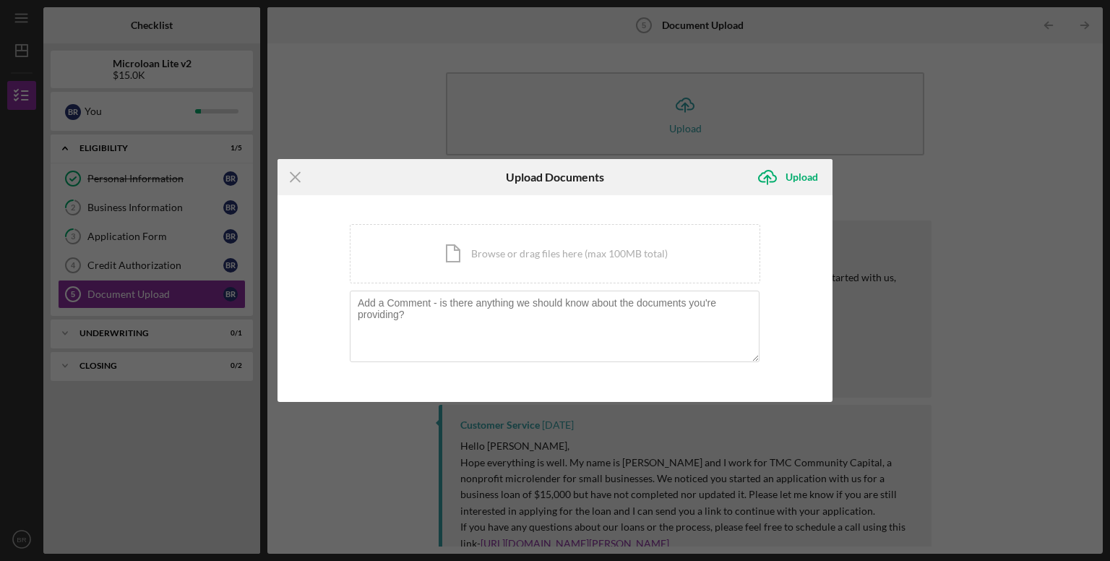
click at [913, 201] on div "Icon/Menu Close Upload Documents Icon/Upload Upload You're uploading documents …" at bounding box center [555, 280] width 1110 height 561
click at [300, 177] on icon "Icon/Menu Close" at bounding box center [296, 177] width 36 height 36
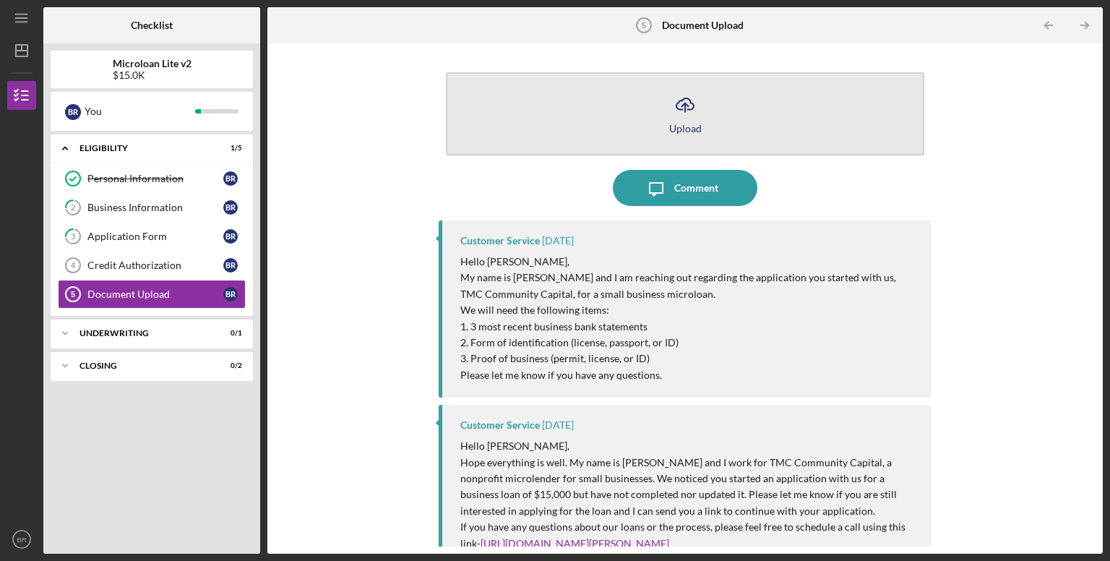
click at [677, 104] on icon "button" at bounding box center [685, 103] width 17 height 11
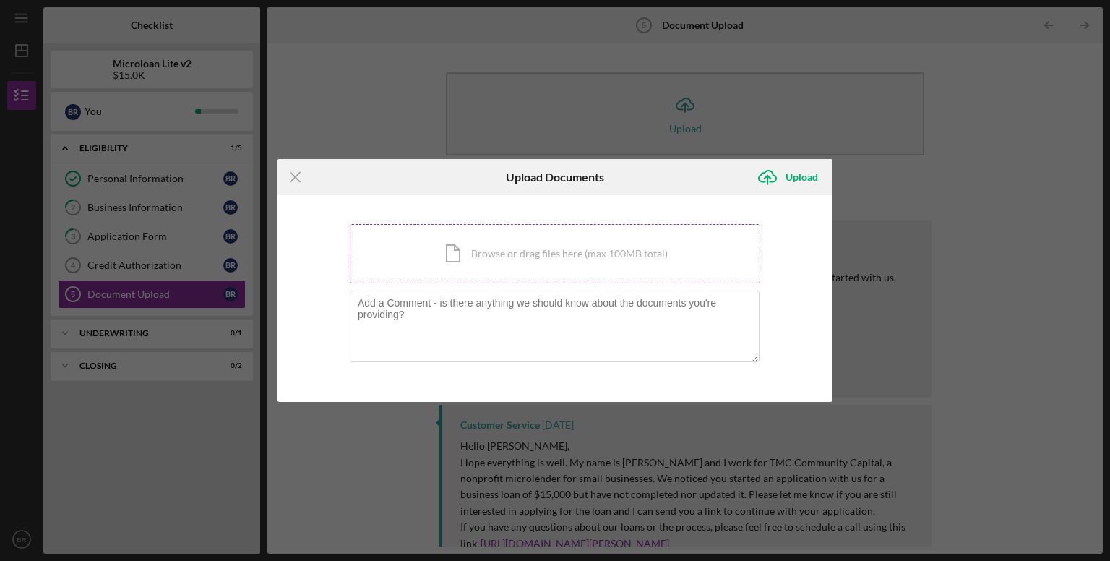
click at [561, 255] on div "Icon/Document Browse or drag files here (max 100MB total) Tap to choose files o…" at bounding box center [555, 253] width 411 height 59
